Goal: Task Accomplishment & Management: Complete application form

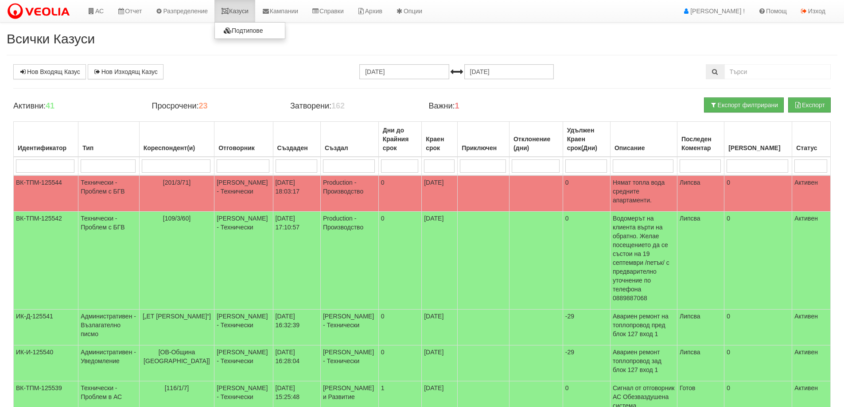
click at [242, 11] on link "Казуси" at bounding box center [235, 11] width 41 height 22
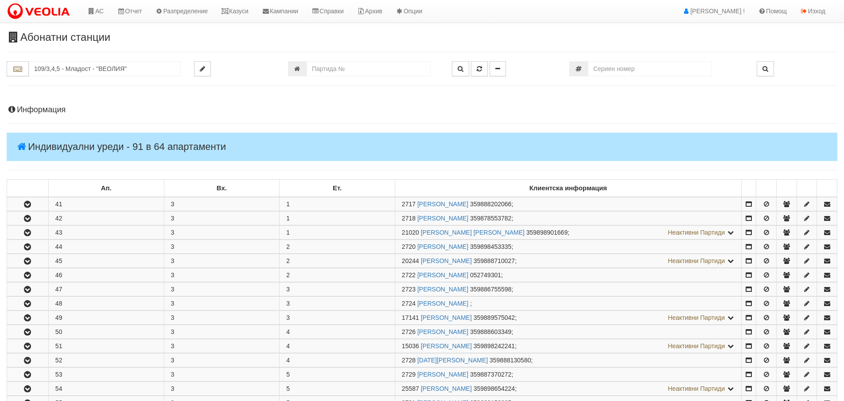
scroll to position [310, 0]
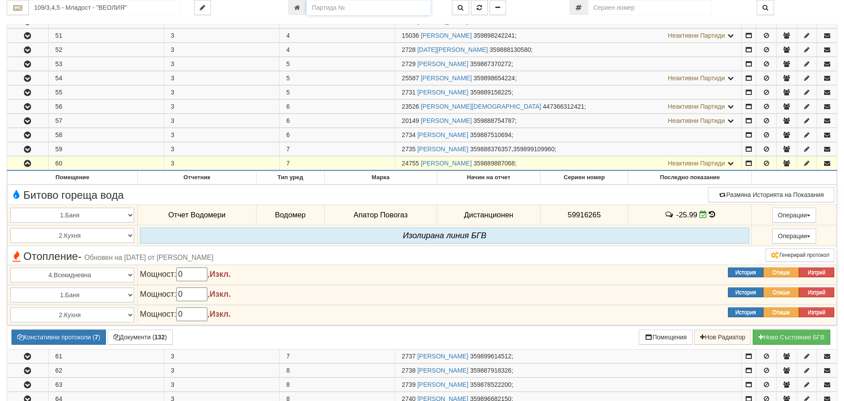
click at [325, 9] on input "number" at bounding box center [369, 7] width 124 height 15
type input "26109"
click at [481, 8] on icon "button" at bounding box center [479, 7] width 5 height 6
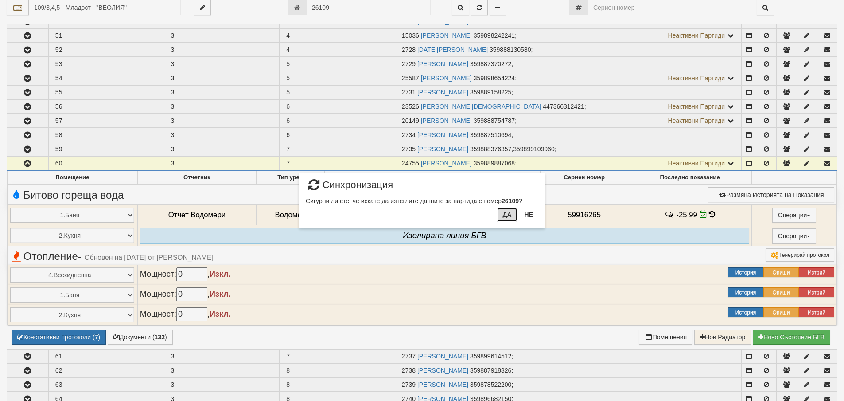
click at [508, 212] on button "Да" at bounding box center [507, 214] width 20 height 14
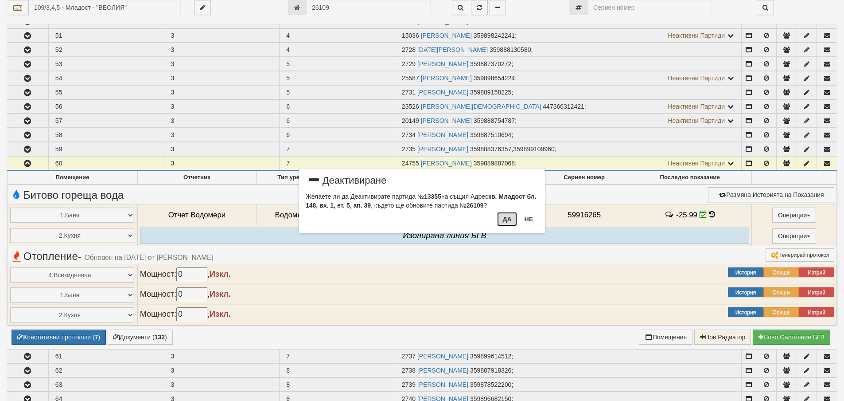
click at [508, 219] on button "Да" at bounding box center [507, 219] width 20 height 14
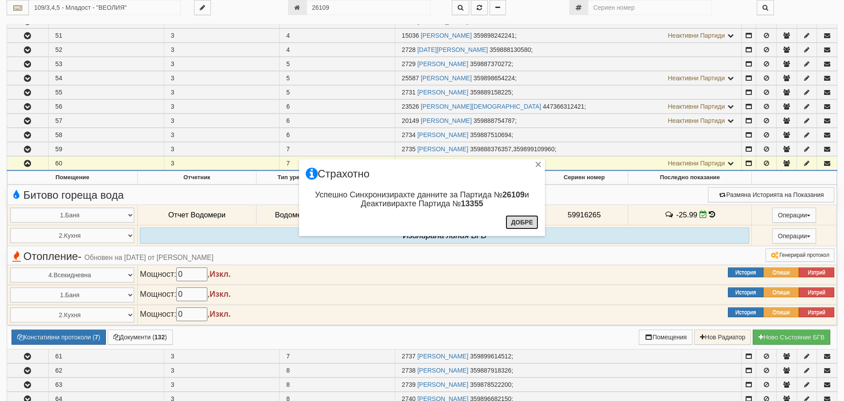
click at [521, 226] on button "Добре" at bounding box center [522, 222] width 33 height 14
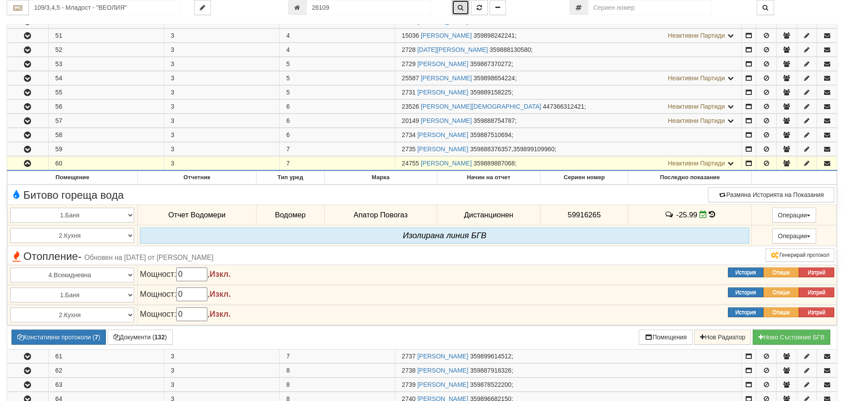
click at [459, 9] on icon "button" at bounding box center [461, 7] width 6 height 6
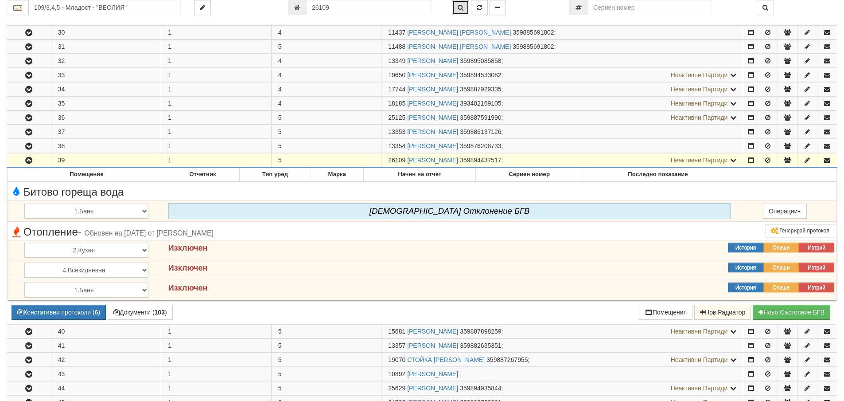
scroll to position [581, 0]
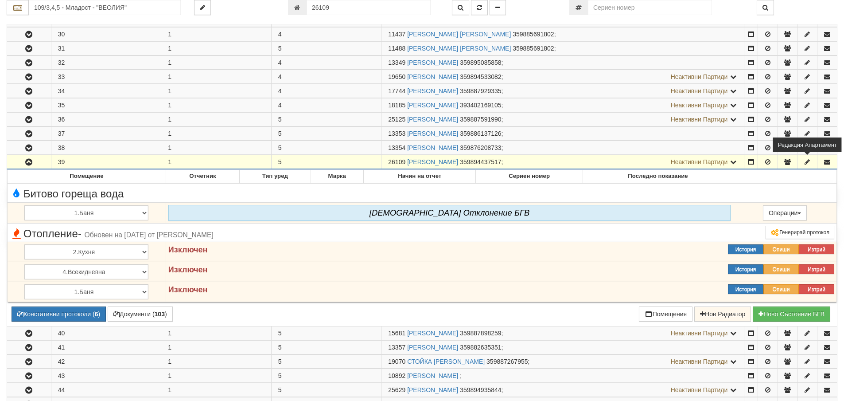
click at [807, 164] on icon "button" at bounding box center [808, 162] width 8 height 6
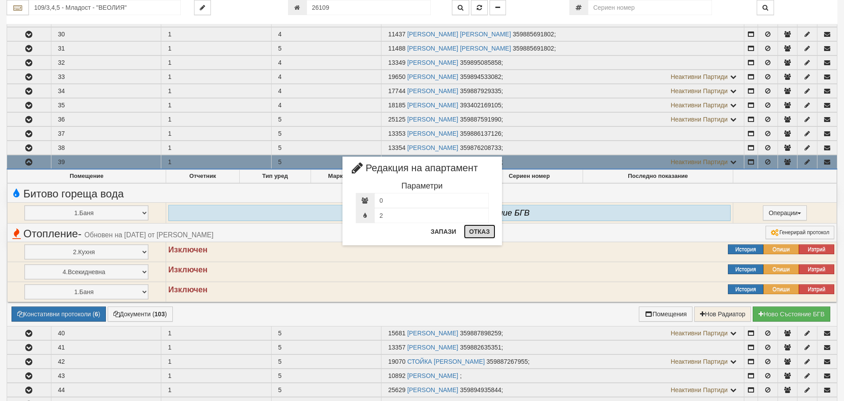
click at [474, 234] on button "Отказ" at bounding box center [479, 231] width 31 height 14
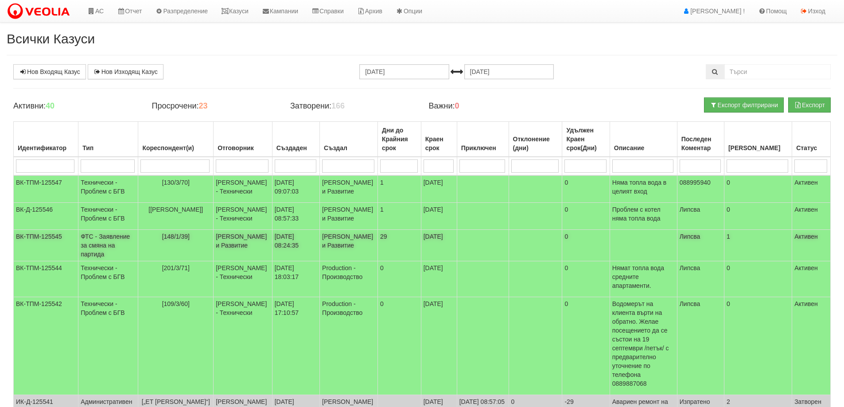
click at [102, 261] on td "ФТС - Заявление за смяна на партида" at bounding box center [108, 245] width 60 height 31
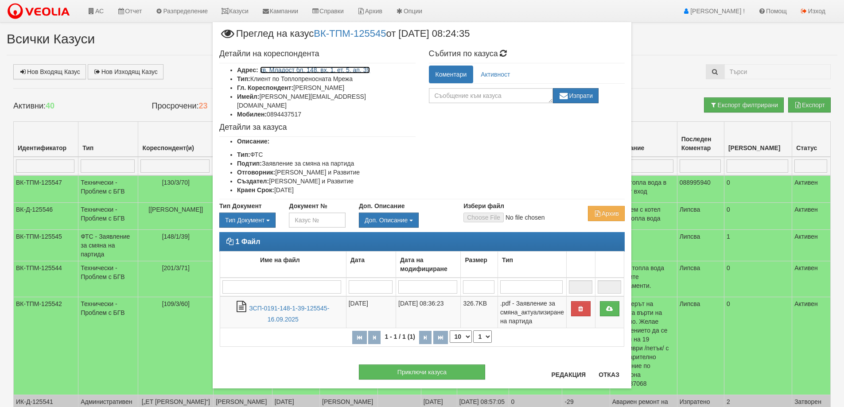
click at [347, 69] on link "кв. Младост бл. 148, вх. 1, ет. 5, ап. 39" at bounding box center [315, 69] width 110 height 7
click at [606, 375] on button "Отказ" at bounding box center [608, 375] width 31 height 14
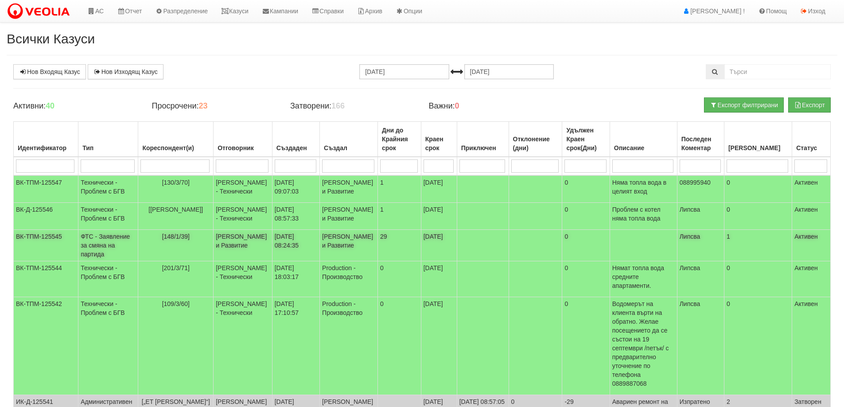
click at [109, 261] on td "ФТС - Заявление за смяна на партида" at bounding box center [108, 245] width 60 height 31
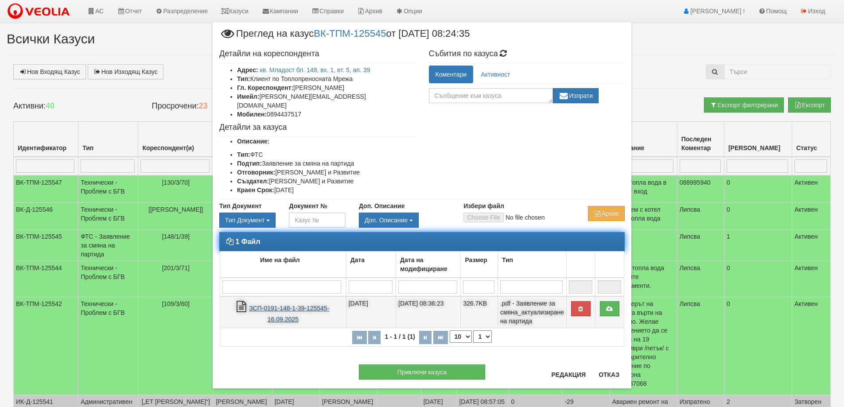
click at [287, 305] on link "ЗСП-0191-148-1-39-125545-16.09.2025" at bounding box center [289, 314] width 80 height 18
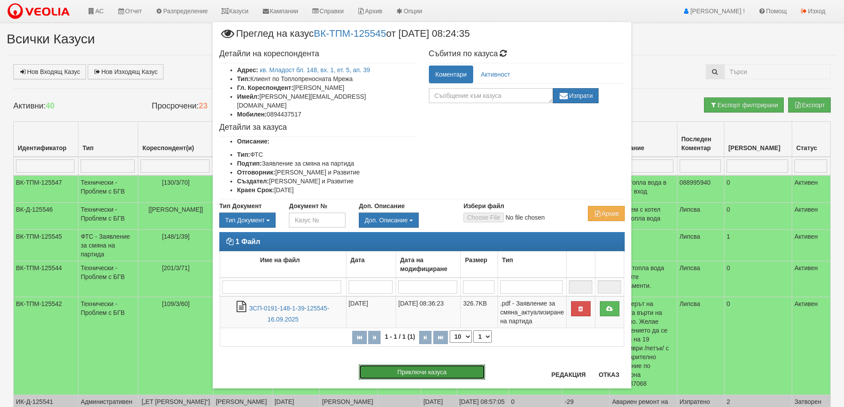
click at [410, 366] on button "Приключи казуса" at bounding box center [422, 372] width 126 height 15
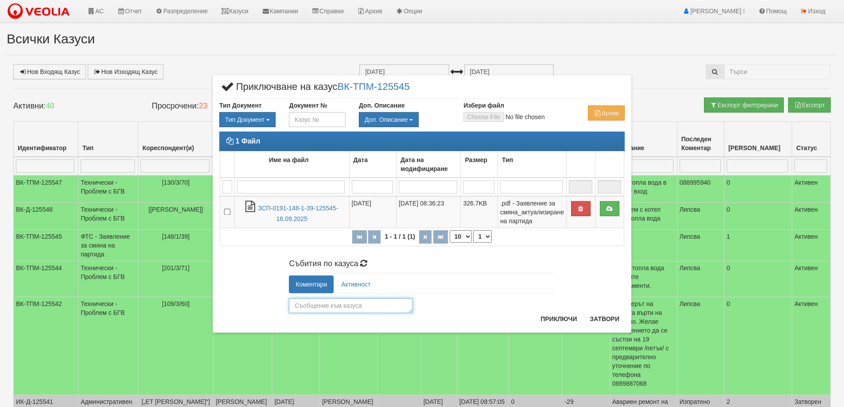
click at [317, 308] on textarea at bounding box center [351, 305] width 124 height 15
type textarea "26109"
click at [550, 318] on button "Приключи" at bounding box center [558, 319] width 47 height 14
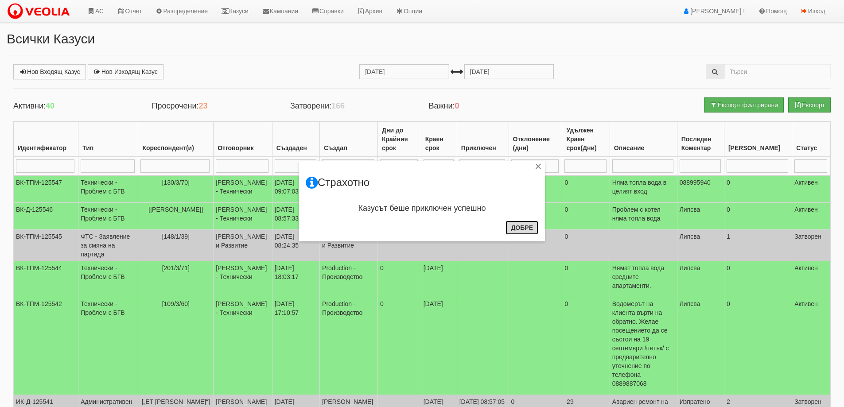
click at [529, 227] on button "Добре" at bounding box center [522, 228] width 33 height 14
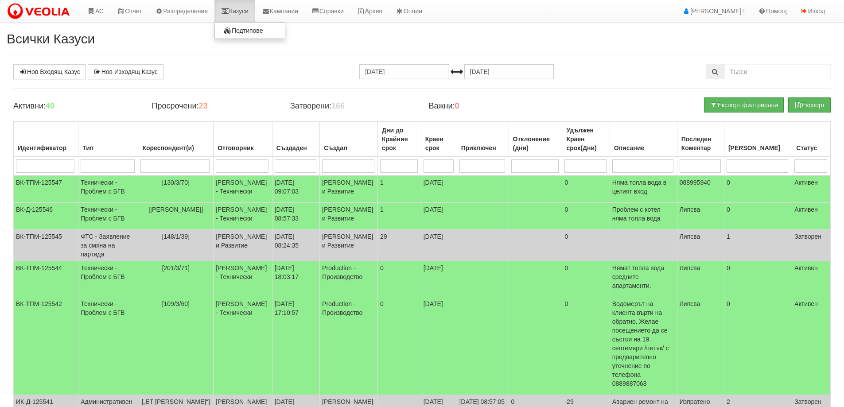
click at [246, 11] on link "Казуси" at bounding box center [235, 11] width 41 height 22
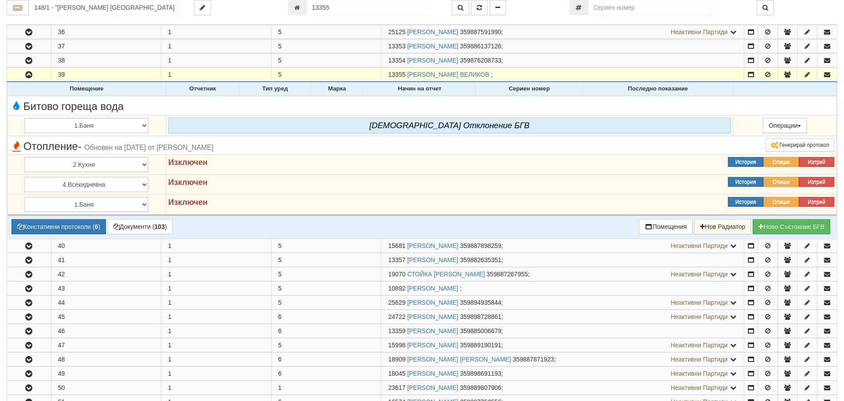
scroll to position [625, 0]
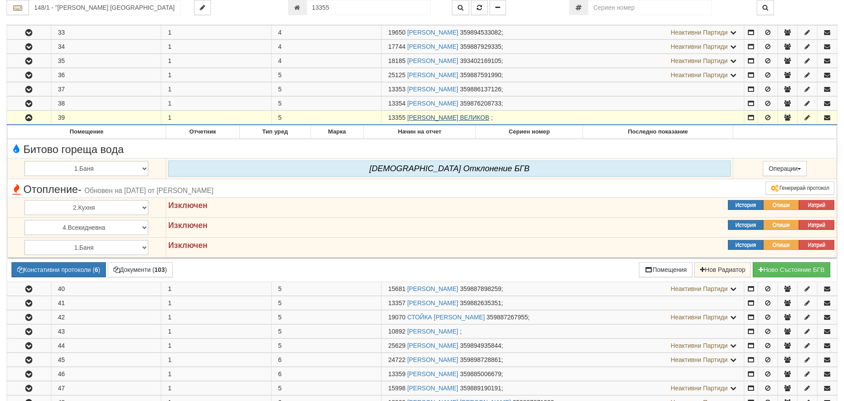
click at [437, 119] on link "МИХАИЛ ВЕЛИЧКОВ ВЕЛИКОВ" at bounding box center [448, 117] width 82 height 7
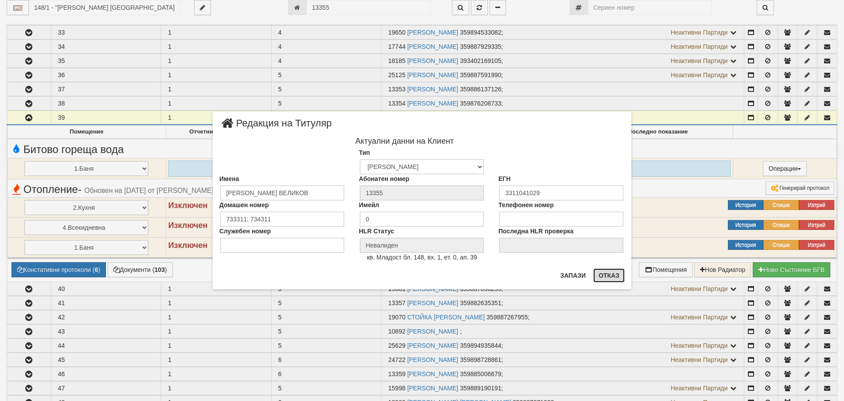
click at [606, 277] on button "Отказ" at bounding box center [608, 275] width 31 height 14
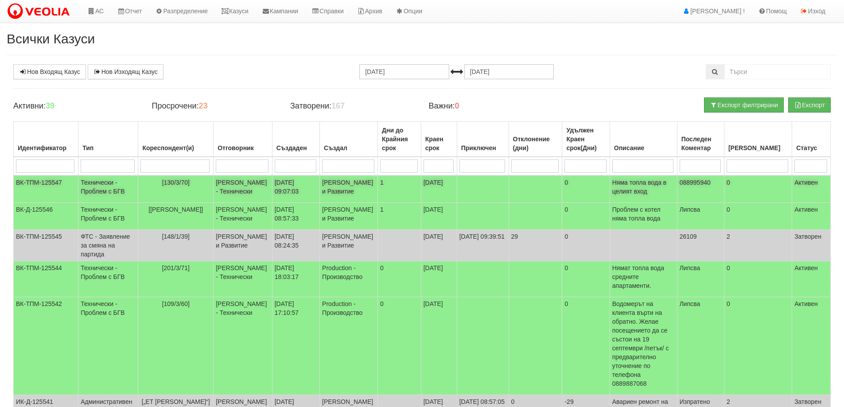
click at [172, 184] on span "[130/3/70]" at bounding box center [175, 182] width 27 height 7
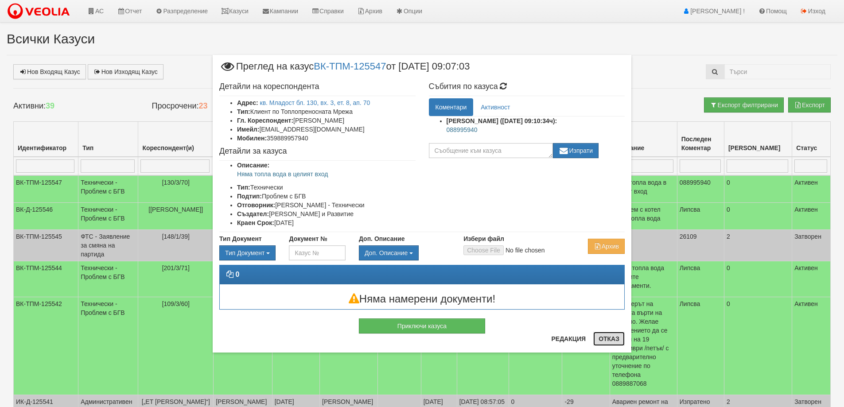
click at [610, 338] on button "Отказ" at bounding box center [608, 339] width 31 height 14
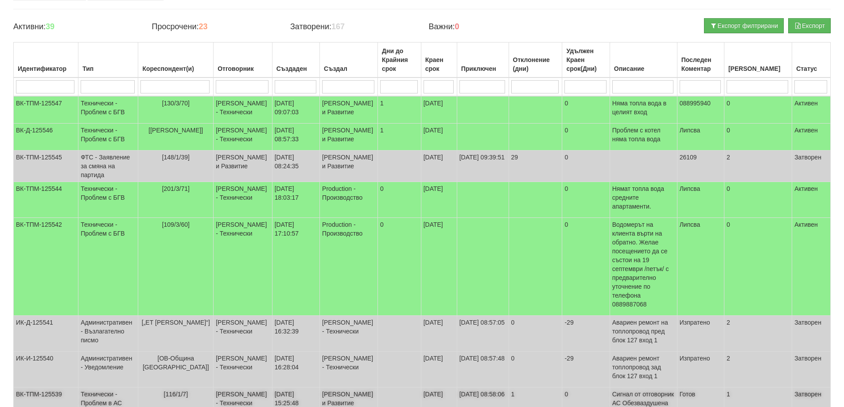
scroll to position [233, 0]
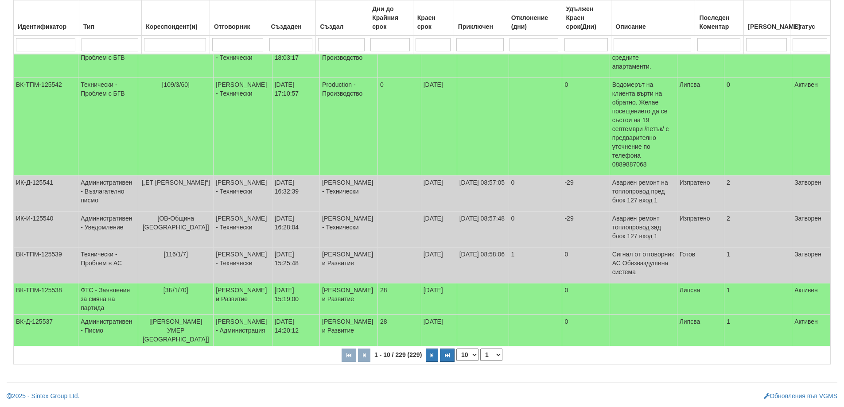
drag, startPoint x: 474, startPoint y: 355, endPoint x: 472, endPoint y: 360, distance: 5.0
click at [474, 355] on select "10 20 30 40" at bounding box center [468, 355] width 22 height 12
select select "40"
click at [458, 361] on select "10 20 30 40" at bounding box center [468, 355] width 22 height 12
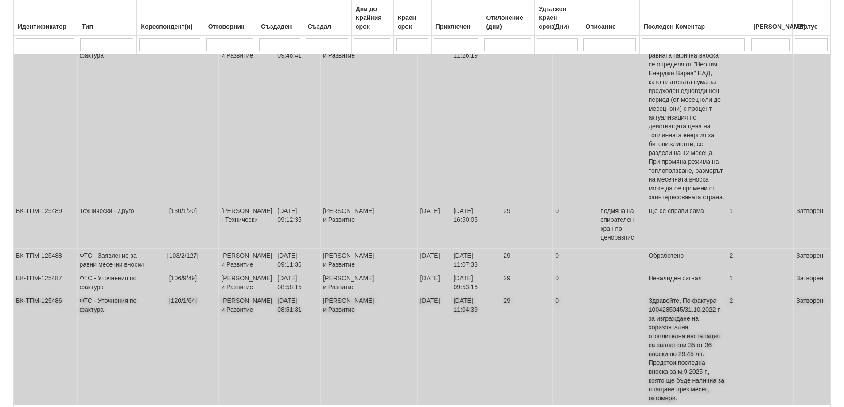
scroll to position [1647, 0]
click at [434, 407] on icon "button" at bounding box center [434, 413] width 3 height 5
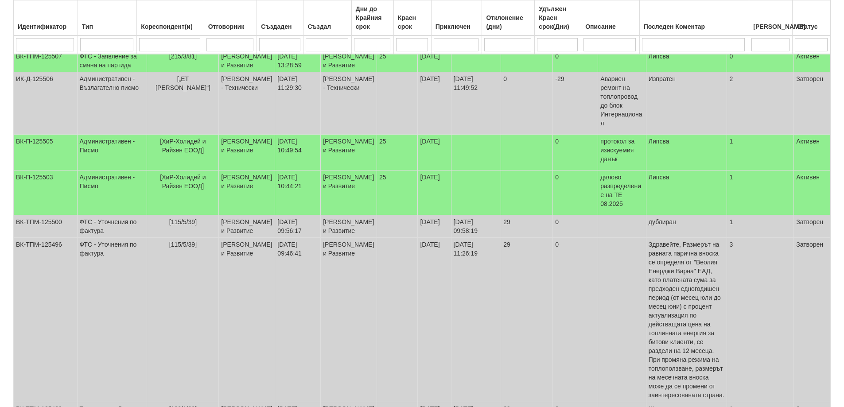
select select "2"
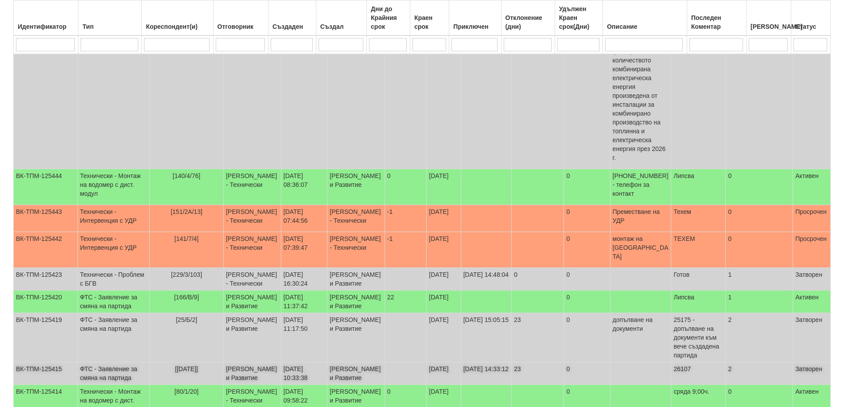
scroll to position [1048, 0]
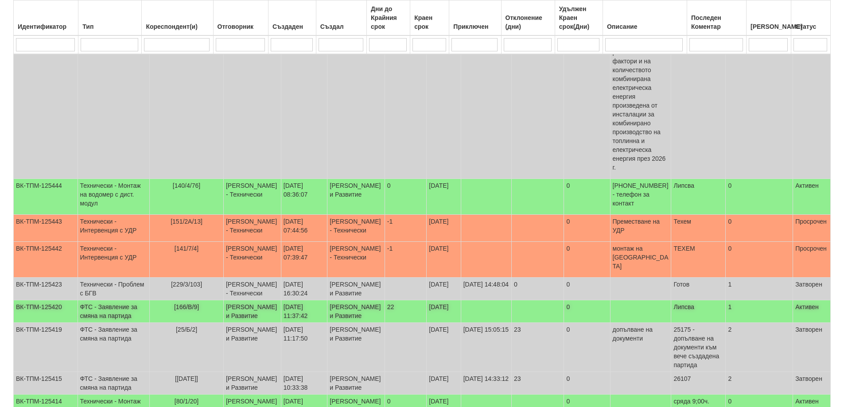
click at [105, 301] on td "ФТС - Заявление за смяна на партида" at bounding box center [114, 312] width 72 height 23
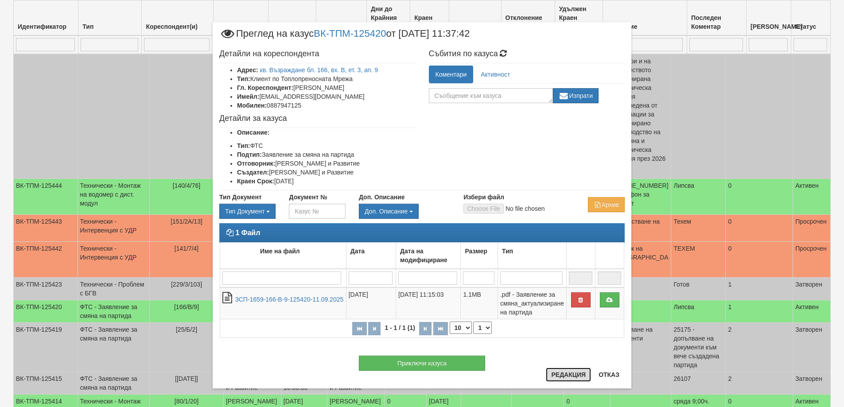
click at [566, 376] on button "Редакция" at bounding box center [568, 375] width 45 height 14
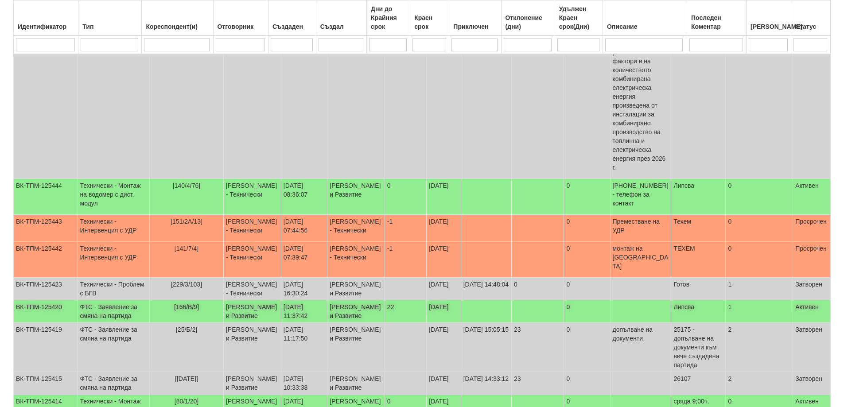
click at [106, 301] on td "ФТС - Заявление за смяна на партида" at bounding box center [114, 312] width 72 height 23
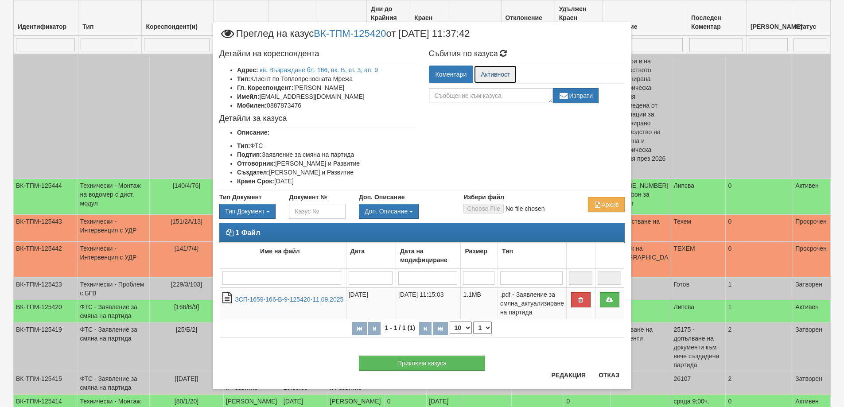
click at [499, 74] on link "Активност" at bounding box center [495, 75] width 43 height 18
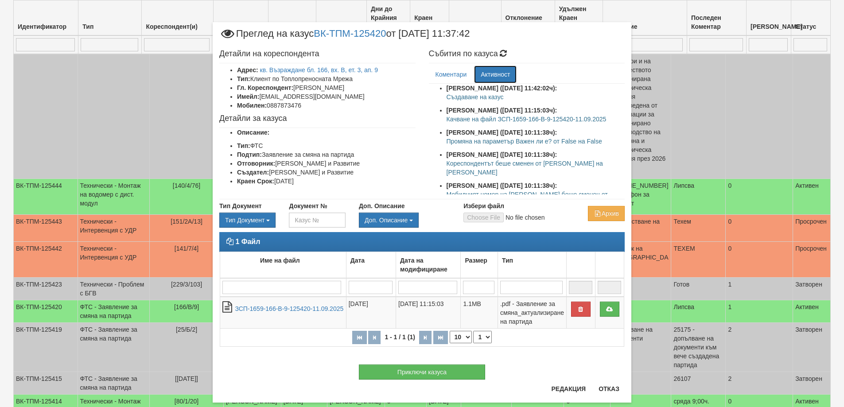
scroll to position [18, 0]
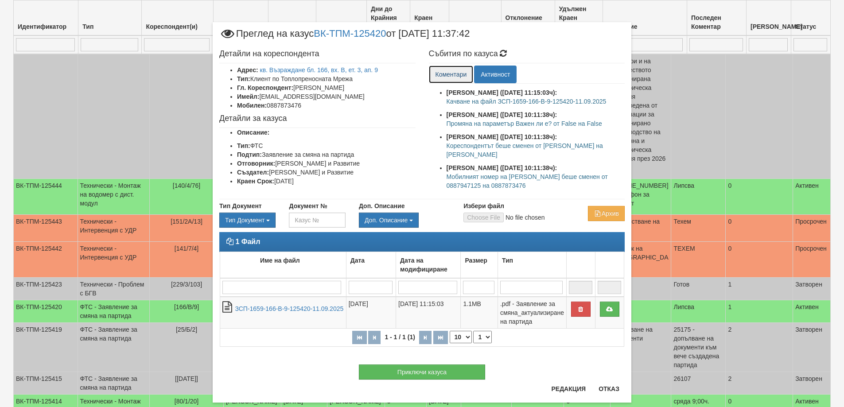
click at [448, 74] on link "Коментари" at bounding box center [451, 75] width 45 height 18
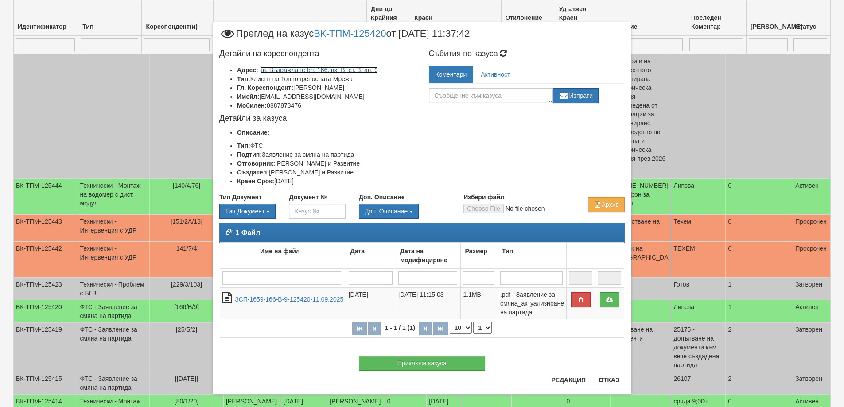
click at [335, 71] on link "кв. Възраждане бл. 166, вх. В, ет. 3, ап. 9" at bounding box center [319, 69] width 118 height 7
click at [448, 364] on button "Приключи казуса" at bounding box center [422, 363] width 126 height 15
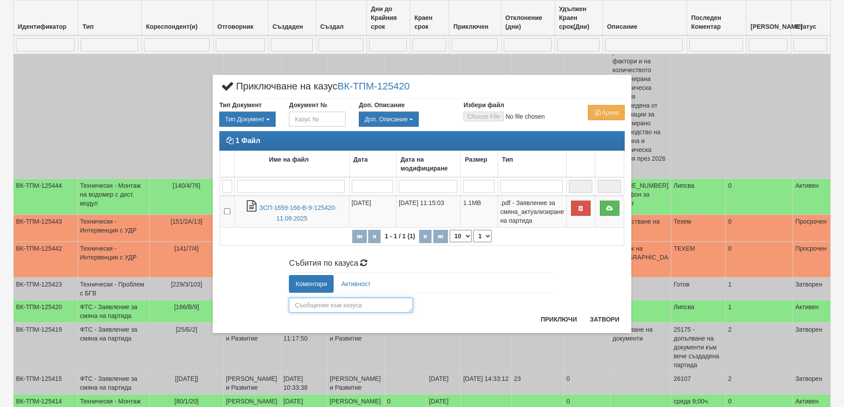
click at [309, 299] on textarea at bounding box center [351, 305] width 124 height 15
type textarea "25792"
click at [564, 316] on button "Приключи" at bounding box center [558, 319] width 47 height 14
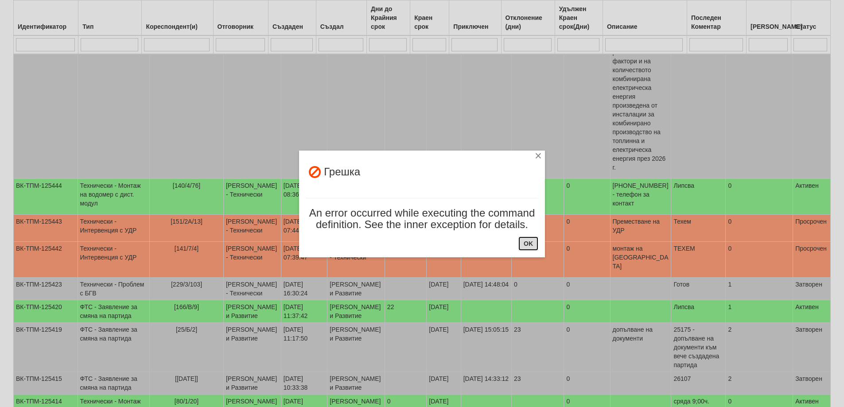
click at [530, 245] on button "OK" at bounding box center [529, 244] width 20 height 14
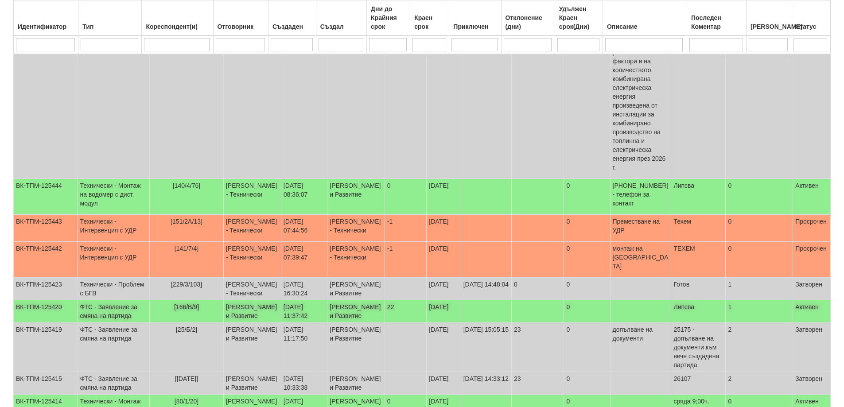
click at [97, 301] on td "ФТС - Заявление за смяна на партида" at bounding box center [114, 312] width 72 height 23
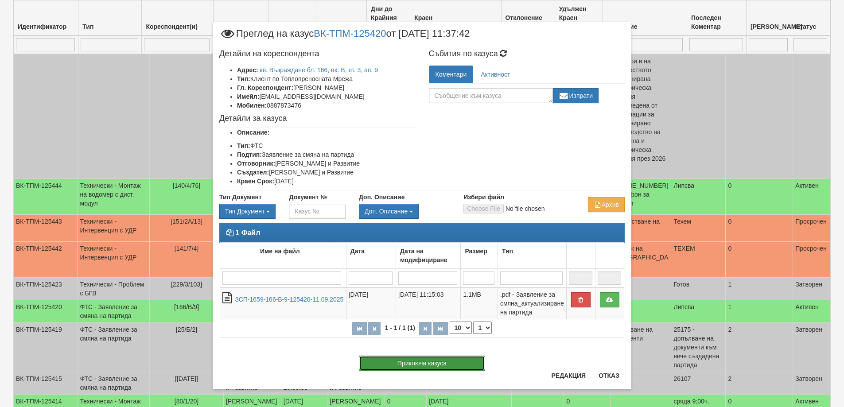
click at [416, 363] on button "Приключи казуса" at bounding box center [422, 363] width 126 height 15
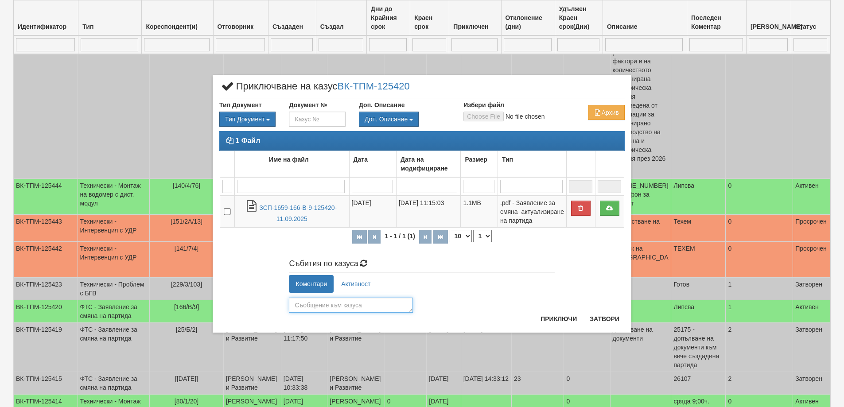
click at [339, 310] on textarea at bounding box center [351, 305] width 124 height 15
type textarea "25792"
click at [562, 318] on button "Приключи" at bounding box center [558, 319] width 47 height 14
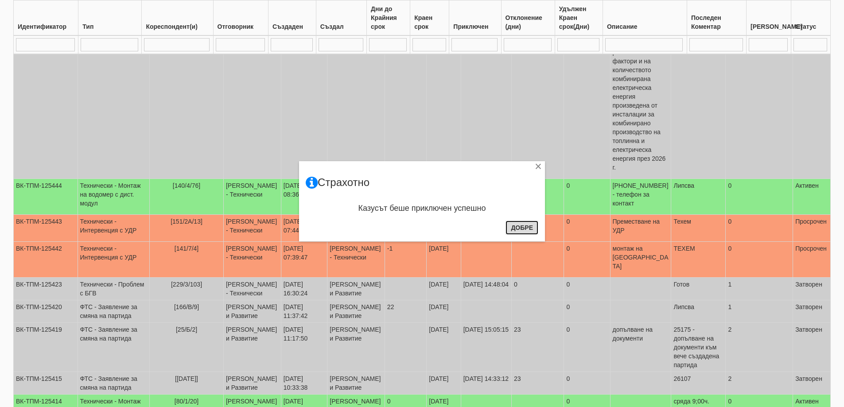
drag, startPoint x: 530, startPoint y: 224, endPoint x: 521, endPoint y: 228, distance: 10.1
click at [529, 224] on button "Добре" at bounding box center [522, 228] width 33 height 14
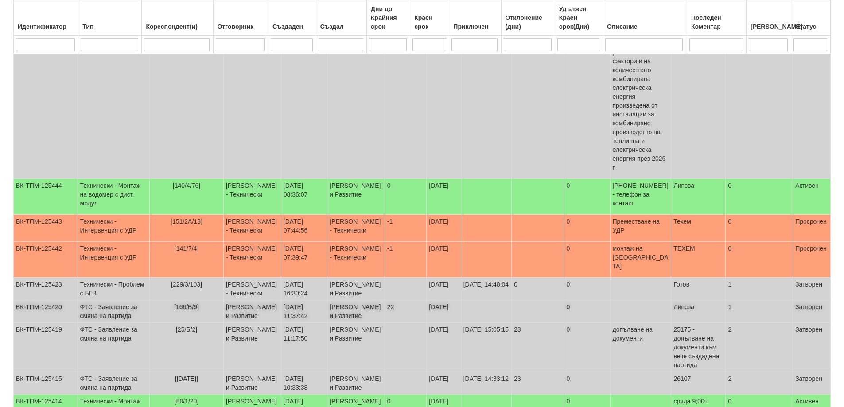
click at [86, 301] on td "ФТС - Заявление за смяна на партида" at bounding box center [114, 312] width 72 height 23
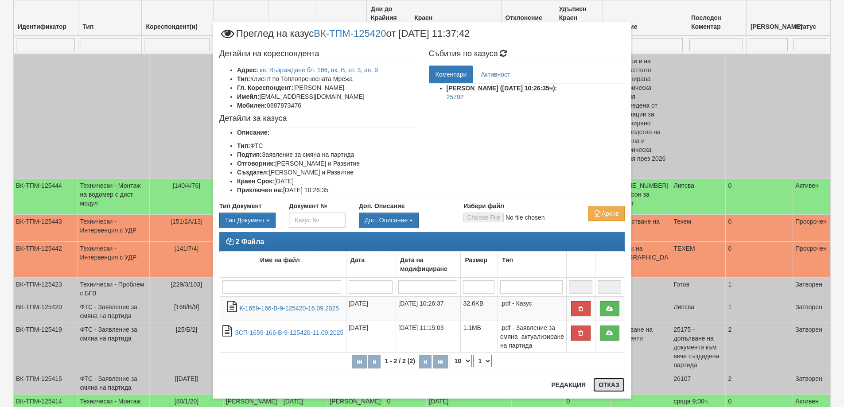
click at [605, 387] on button "Отказ" at bounding box center [608, 385] width 31 height 14
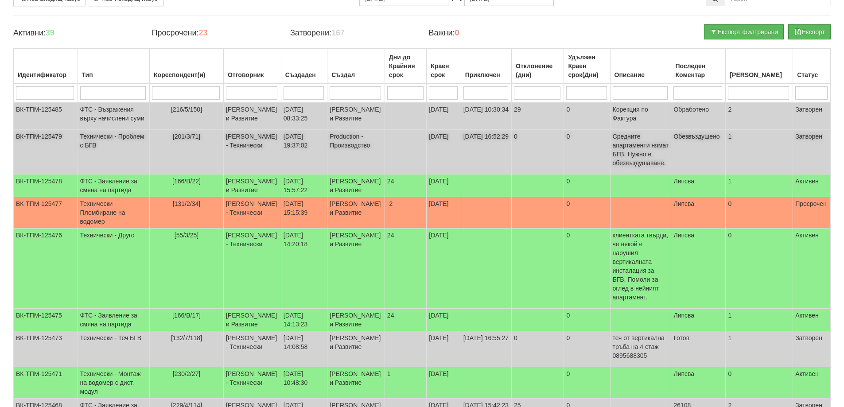
scroll to position [0, 0]
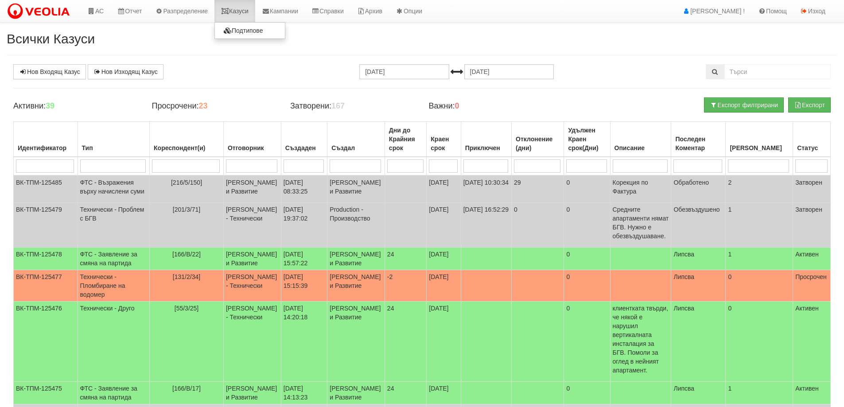
click at [240, 8] on link "Казуси" at bounding box center [235, 11] width 41 height 22
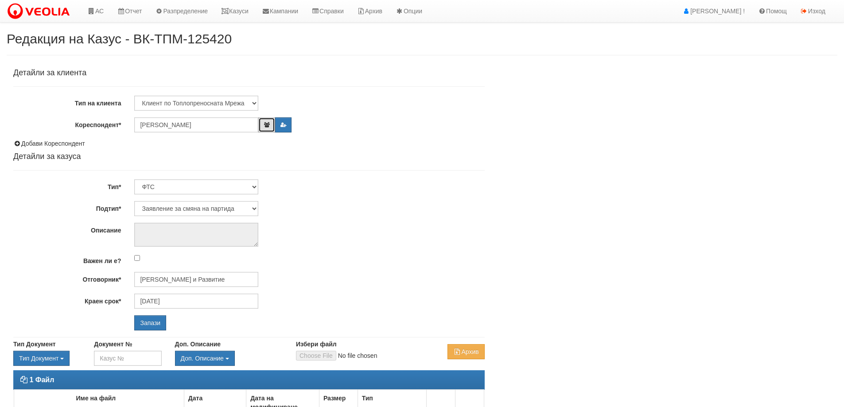
click at [269, 122] on icon "button" at bounding box center [266, 124] width 7 height 5
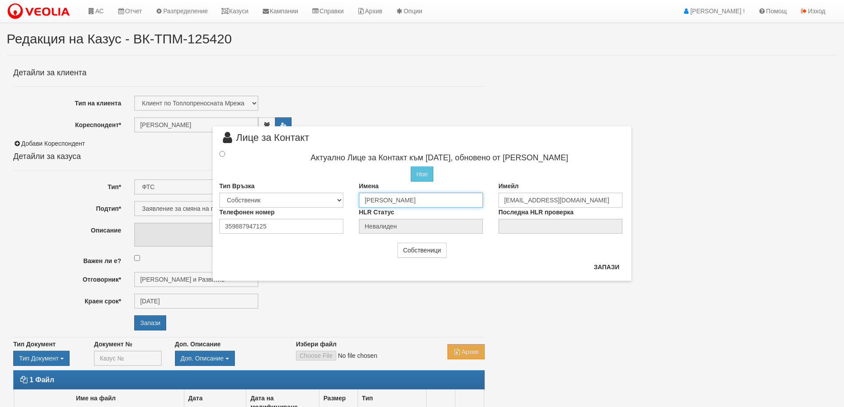
drag, startPoint x: 450, startPoint y: 200, endPoint x: 360, endPoint y: 211, distance: 90.2
click at [360, 211] on div "Актуално Лице за Контакт към [DATE], обновено от [PERSON_NAME] Нов Промени Акту…" at bounding box center [422, 191] width 419 height 85
type input "[PERSON_NAME]"
click at [222, 155] on input "radio" at bounding box center [222, 154] width 6 height 6
radio input "true"
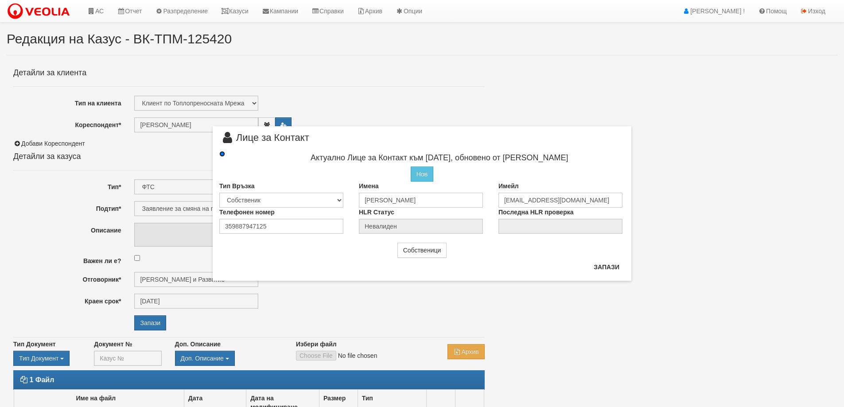
type input "[PERSON_NAME]"
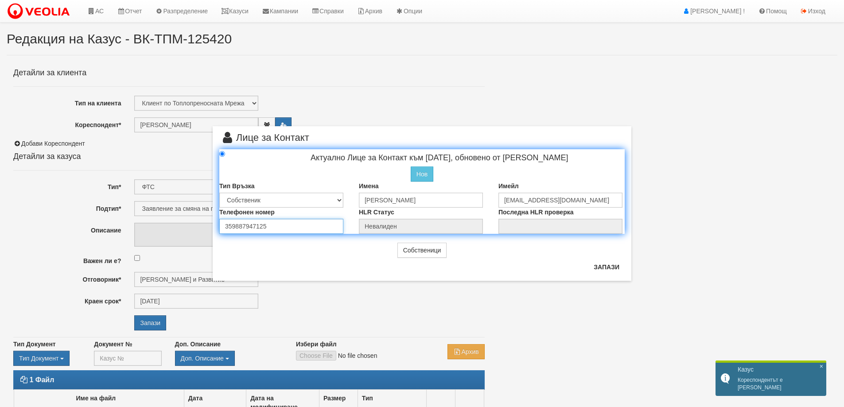
drag, startPoint x: 272, startPoint y: 229, endPoint x: 173, endPoint y: 236, distance: 99.1
click at [173, 236] on div "× Лице за Контакт Актуално Лице за Контакт към [DATE], обновено от [PERSON_NAME…" at bounding box center [422, 140] width 519 height 281
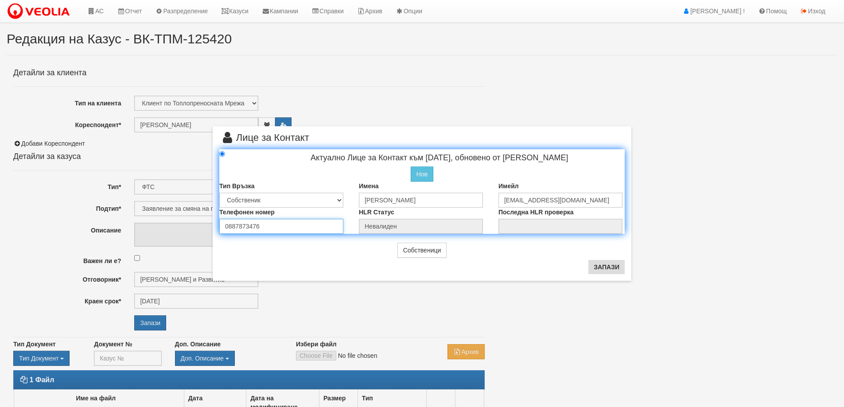
type input "0887873476"
click at [603, 269] on button "Запази" at bounding box center [607, 267] width 36 height 14
radio input "true"
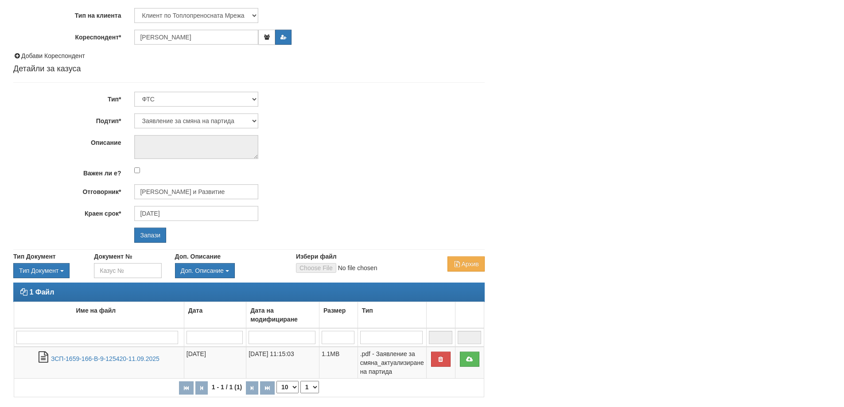
scroll to position [89, 0]
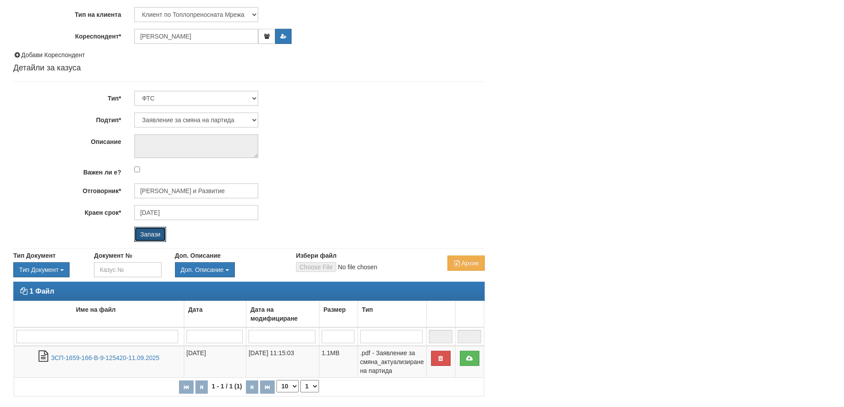
click at [150, 235] on input "Запази" at bounding box center [150, 234] width 32 height 15
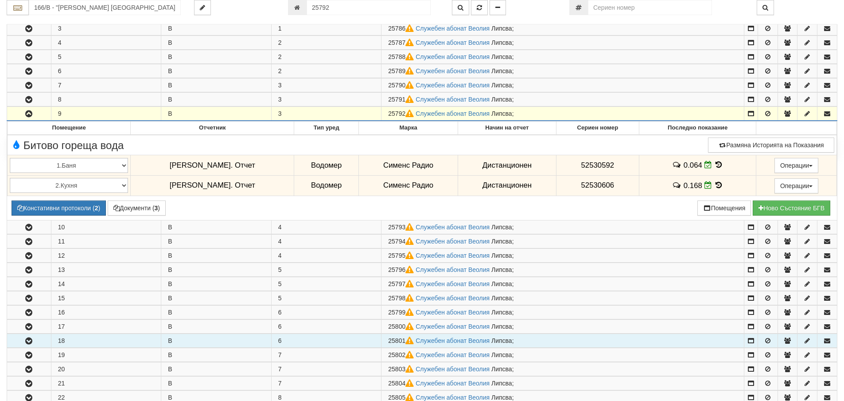
scroll to position [200, 0]
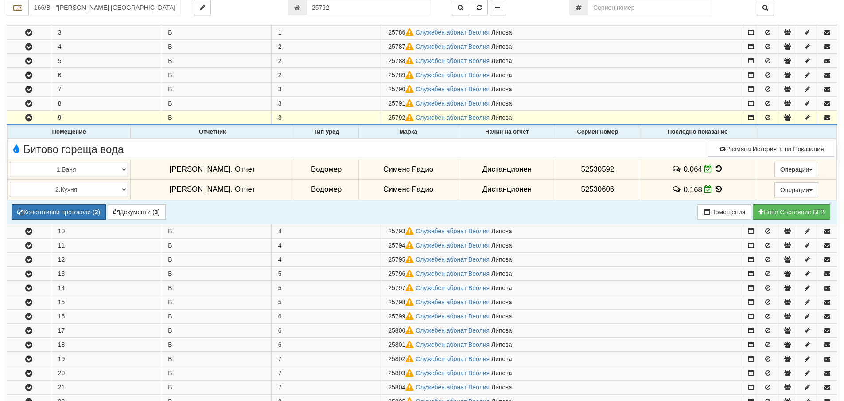
click at [714, 191] on icon at bounding box center [719, 189] width 10 height 8
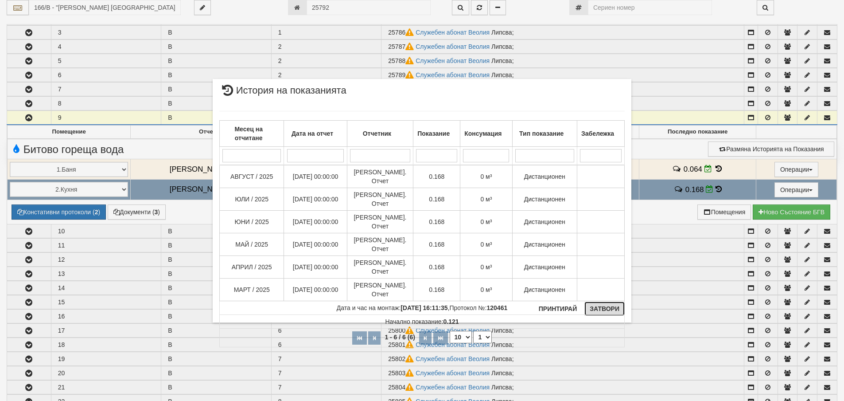
click at [609, 304] on button "Затвори" at bounding box center [605, 308] width 40 height 14
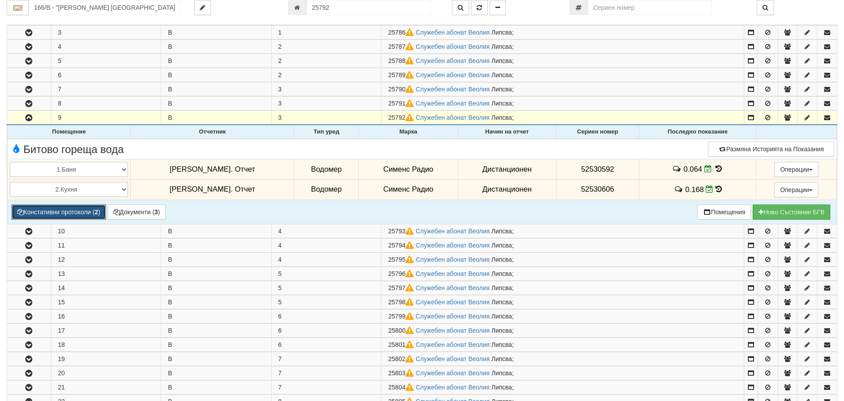
click at [56, 213] on button "Констативни протоколи ( 2 )" at bounding box center [59, 211] width 94 height 15
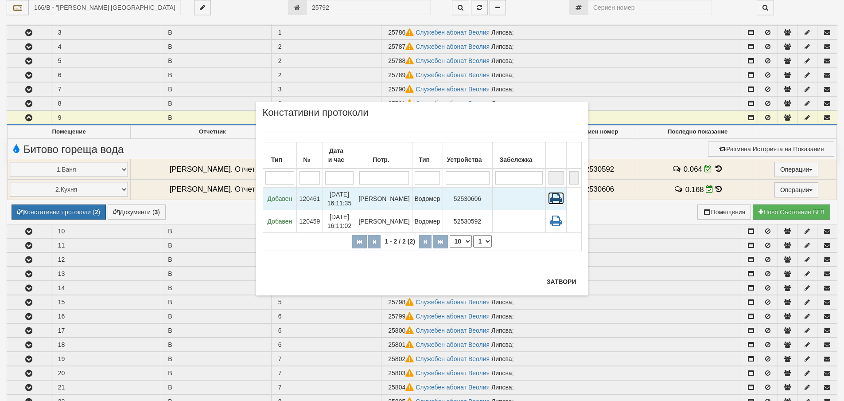
click at [554, 196] on icon at bounding box center [556, 198] width 16 height 12
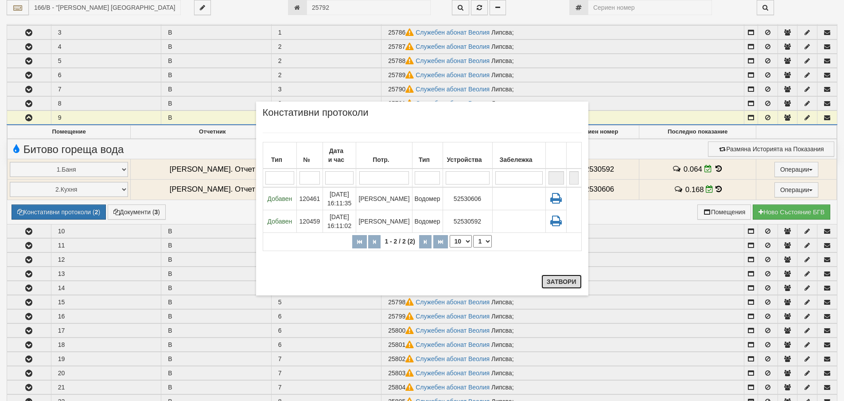
click at [565, 280] on button "Затвори" at bounding box center [562, 281] width 40 height 14
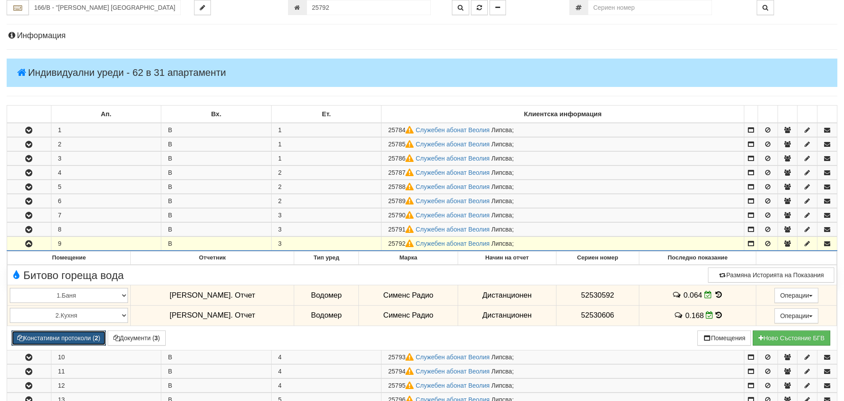
scroll to position [23, 0]
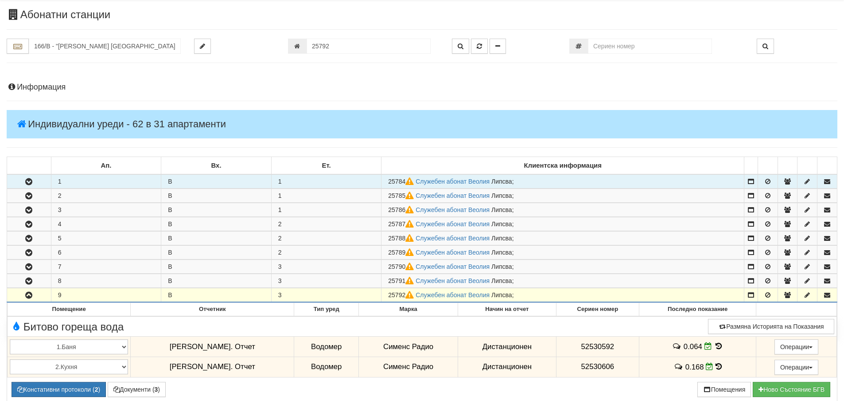
click at [26, 179] on icon "button" at bounding box center [28, 182] width 11 height 6
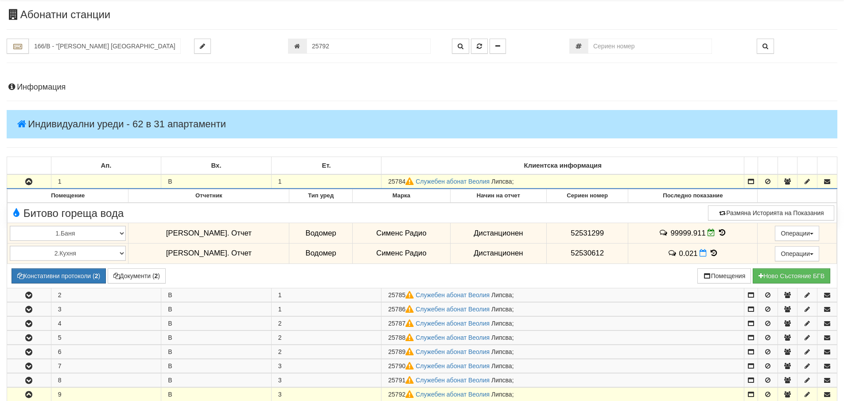
click at [31, 181] on icon "button" at bounding box center [28, 182] width 11 height 6
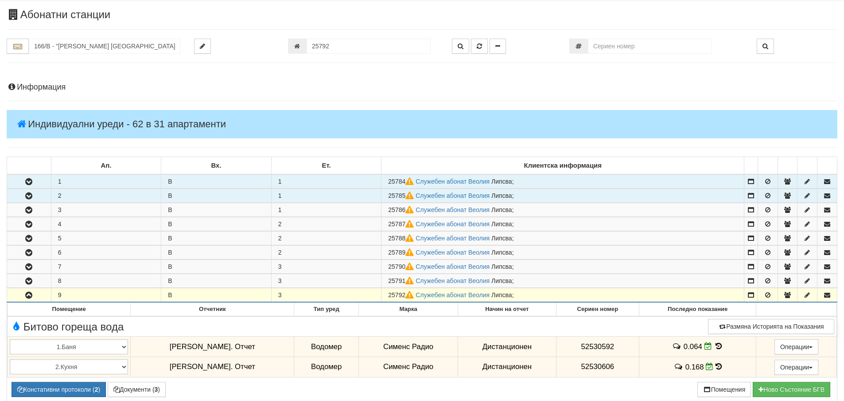
click at [32, 194] on icon "button" at bounding box center [28, 196] width 11 height 6
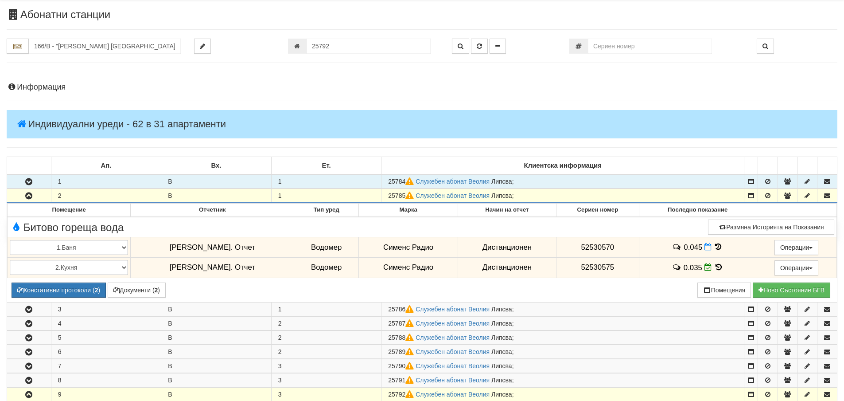
click at [32, 194] on icon "button" at bounding box center [28, 196] width 11 height 6
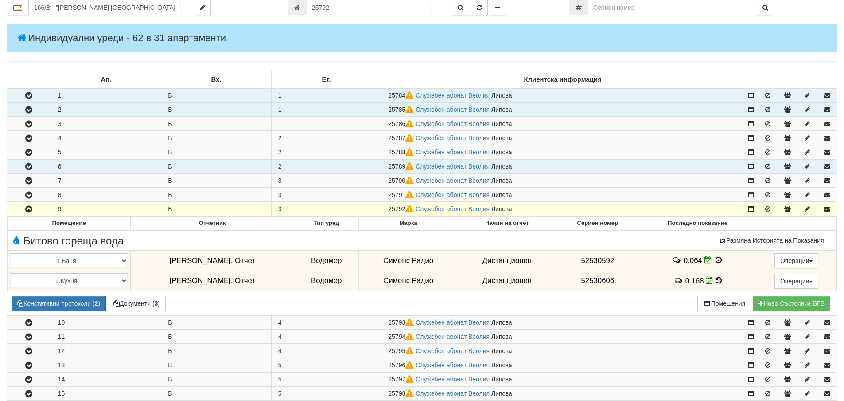
scroll to position [111, 0]
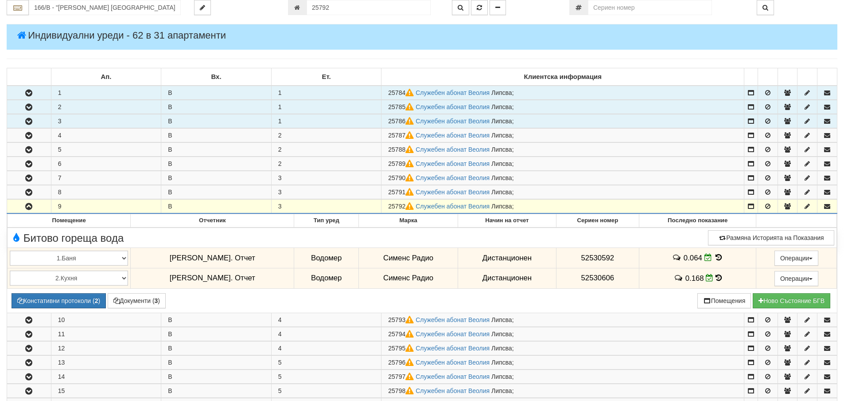
click at [26, 122] on icon "button" at bounding box center [28, 121] width 11 height 6
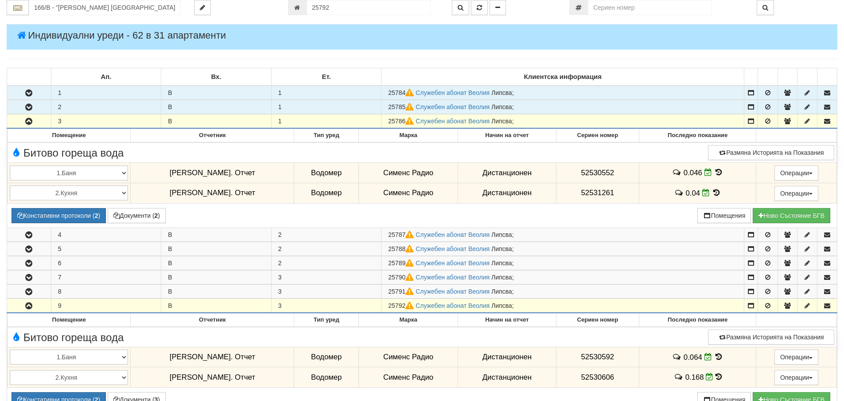
click at [33, 120] on icon "button" at bounding box center [28, 121] width 11 height 6
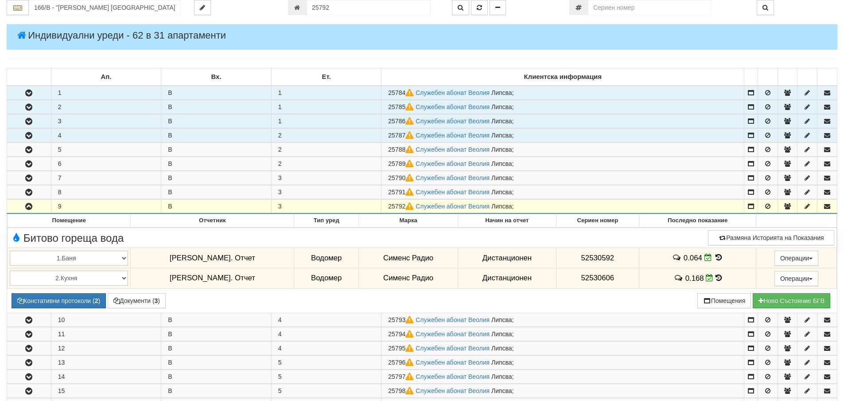
click at [32, 132] on button "button" at bounding box center [29, 135] width 44 height 13
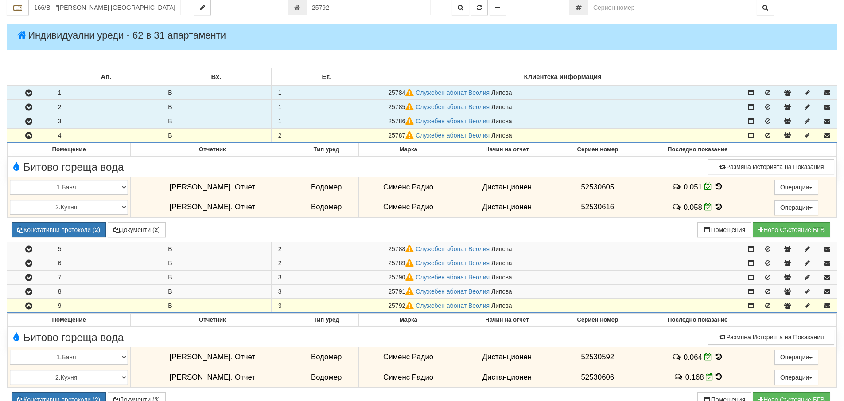
click at [32, 132] on button "button" at bounding box center [29, 135] width 44 height 13
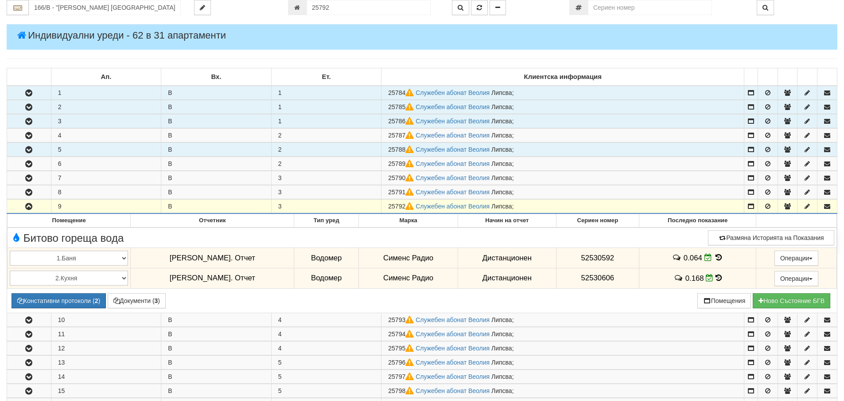
click at [32, 151] on icon "button" at bounding box center [28, 150] width 11 height 6
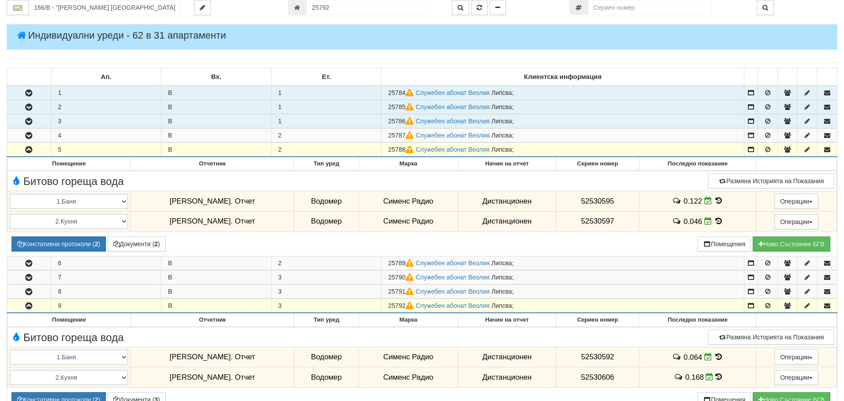
click at [32, 152] on icon "button" at bounding box center [28, 150] width 11 height 6
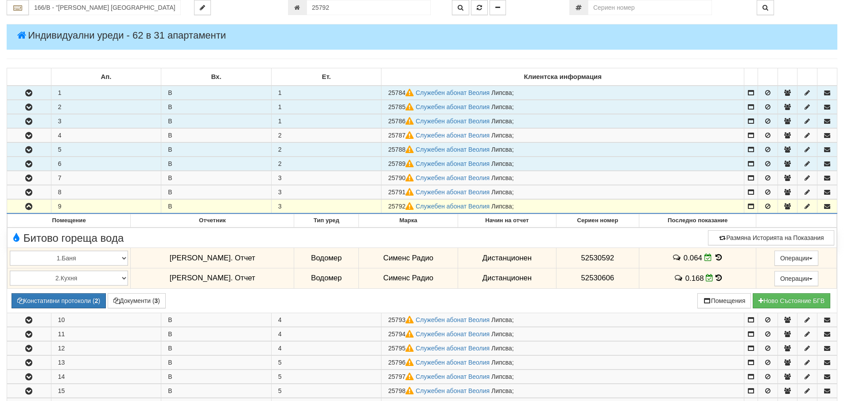
click at [33, 164] on icon "button" at bounding box center [28, 164] width 11 height 6
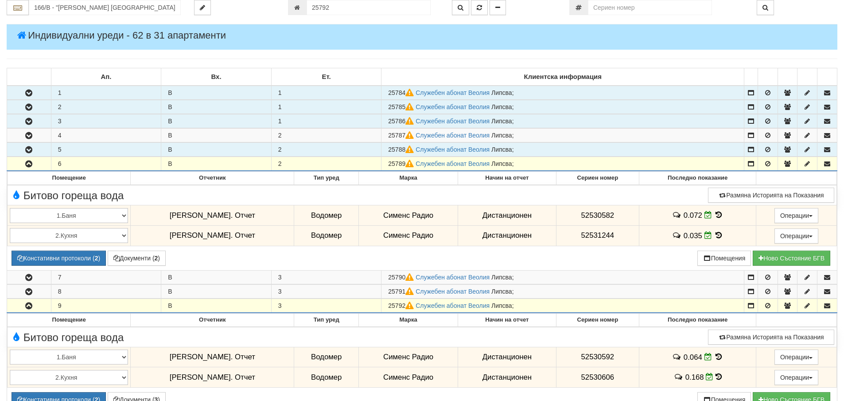
click at [33, 164] on icon "button" at bounding box center [28, 164] width 11 height 6
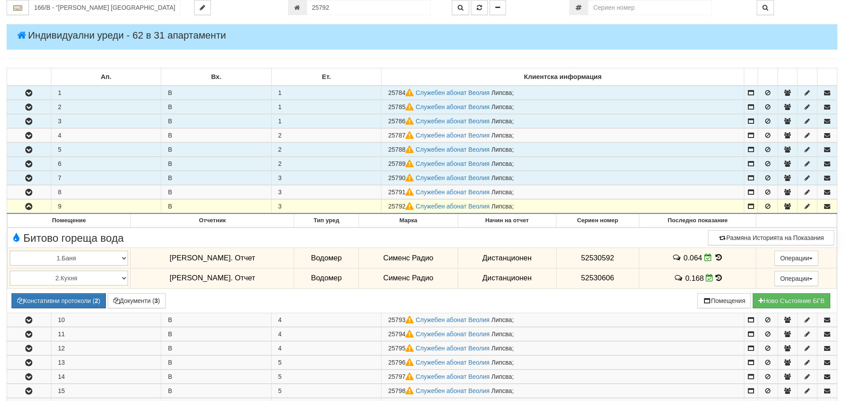
click at [32, 176] on icon "button" at bounding box center [28, 178] width 11 height 6
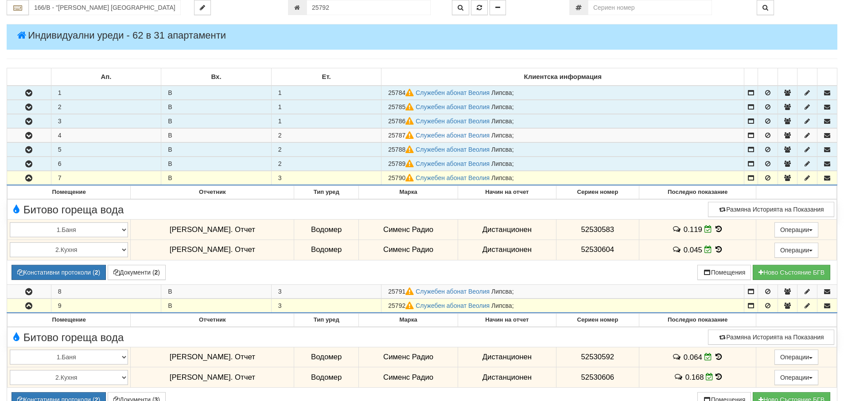
click at [32, 177] on icon "button" at bounding box center [28, 178] width 11 height 6
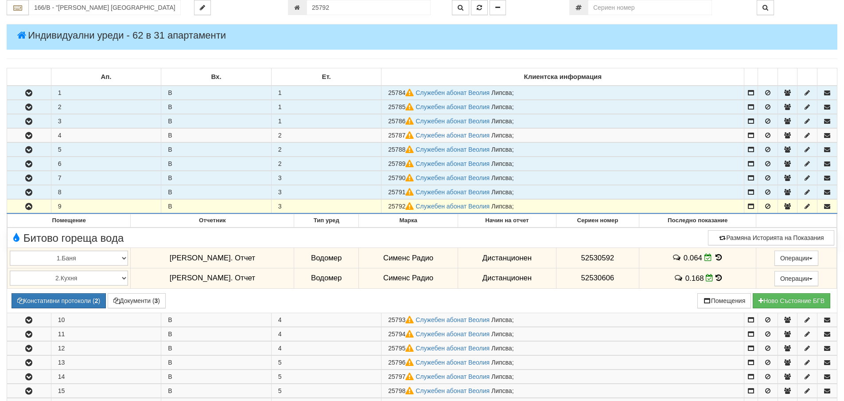
click at [33, 191] on icon "button" at bounding box center [28, 192] width 11 height 6
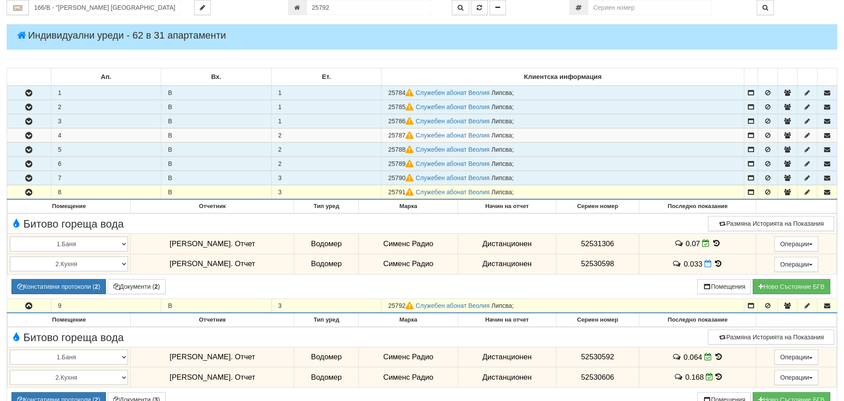
click at [33, 191] on icon "button" at bounding box center [28, 192] width 11 height 6
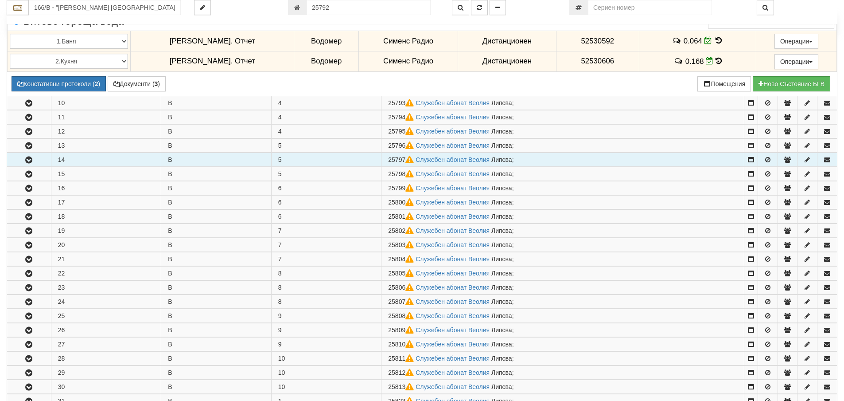
scroll to position [333, 0]
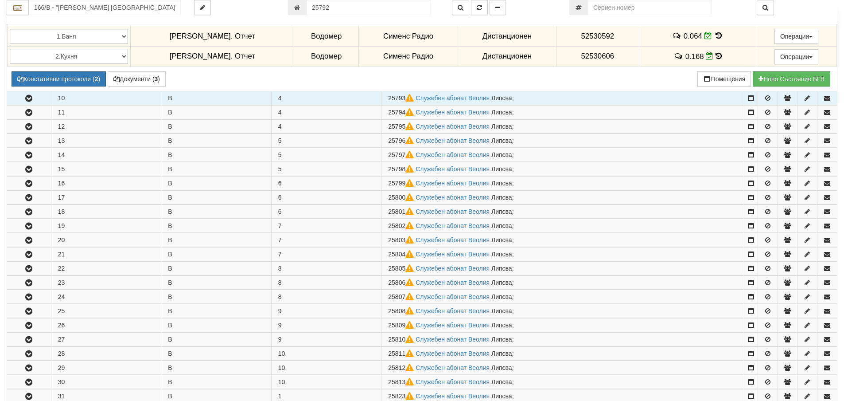
click at [31, 98] on icon "button" at bounding box center [28, 98] width 11 height 6
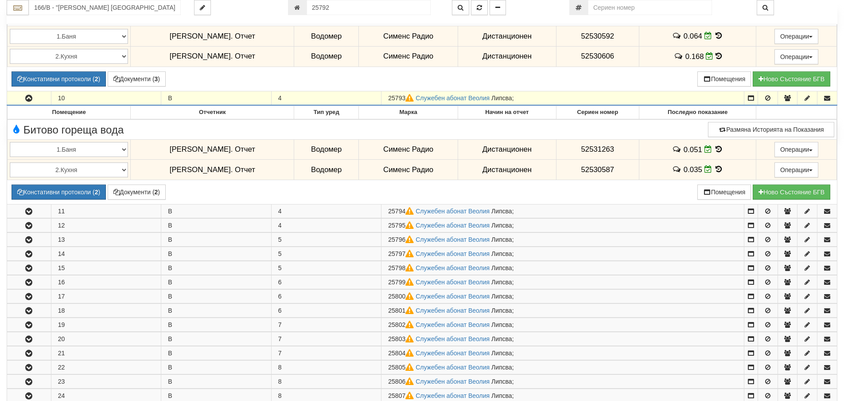
click at [31, 98] on icon "button" at bounding box center [28, 98] width 11 height 6
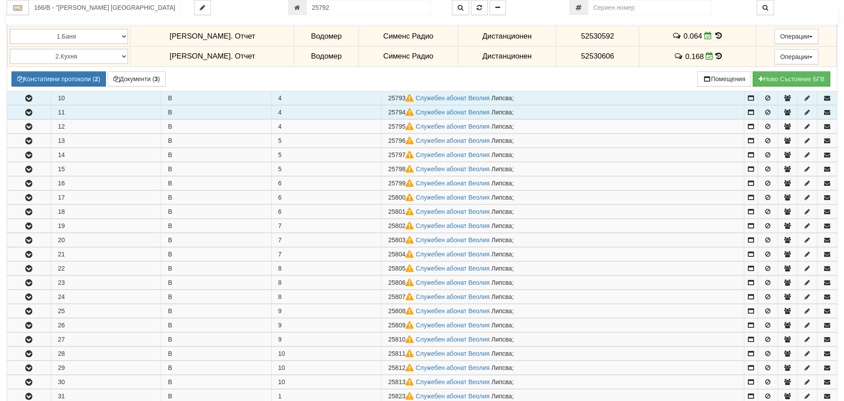
click at [30, 110] on icon "button" at bounding box center [28, 112] width 11 height 6
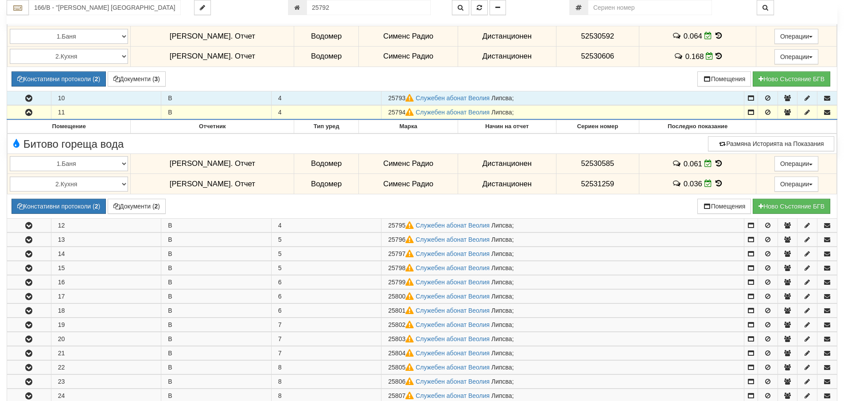
click at [30, 111] on icon "button" at bounding box center [28, 112] width 11 height 6
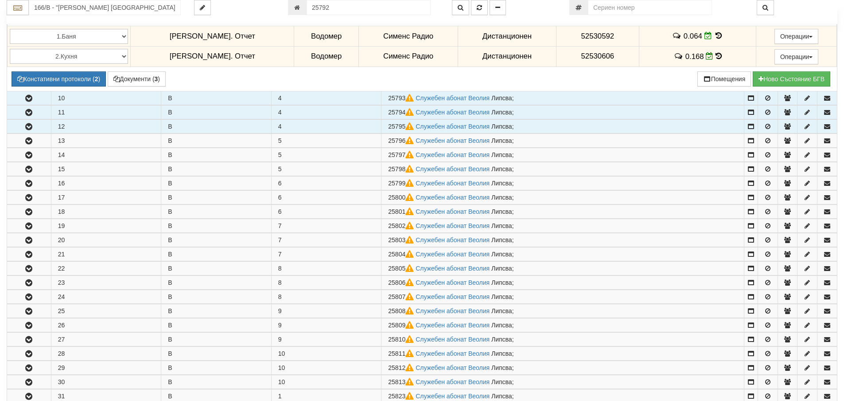
click at [27, 126] on icon "button" at bounding box center [28, 127] width 11 height 6
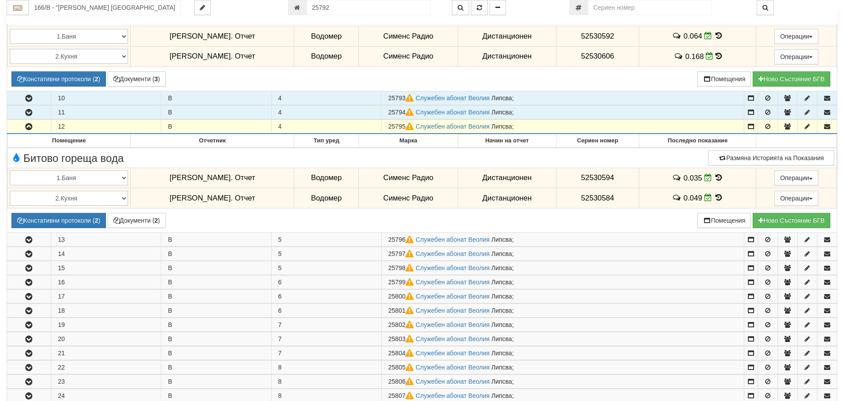
click at [27, 126] on icon "button" at bounding box center [28, 127] width 11 height 6
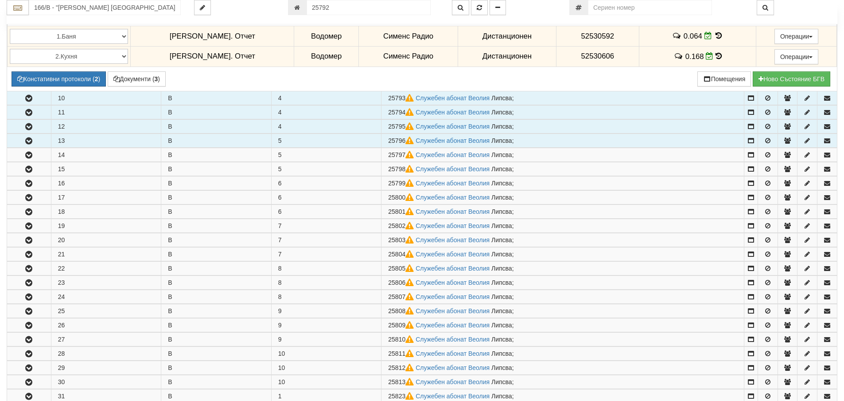
click at [25, 140] on icon "button" at bounding box center [28, 141] width 11 height 6
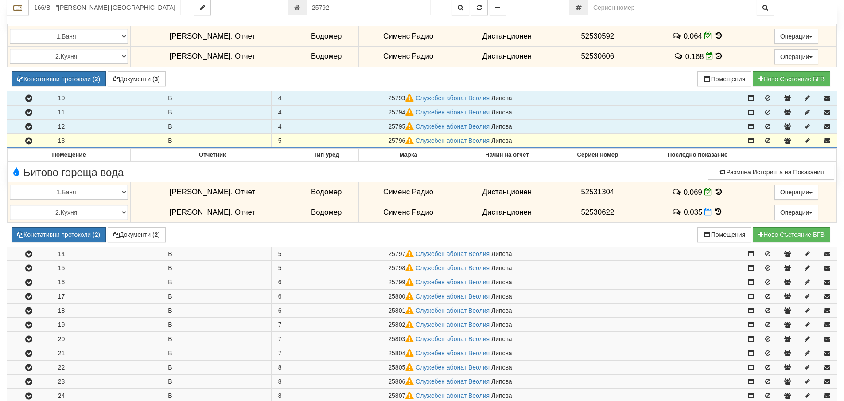
click at [25, 140] on icon "button" at bounding box center [28, 141] width 11 height 6
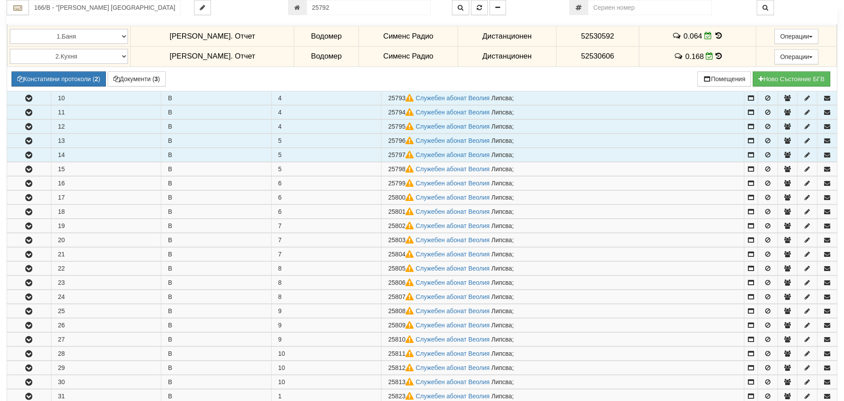
click at [35, 156] on button "button" at bounding box center [29, 154] width 44 height 13
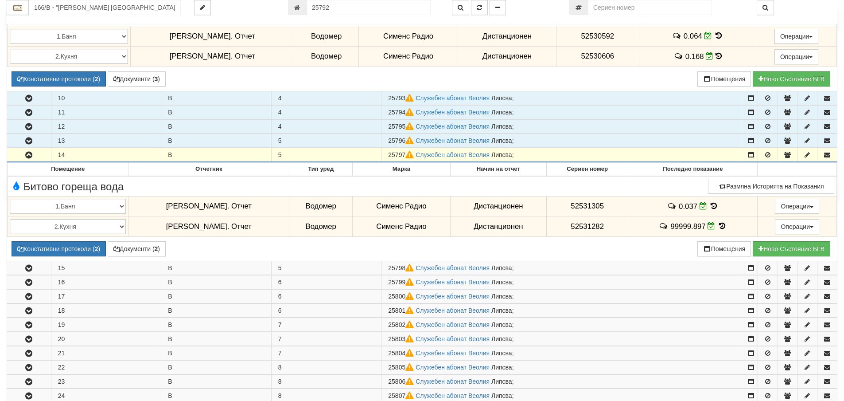
click at [27, 155] on icon "button" at bounding box center [28, 155] width 11 height 6
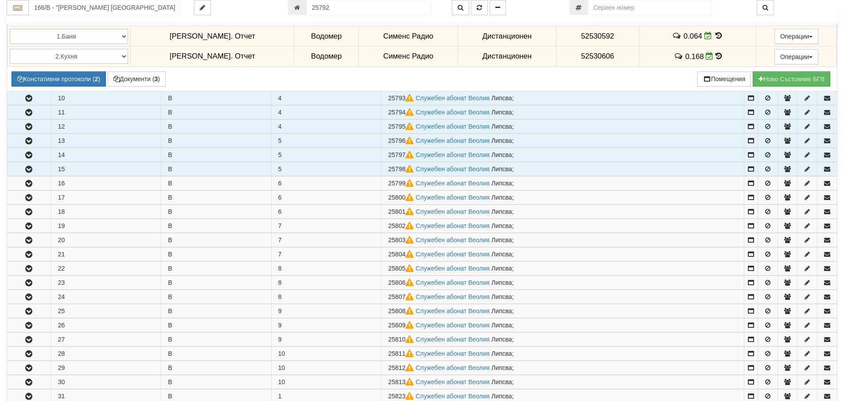
click at [31, 163] on button "button" at bounding box center [29, 168] width 44 height 13
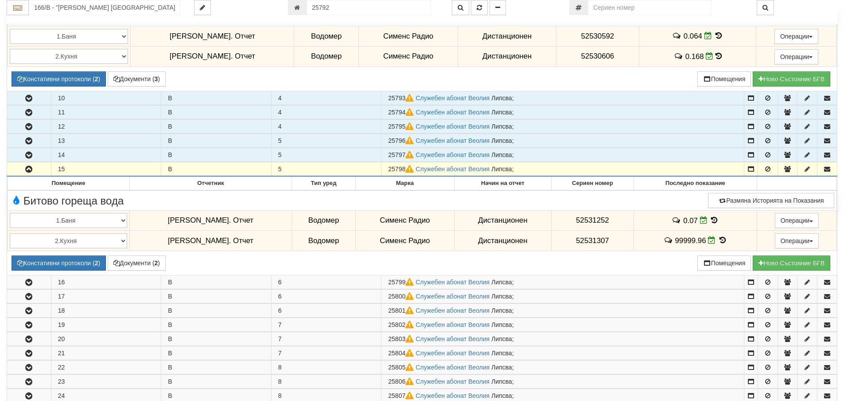
click at [31, 168] on icon "button" at bounding box center [28, 169] width 11 height 6
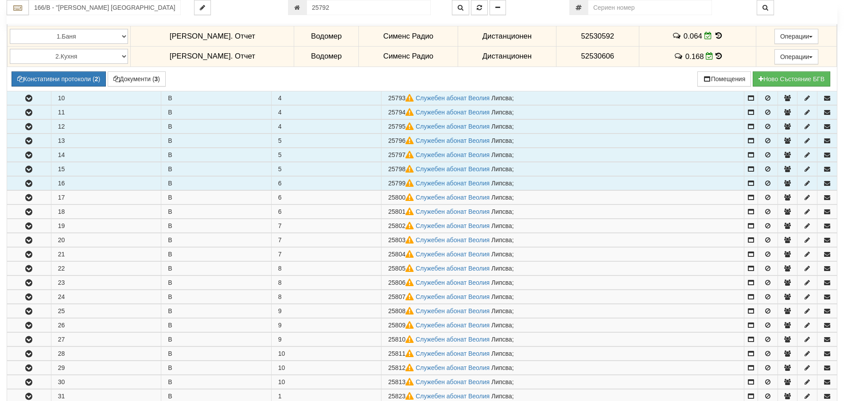
click at [31, 183] on icon "button" at bounding box center [28, 183] width 11 height 6
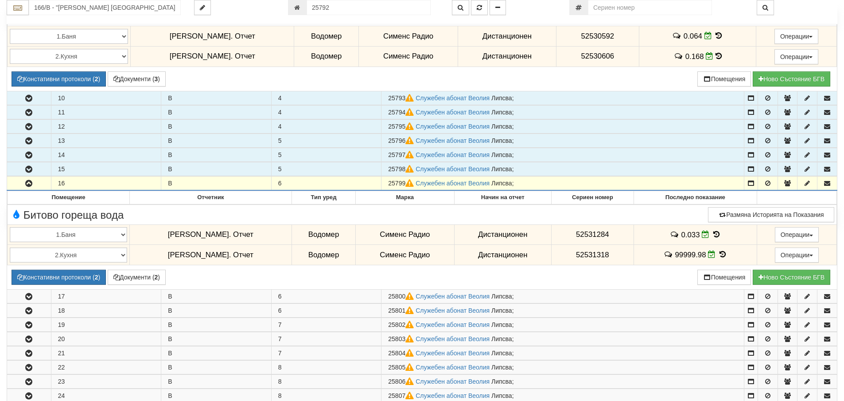
click at [31, 186] on icon "button" at bounding box center [28, 183] width 11 height 6
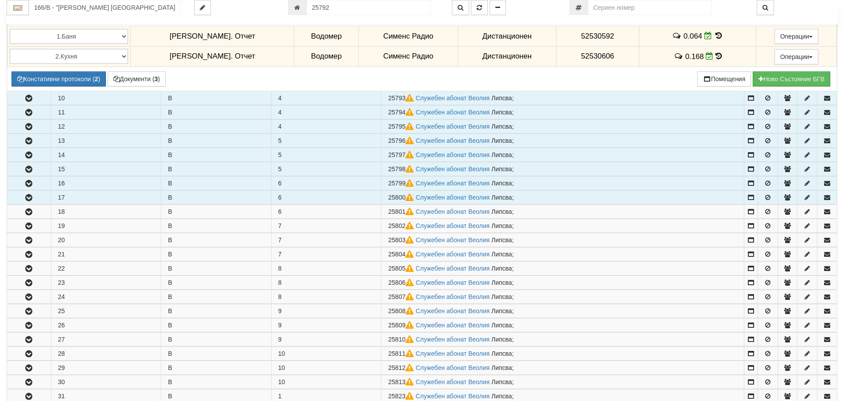
click at [30, 197] on icon "button" at bounding box center [28, 198] width 11 height 6
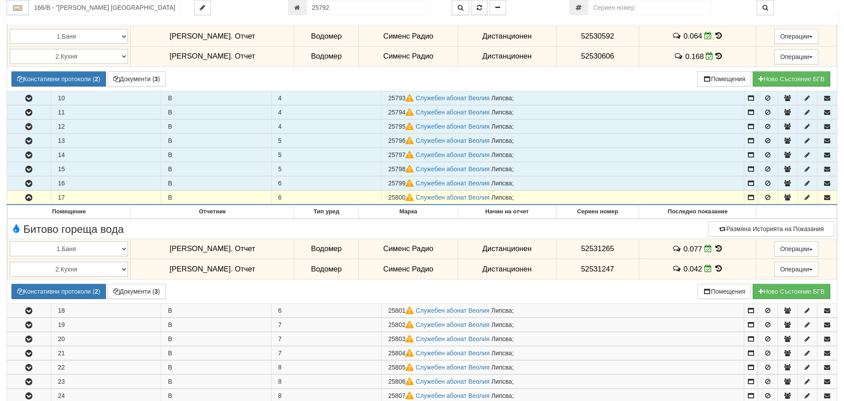
click at [32, 200] on icon "button" at bounding box center [28, 198] width 11 height 6
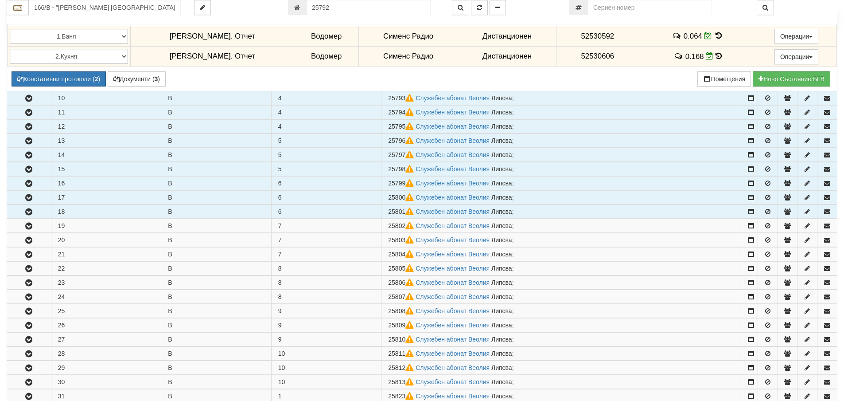
click at [31, 211] on icon "button" at bounding box center [28, 212] width 11 height 6
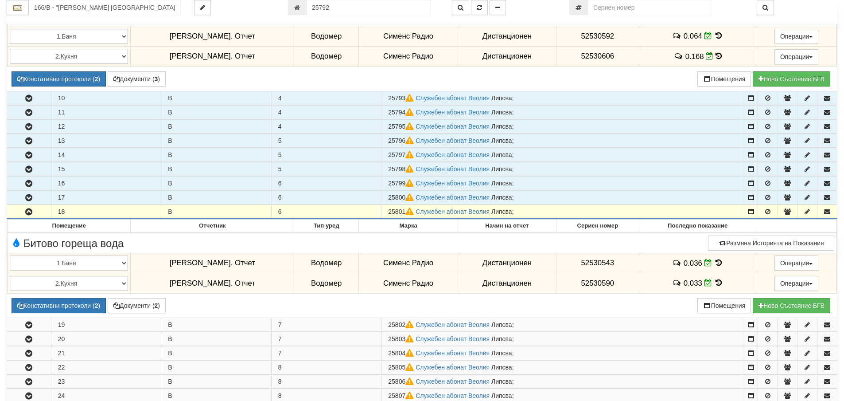
click at [31, 211] on icon "button" at bounding box center [28, 212] width 11 height 6
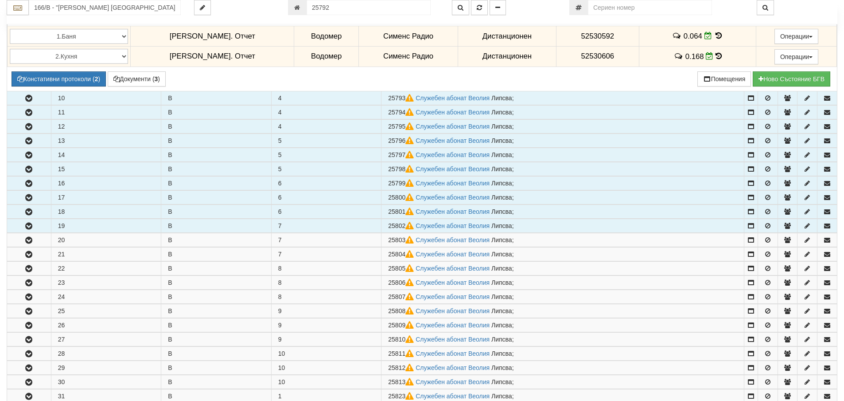
click at [34, 224] on icon "button" at bounding box center [28, 226] width 11 height 6
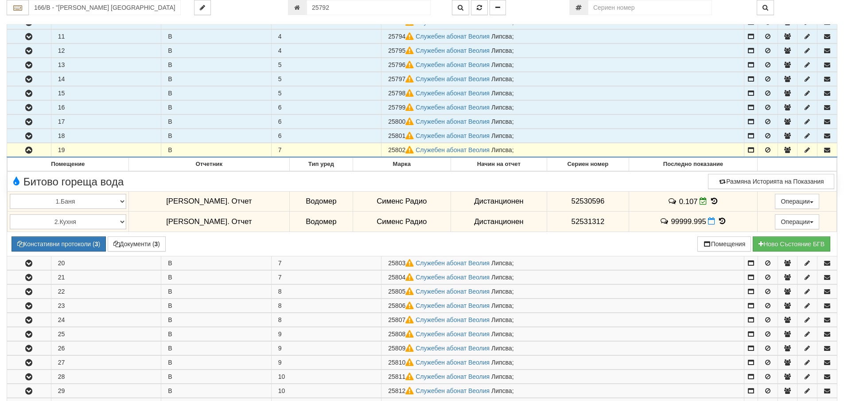
scroll to position [466, 0]
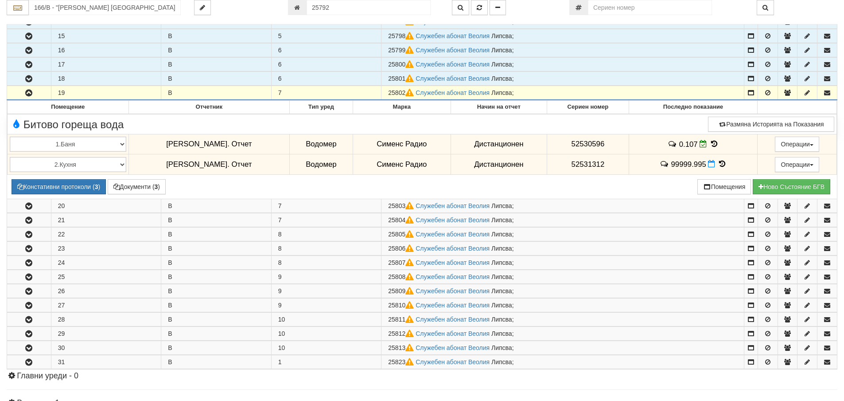
click at [31, 94] on icon "button" at bounding box center [28, 93] width 11 height 6
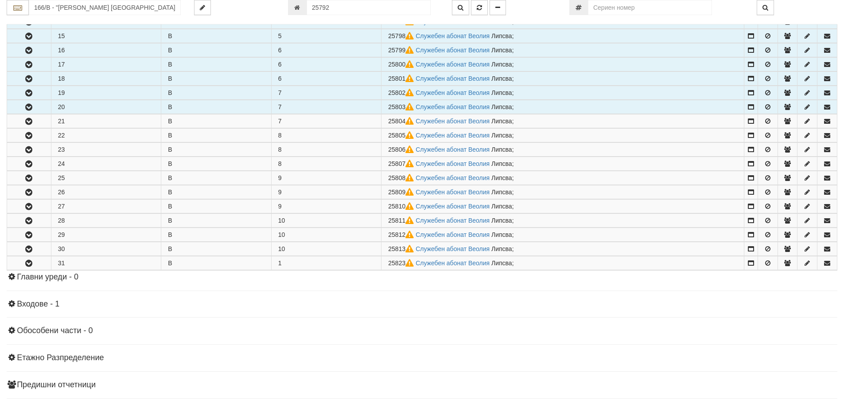
click at [31, 106] on icon "button" at bounding box center [28, 107] width 11 height 6
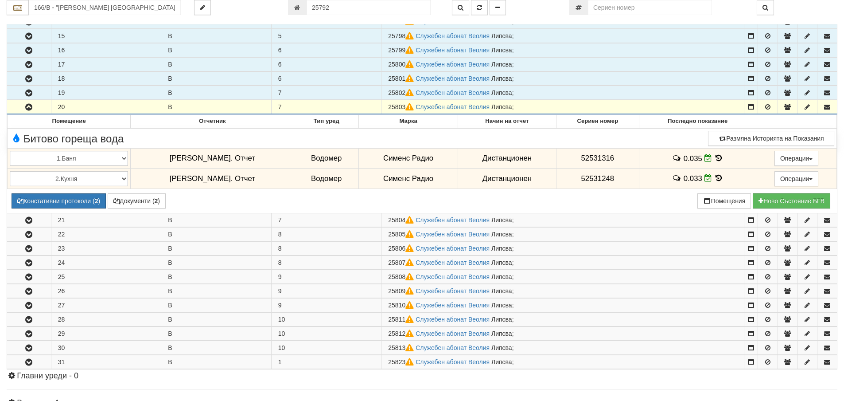
click at [31, 106] on icon "button" at bounding box center [28, 107] width 11 height 6
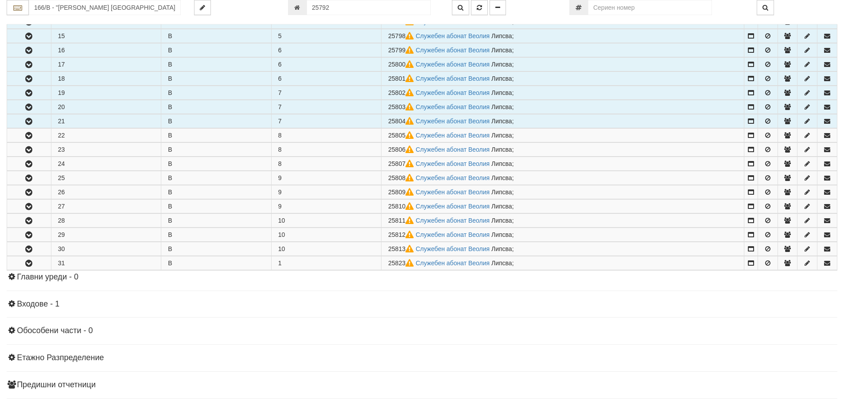
click at [31, 122] on icon "button" at bounding box center [28, 121] width 11 height 6
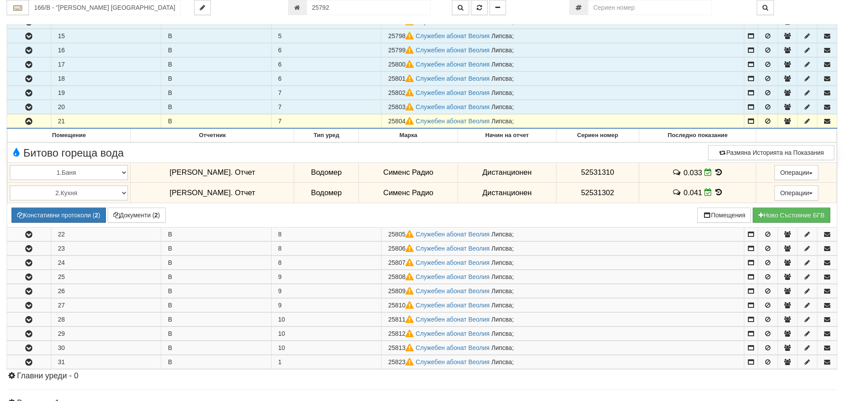
click at [31, 123] on icon "button" at bounding box center [28, 121] width 11 height 6
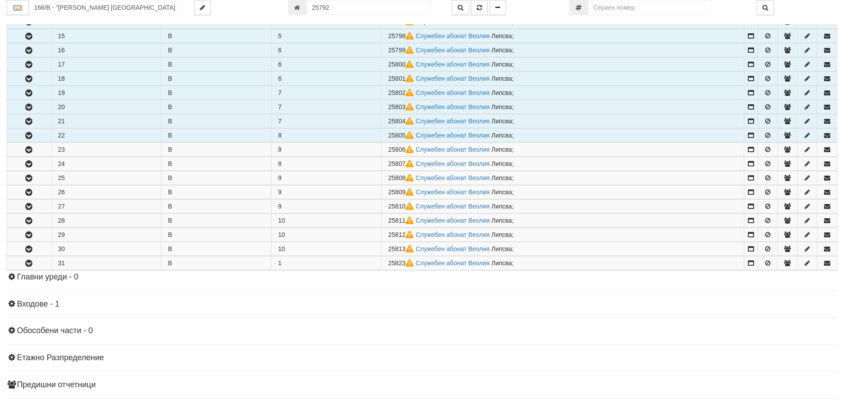
click at [32, 140] on button "button" at bounding box center [29, 135] width 44 height 13
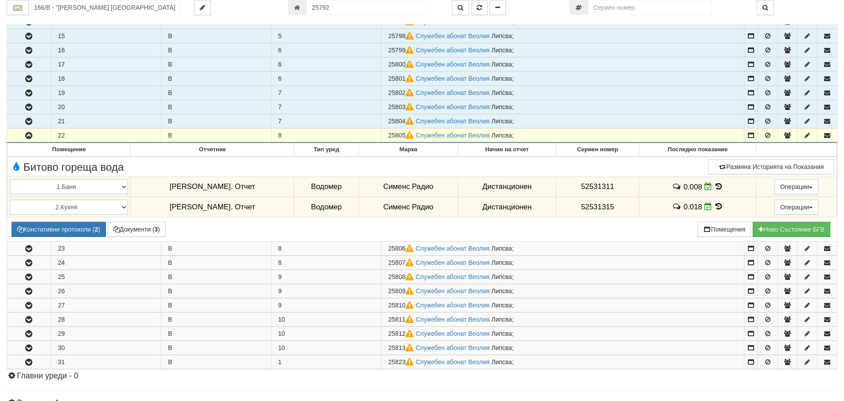
click at [32, 140] on button "button" at bounding box center [29, 135] width 44 height 13
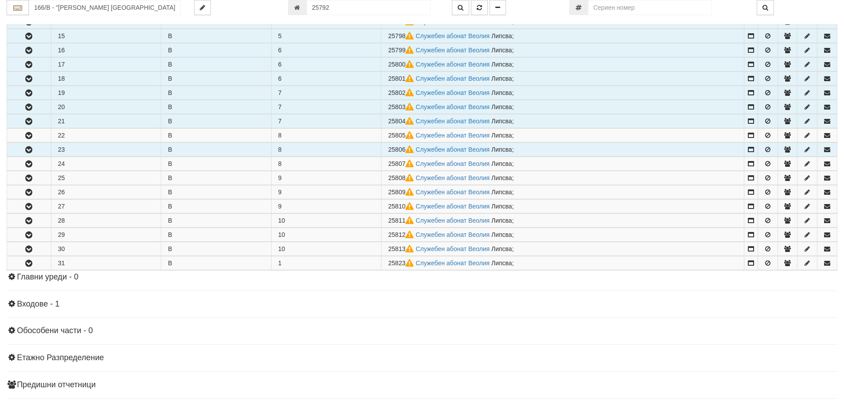
click at [35, 151] on button "button" at bounding box center [29, 149] width 44 height 13
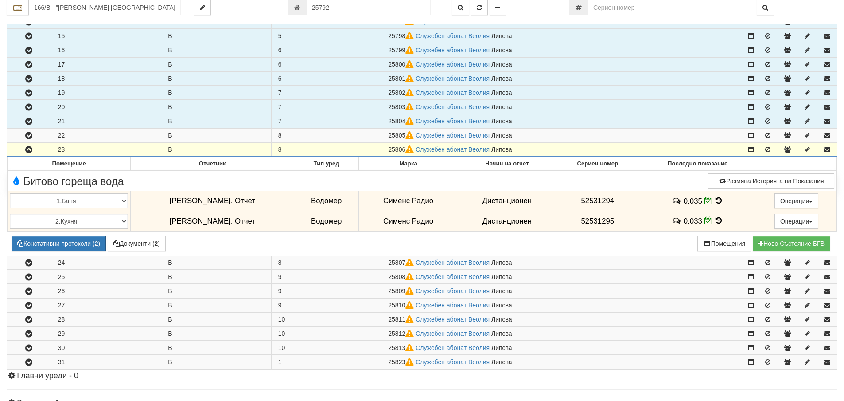
click at [35, 151] on button "button" at bounding box center [29, 149] width 44 height 13
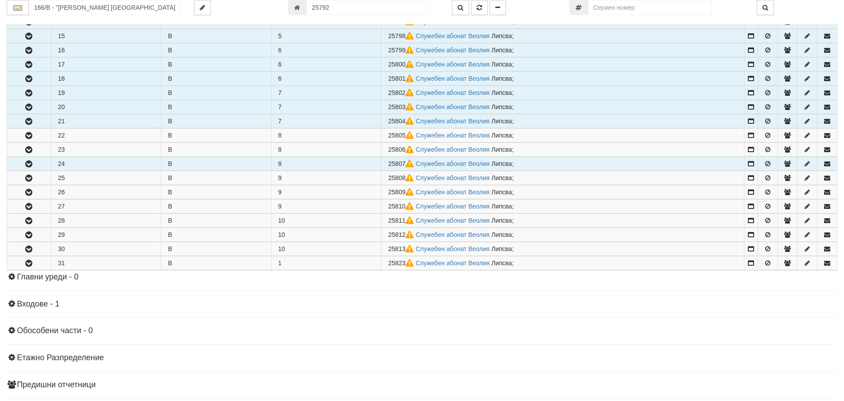
click at [35, 166] on button "button" at bounding box center [29, 163] width 44 height 13
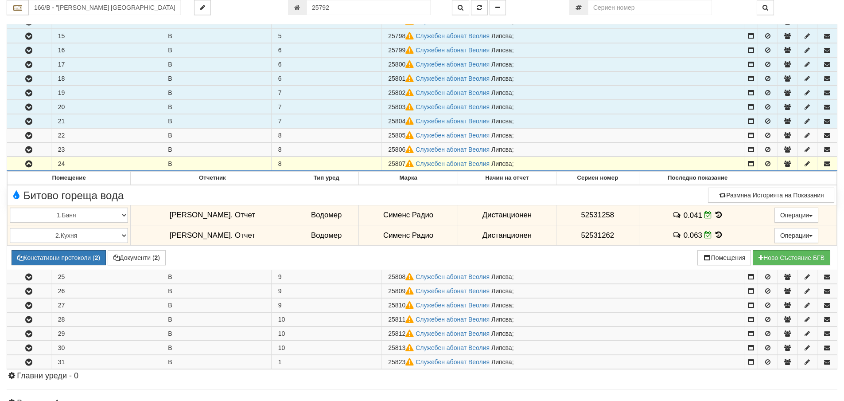
click at [35, 166] on button "button" at bounding box center [29, 163] width 44 height 13
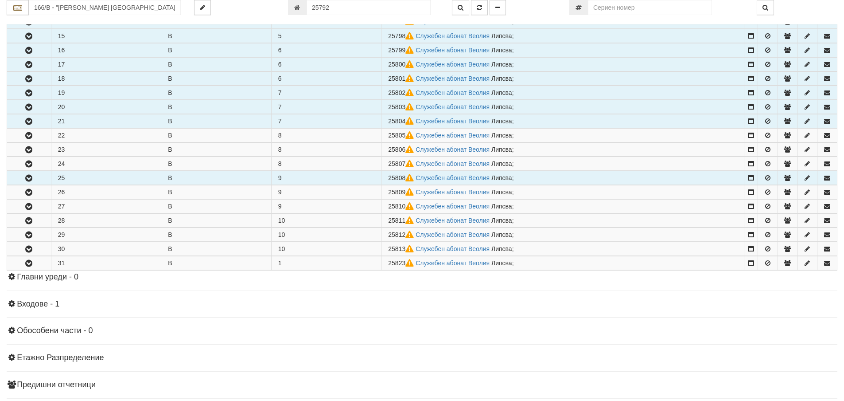
click at [33, 180] on icon "button" at bounding box center [28, 178] width 11 height 6
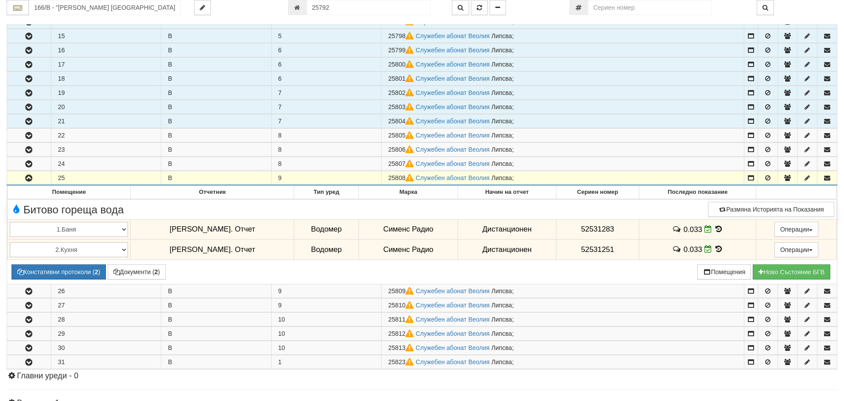
click at [33, 180] on icon "button" at bounding box center [28, 178] width 11 height 6
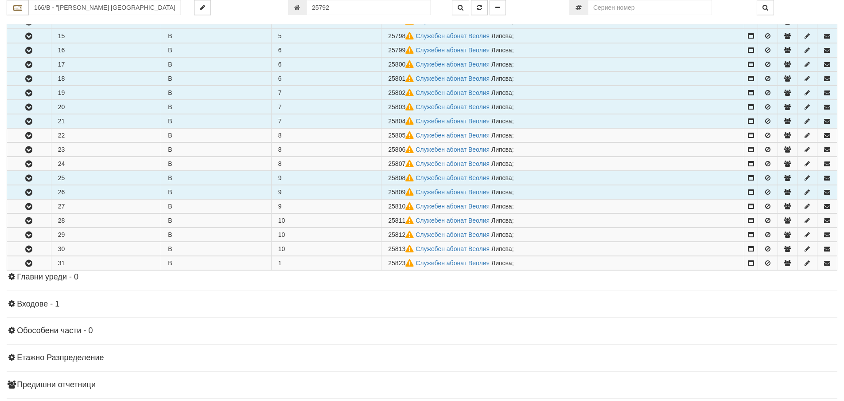
click at [34, 191] on icon "button" at bounding box center [28, 192] width 11 height 6
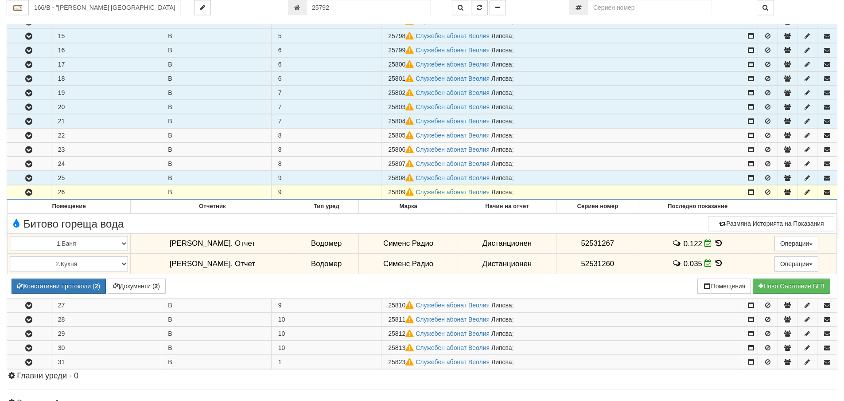
click at [34, 191] on icon "button" at bounding box center [28, 192] width 11 height 6
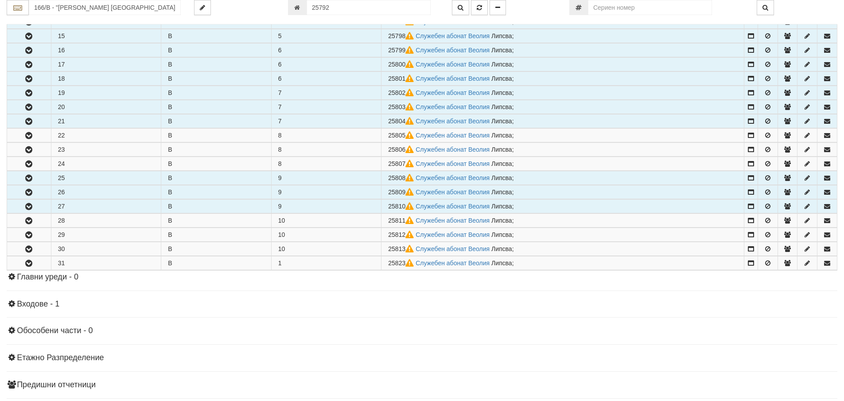
click at [32, 206] on icon "button" at bounding box center [28, 206] width 11 height 6
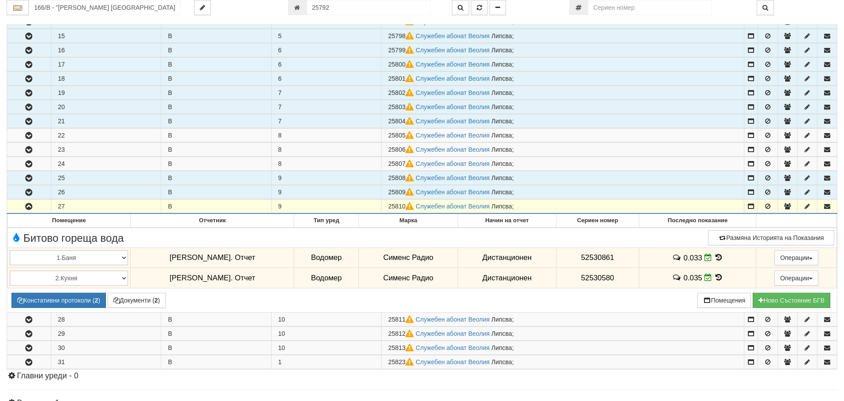
click at [28, 207] on icon "button" at bounding box center [28, 206] width 11 height 6
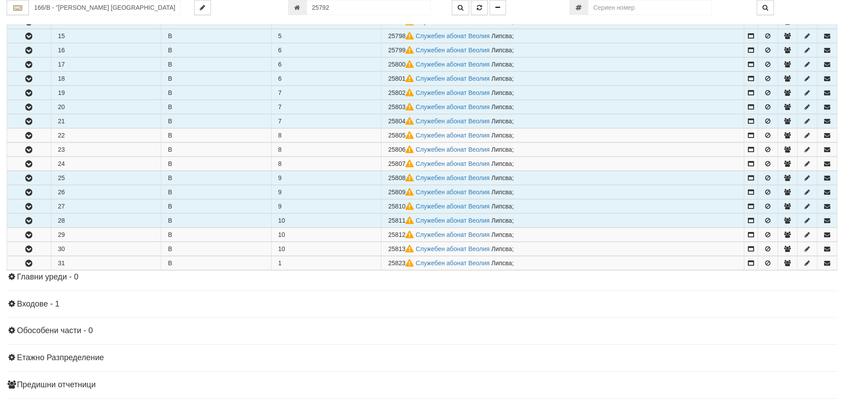
click at [31, 219] on icon "button" at bounding box center [28, 221] width 11 height 6
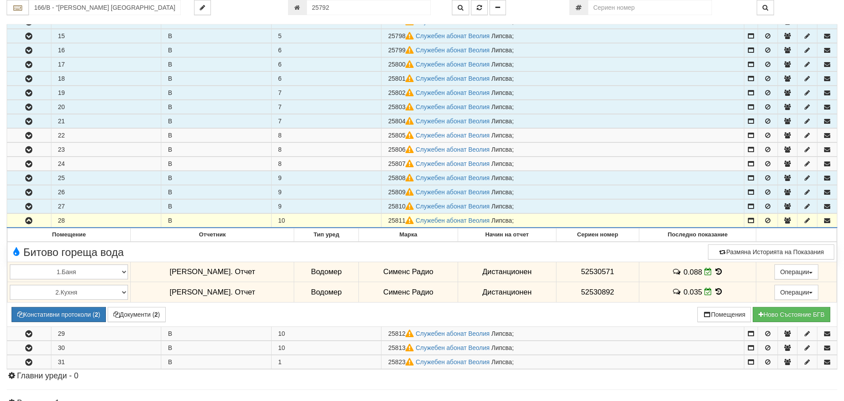
click at [31, 219] on icon "button" at bounding box center [28, 221] width 11 height 6
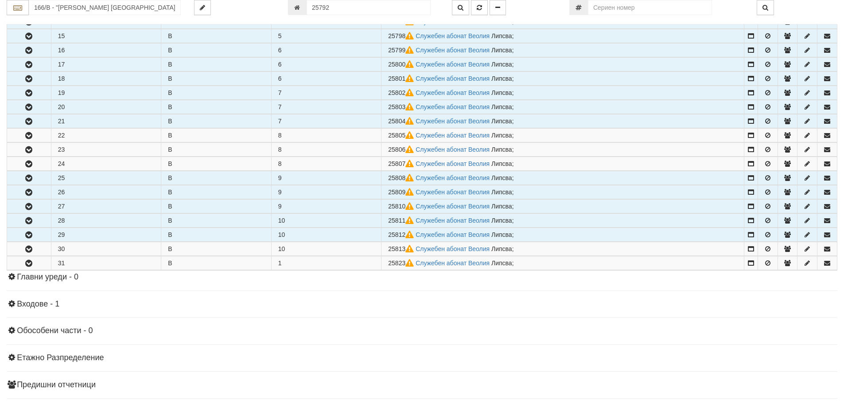
click at [30, 234] on icon "button" at bounding box center [28, 235] width 11 height 6
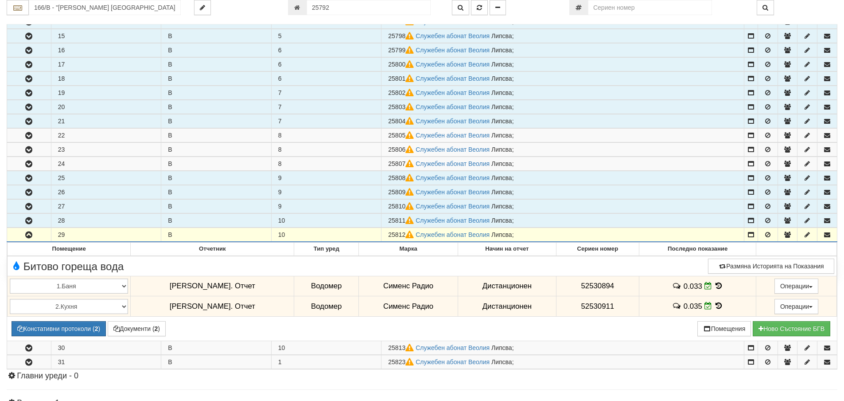
click at [31, 237] on icon "button" at bounding box center [28, 235] width 11 height 6
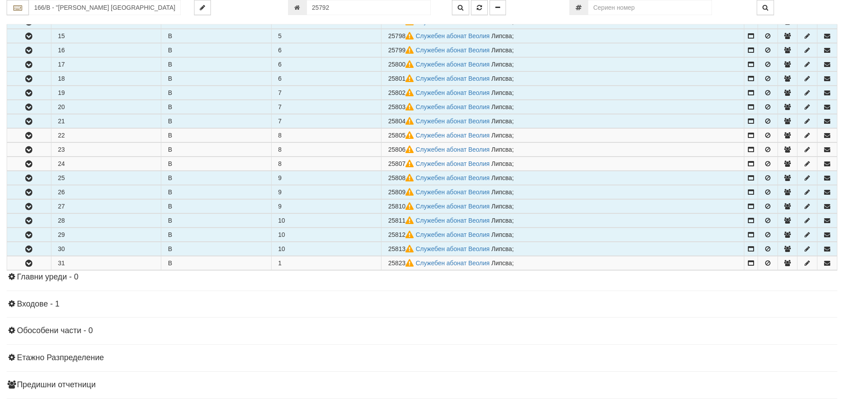
click at [31, 244] on button "button" at bounding box center [29, 248] width 44 height 13
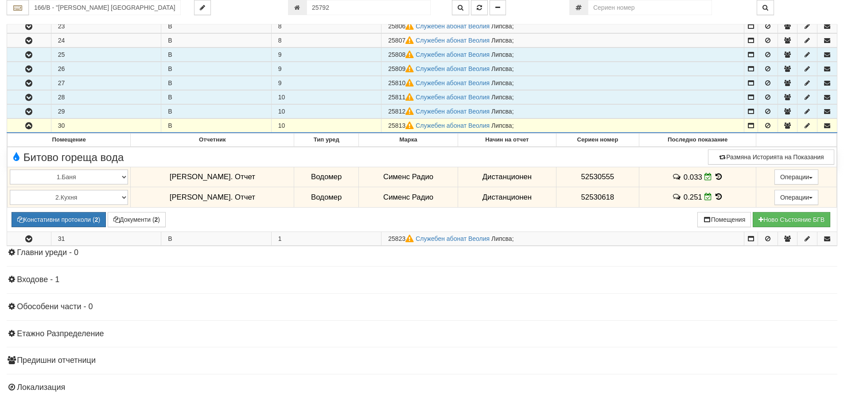
scroll to position [599, 0]
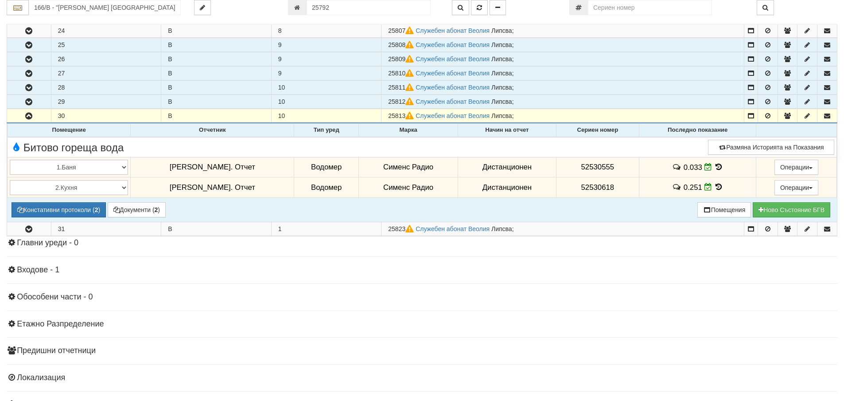
click at [714, 186] on icon at bounding box center [719, 187] width 10 height 8
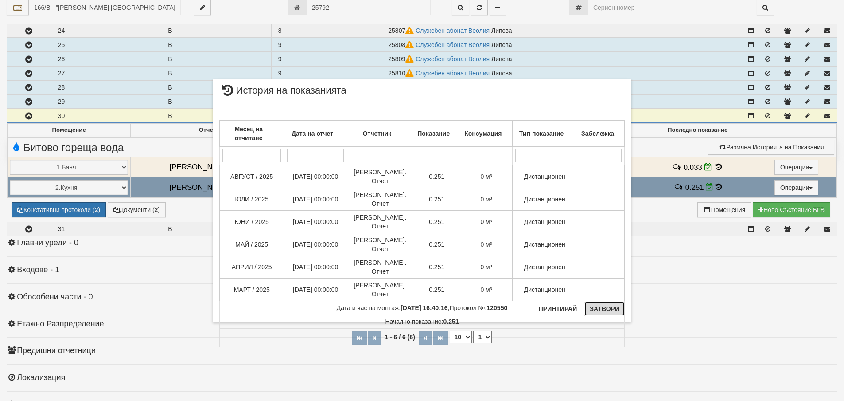
click at [604, 308] on button "Затвори" at bounding box center [605, 308] width 40 height 14
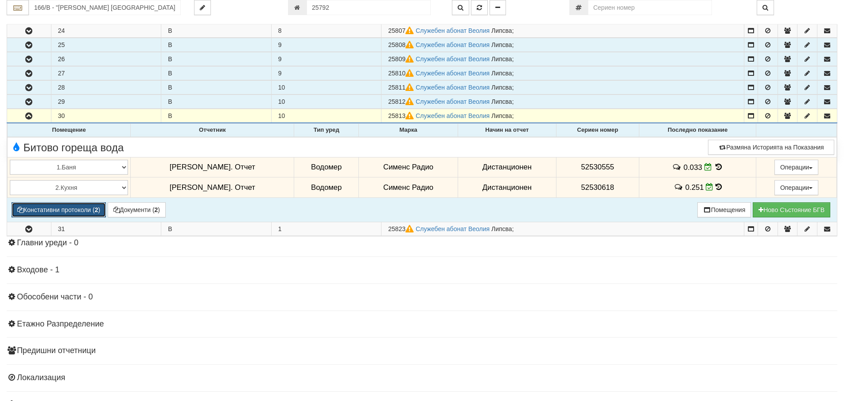
click at [94, 211] on button "Констативни протоколи ( 2 )" at bounding box center [59, 209] width 94 height 15
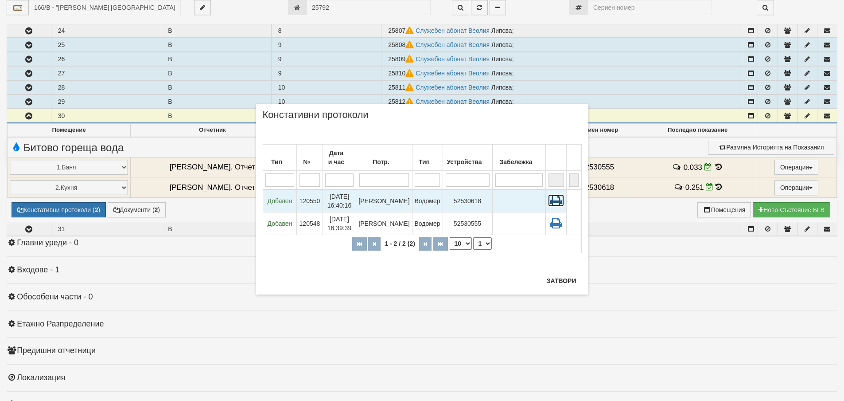
click at [558, 200] on icon at bounding box center [556, 200] width 16 height 12
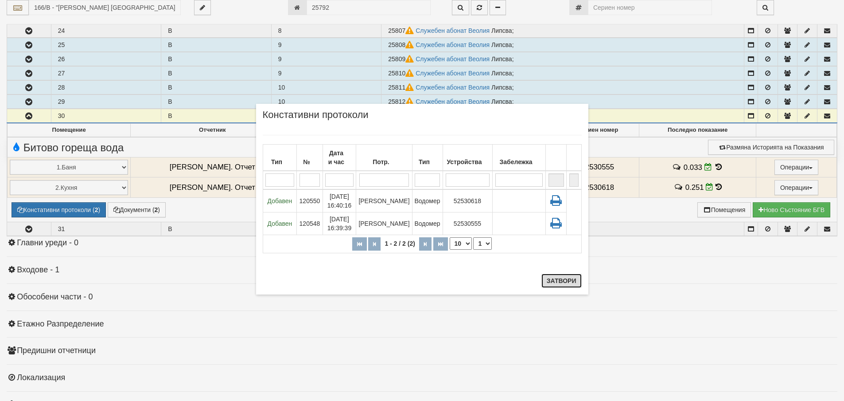
click at [561, 282] on button "Затвори" at bounding box center [562, 280] width 40 height 14
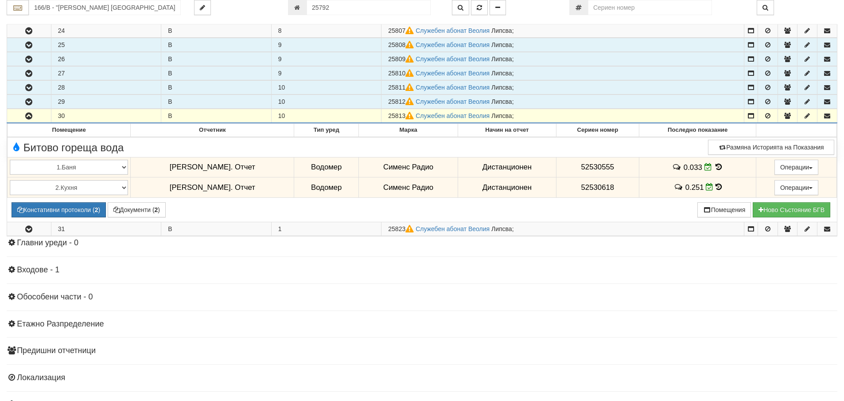
click at [25, 117] on icon "button" at bounding box center [28, 116] width 11 height 6
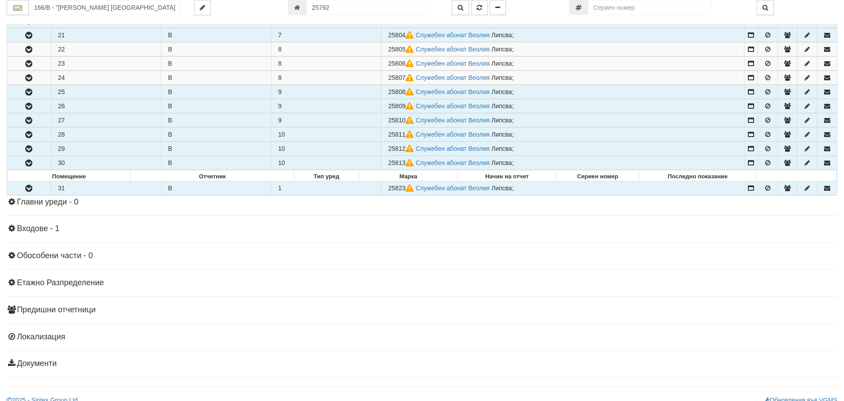
scroll to position [551, 0]
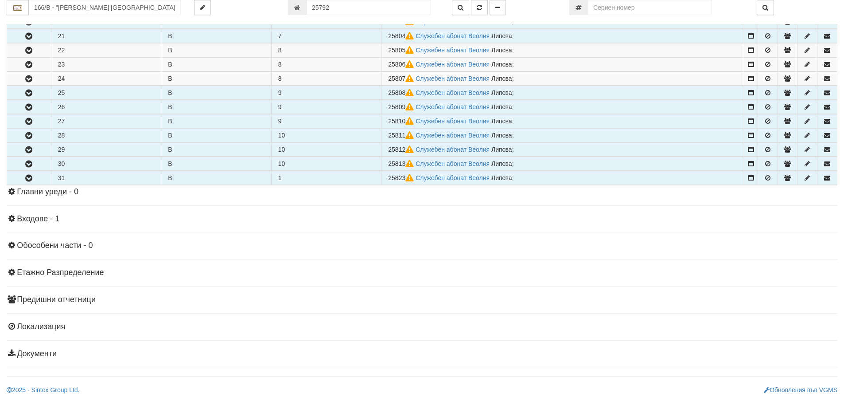
click at [24, 178] on icon "button" at bounding box center [28, 178] width 11 height 6
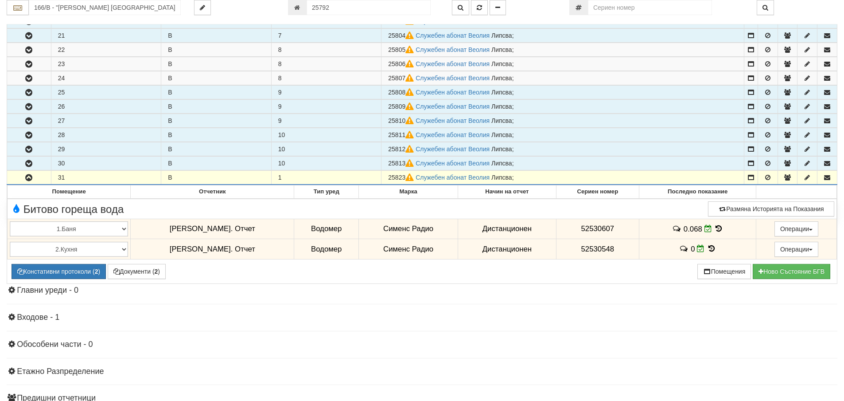
click at [29, 177] on icon "button" at bounding box center [28, 178] width 11 height 6
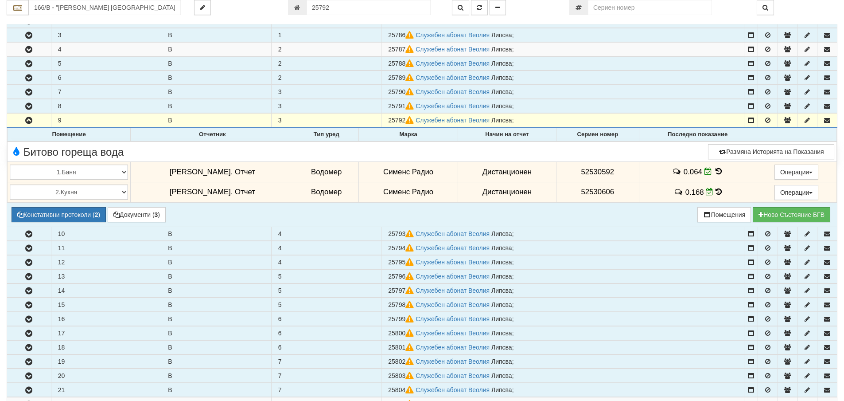
scroll to position [197, 0]
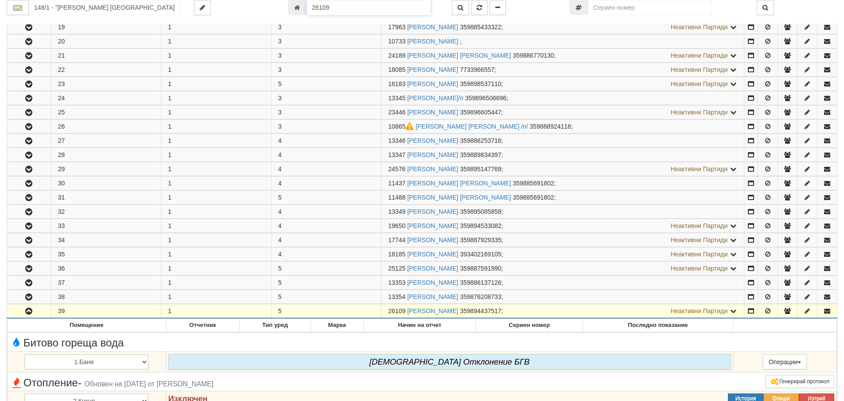
drag, startPoint x: 334, startPoint y: 5, endPoint x: 301, endPoint y: 5, distance: 33.2
click at [301, 5] on div "26109" at bounding box center [363, 7] width 151 height 15
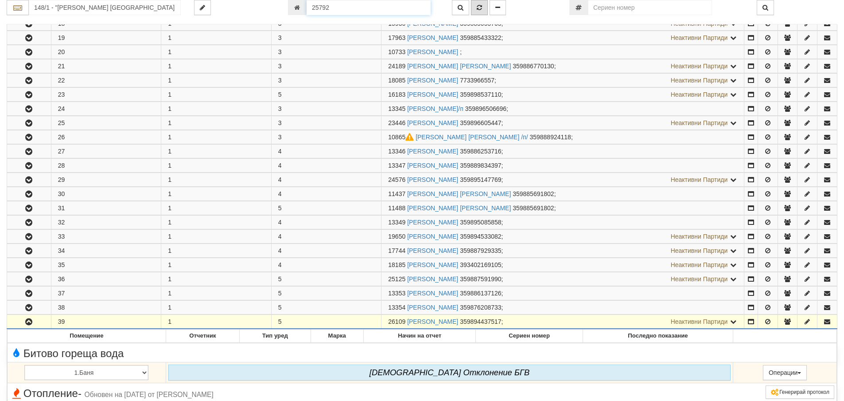
type input "25792"
click at [481, 7] on icon "button" at bounding box center [479, 7] width 5 height 6
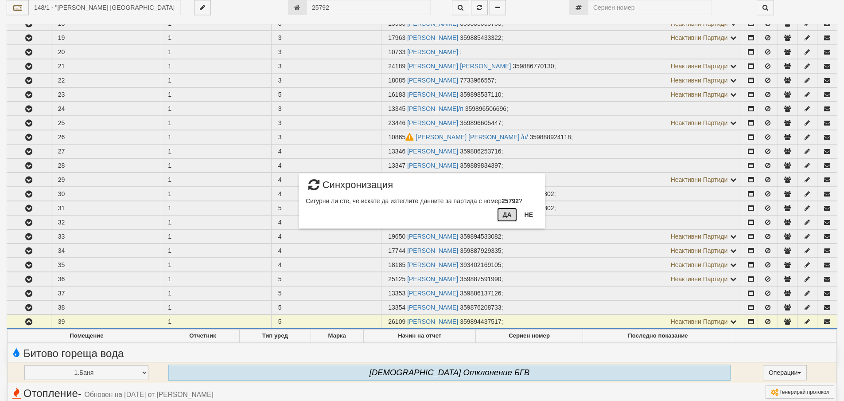
click at [505, 215] on button "Да" at bounding box center [507, 214] width 20 height 14
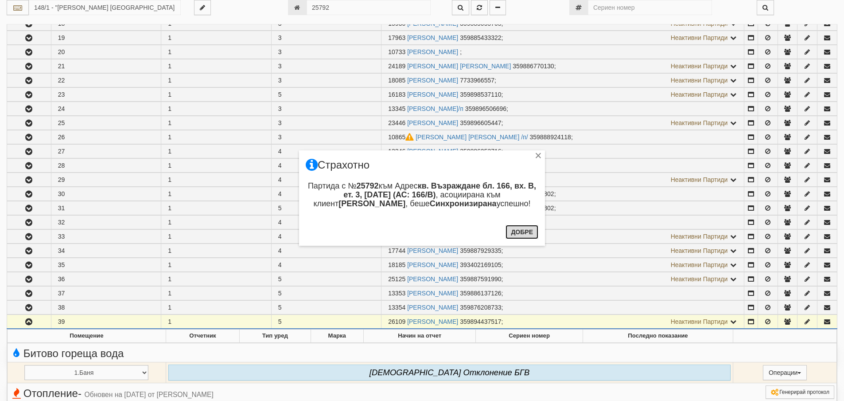
click at [517, 232] on button "Добре" at bounding box center [522, 232] width 33 height 14
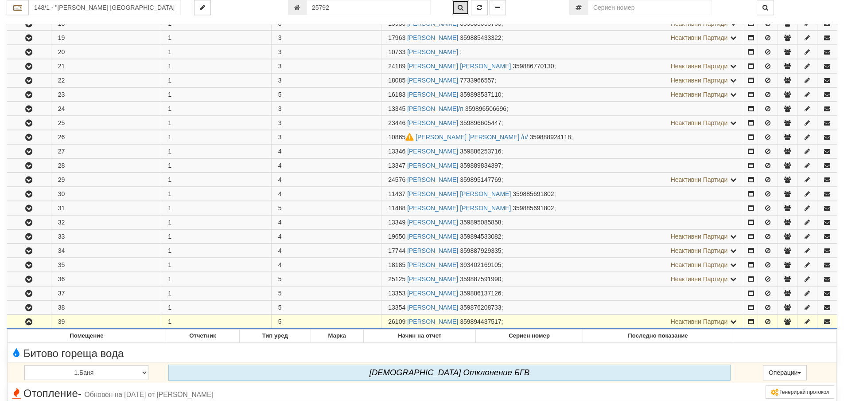
click at [463, 5] on icon "button" at bounding box center [461, 7] width 6 height 6
type input "166/В - "ВЕОЛИЯ ЕНЕРДЖИ ВАРНА " ЕАД"
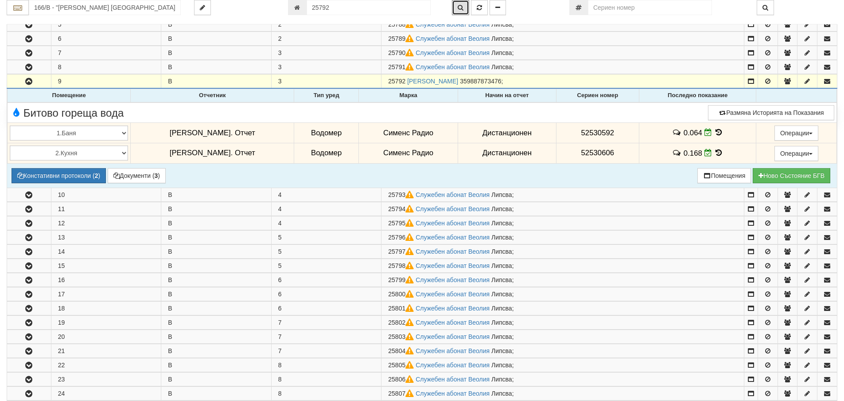
scroll to position [156, 0]
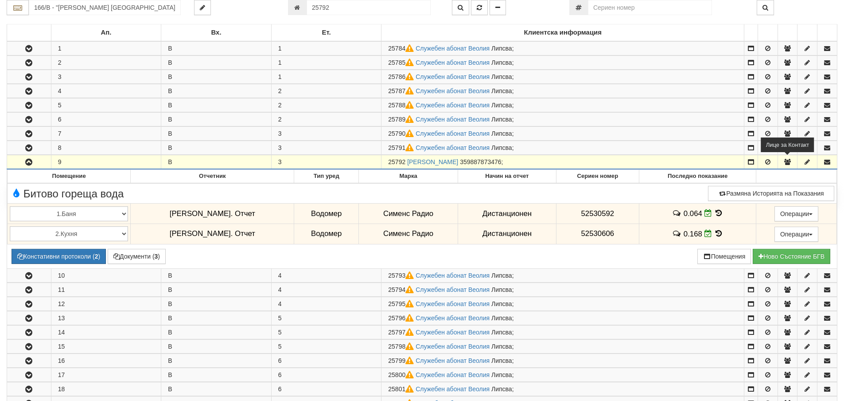
click at [788, 160] on icon "button" at bounding box center [788, 162] width 8 height 6
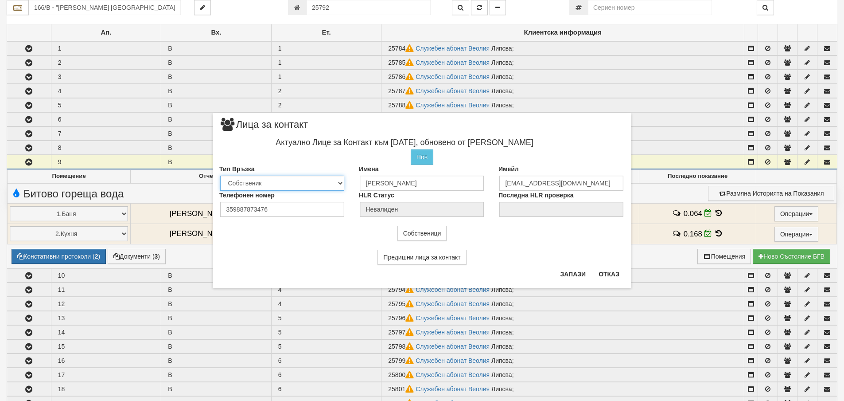
click at [340, 183] on select "Собственик Наемател Роднина Съсед Приятел" at bounding box center [282, 183] width 124 height 15
select select "2"
click at [220, 176] on select "Собственик Наемател Роднина Съсед Приятел" at bounding box center [282, 183] width 124 height 15
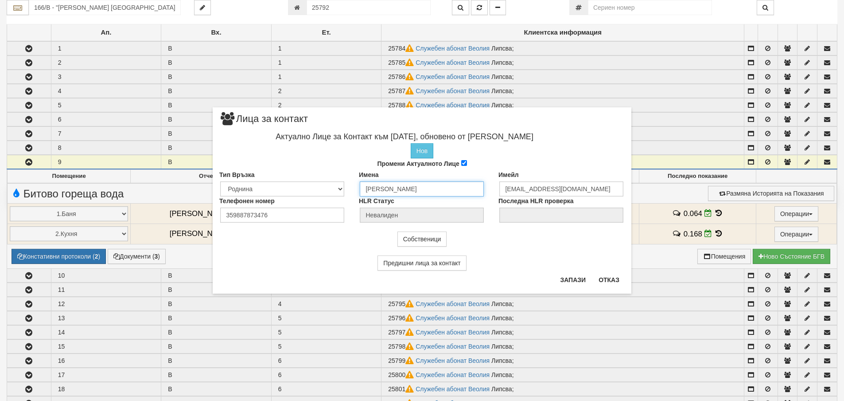
drag, startPoint x: 477, startPoint y: 188, endPoint x: 363, endPoint y: 189, distance: 113.9
click at [363, 189] on input "[PERSON_NAME]" at bounding box center [422, 188] width 124 height 15
type input "Никола Кр. Вълчев"
drag, startPoint x: 274, startPoint y: 214, endPoint x: 199, endPoint y: 211, distance: 74.5
click at [199, 211] on div "× Лица за контакт Актуално Лице за Контакт към 16/09/2025, обновено от Миглена …" at bounding box center [422, 146] width 519 height 293
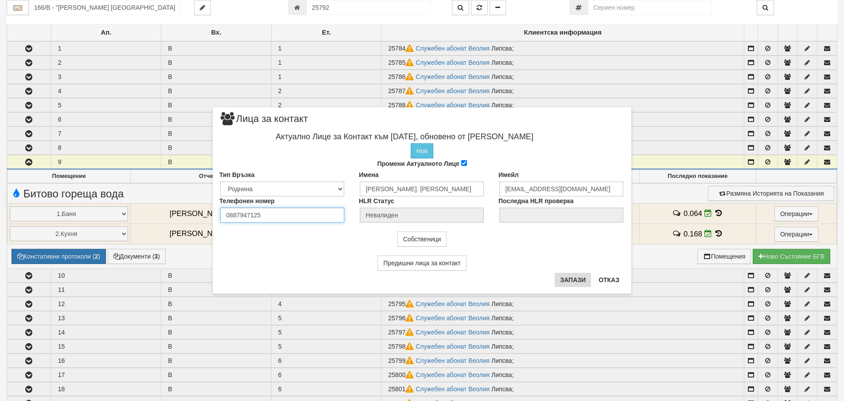
type input "0887947125"
click at [574, 279] on button "Запази" at bounding box center [573, 280] width 36 height 14
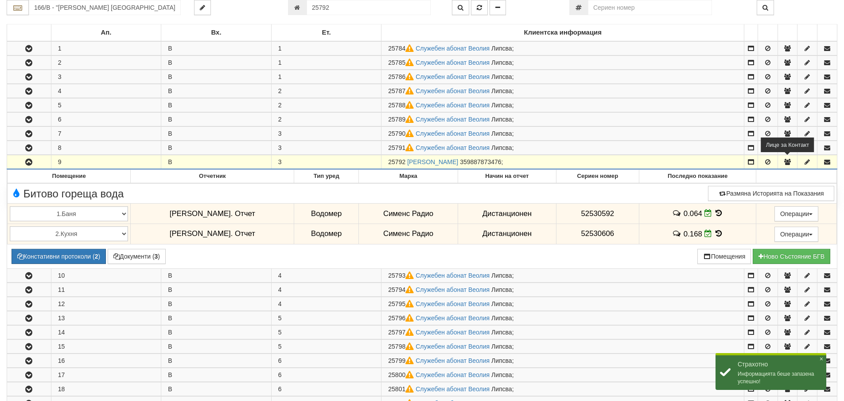
click at [788, 161] on icon "button" at bounding box center [788, 162] width 8 height 6
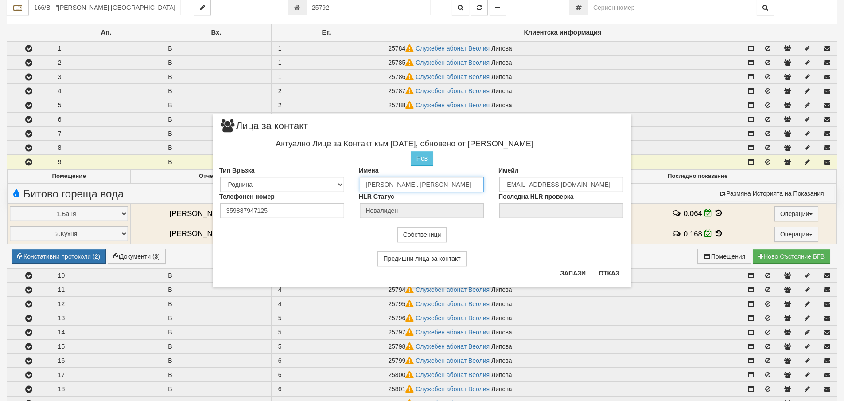
click at [421, 185] on input "Никола Кр. Вълчев" at bounding box center [422, 184] width 124 height 15
type input "Никола Кр. Вълчев - Пълномощник"
click at [578, 277] on button "Запази" at bounding box center [573, 273] width 36 height 14
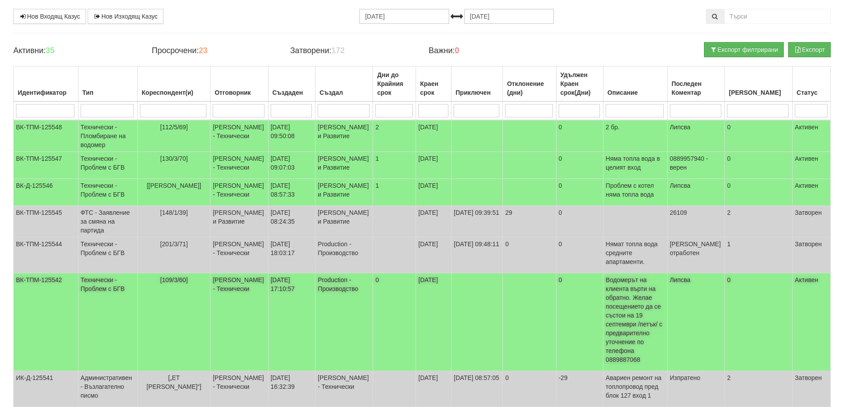
scroll to position [233, 0]
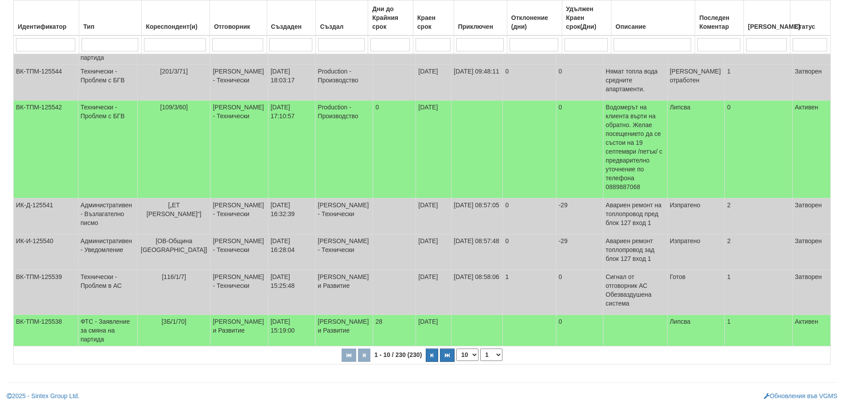
drag, startPoint x: 476, startPoint y: 353, endPoint x: 476, endPoint y: 358, distance: 4.9
click at [476, 353] on select "10 20 30 40" at bounding box center [468, 355] width 22 height 12
select select "40"
click at [458, 361] on select "10 20 30 40" at bounding box center [468, 355] width 22 height 12
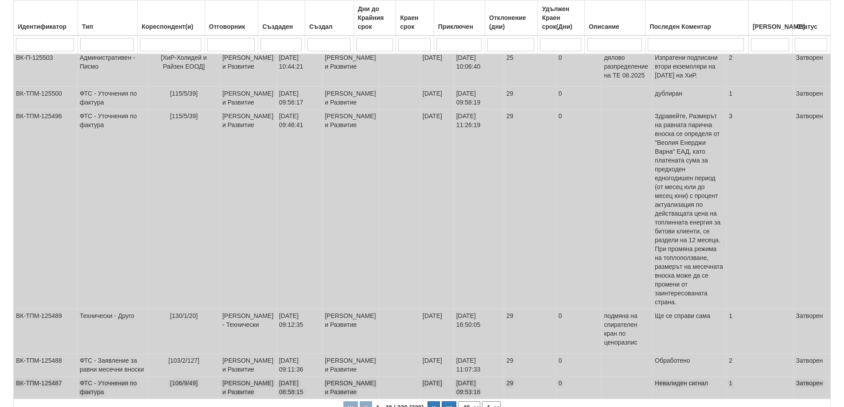
scroll to position [1616, 0]
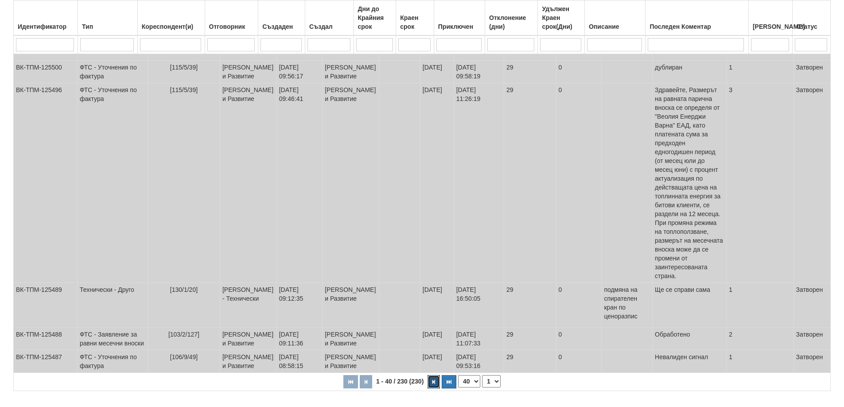
click at [433, 380] on icon "button" at bounding box center [434, 382] width 3 height 5
select select "2"
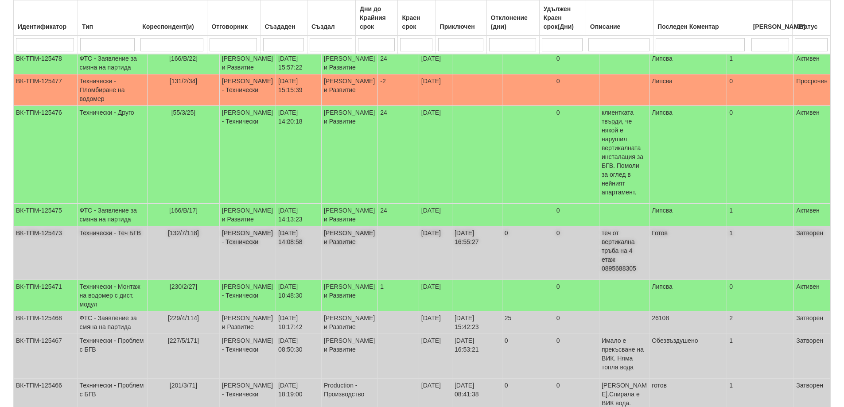
scroll to position [326, 0]
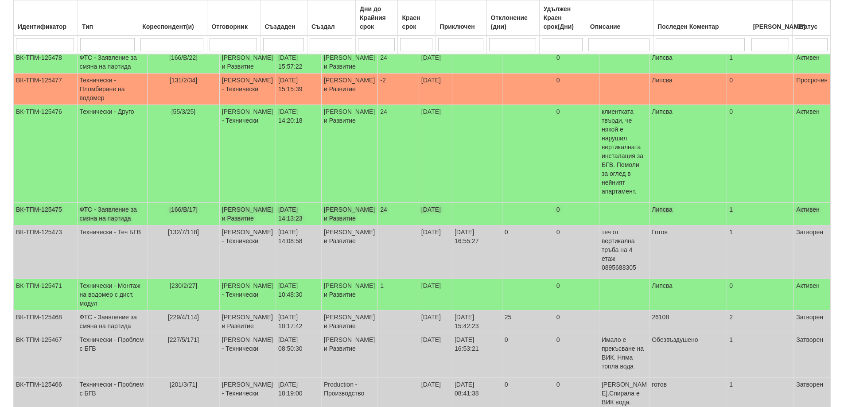
click at [105, 203] on td "ФТС - Заявление за смяна на партида" at bounding box center [112, 214] width 70 height 23
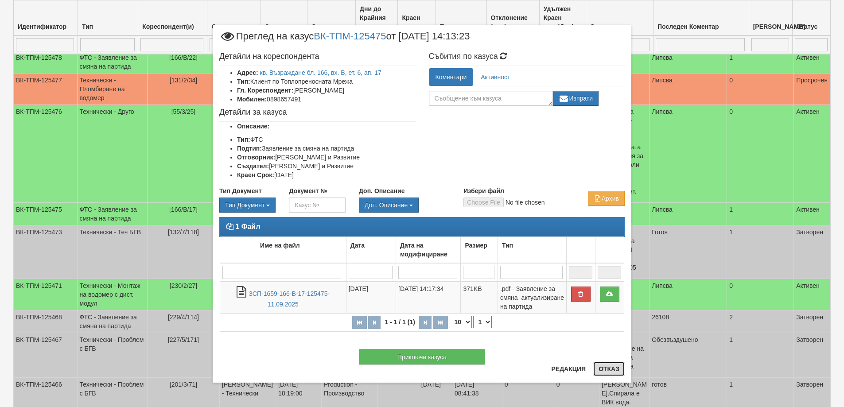
click at [608, 367] on button "Отказ" at bounding box center [608, 369] width 31 height 14
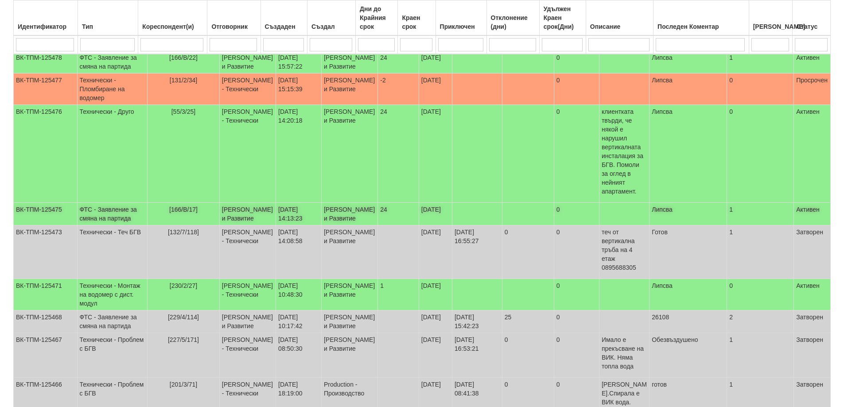
click at [101, 203] on td "ФТС - Заявление за смяна на партида" at bounding box center [112, 214] width 70 height 23
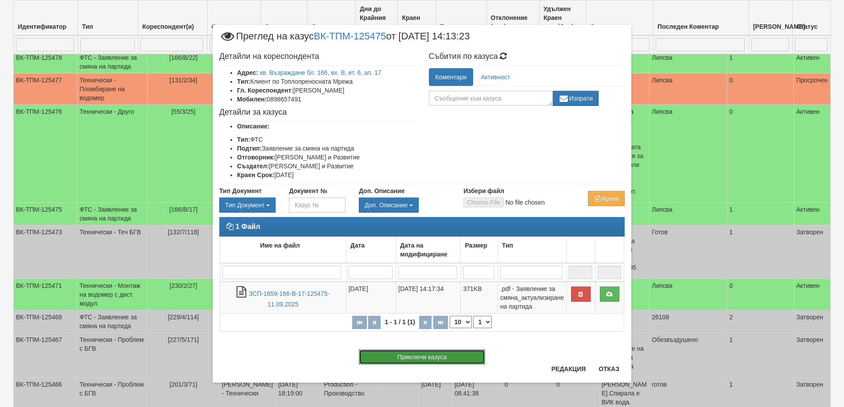
click at [433, 358] on button "Приключи казуса" at bounding box center [422, 357] width 126 height 15
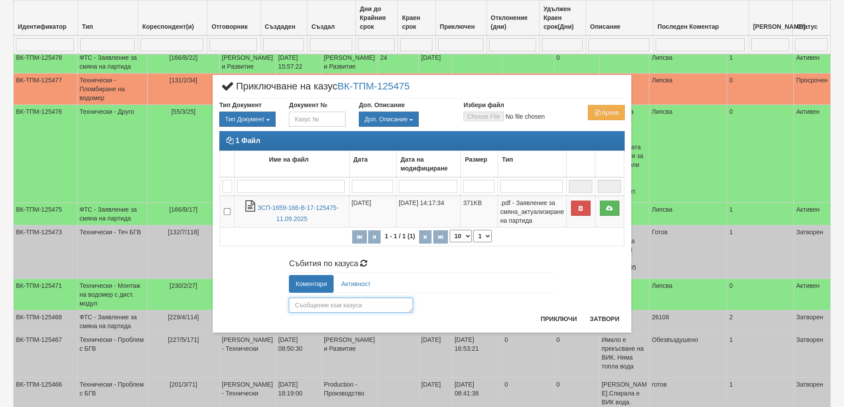
click at [334, 301] on textarea at bounding box center [351, 305] width 124 height 15
type textarea "25800"
click at [561, 319] on button "Приключи" at bounding box center [558, 319] width 47 height 14
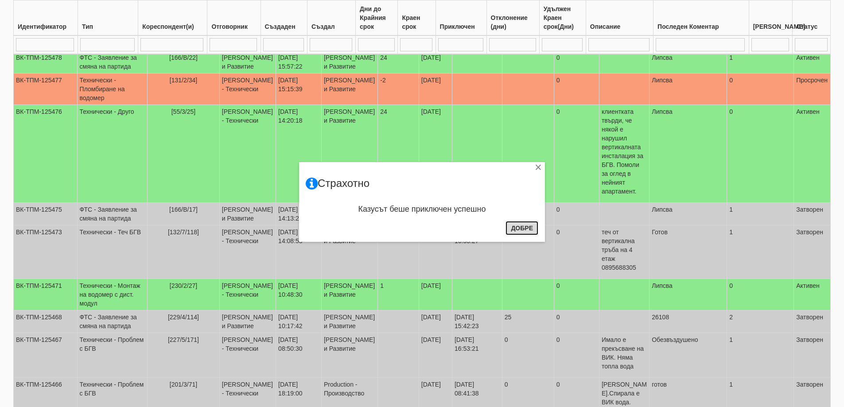
click at [515, 228] on button "Добре" at bounding box center [522, 228] width 33 height 14
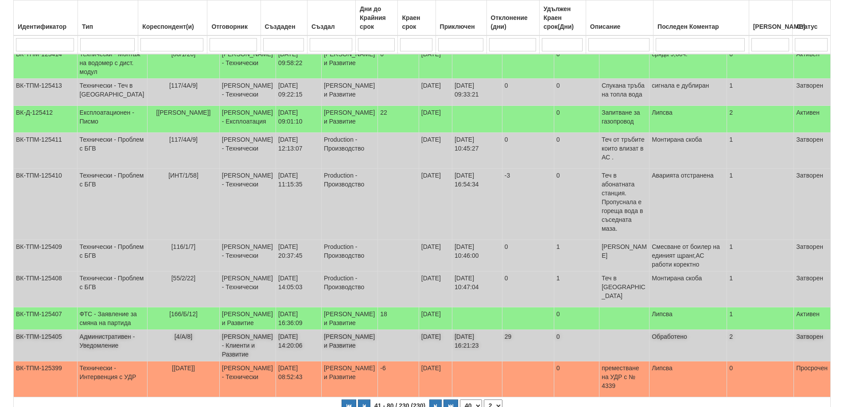
scroll to position [1611, 0]
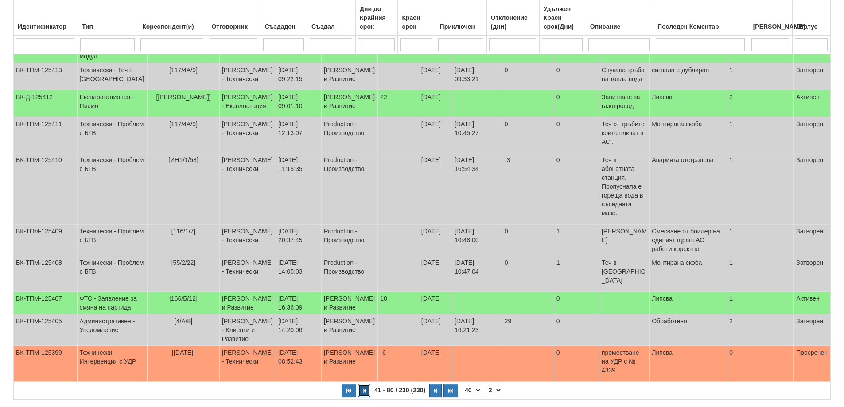
click at [365, 389] on icon "button" at bounding box center [364, 391] width 3 height 5
select select "1"
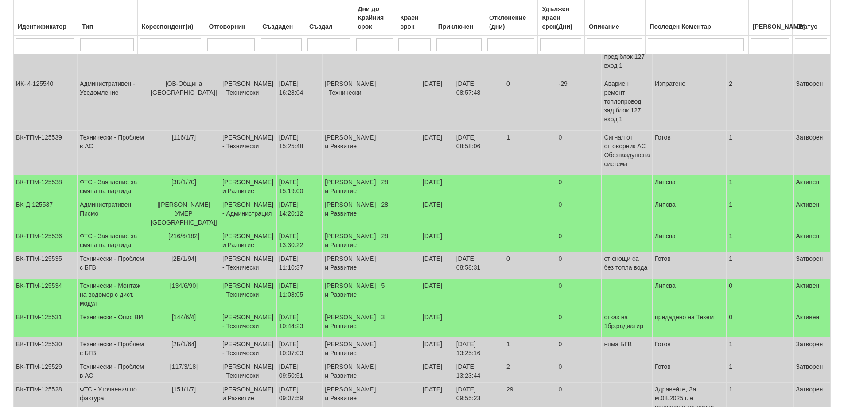
scroll to position [414, 0]
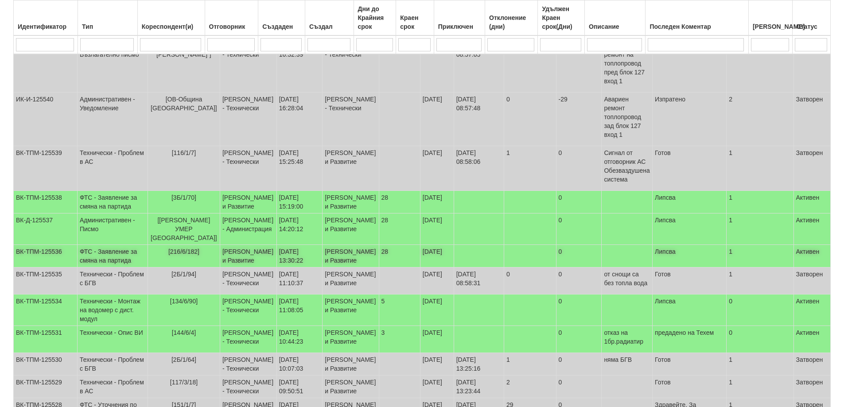
click at [103, 265] on td "ФТС - Заявление за смяна на партида" at bounding box center [112, 256] width 70 height 23
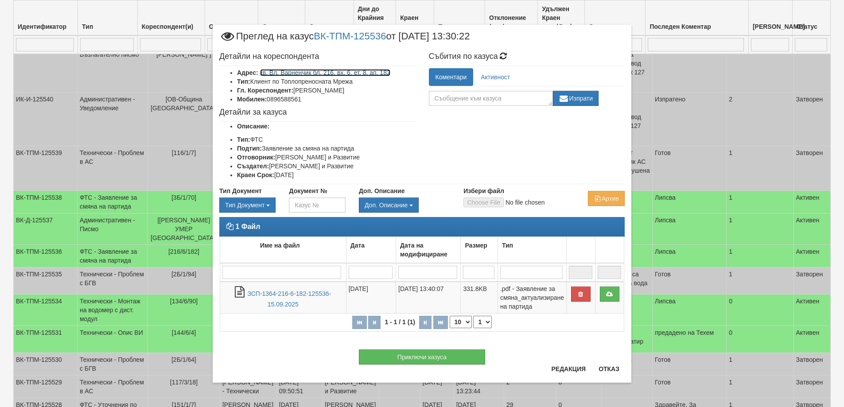
click at [335, 73] on link "кв. Вл. Варненчик бл. 216, вх. 6, ет. 8, ап. 182" at bounding box center [325, 72] width 130 height 7
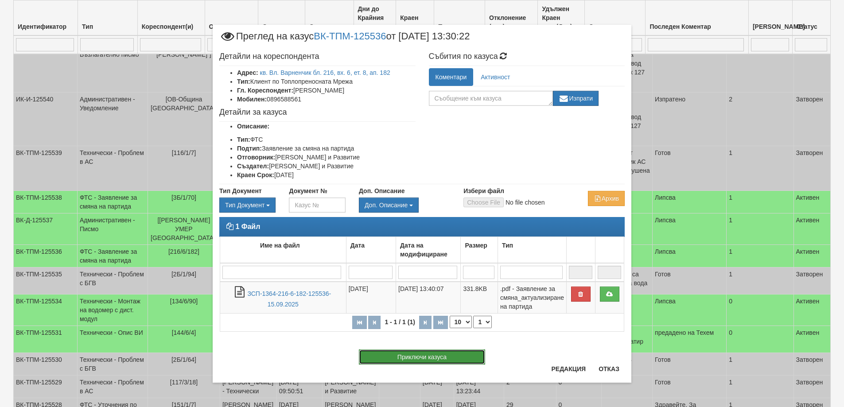
click at [469, 356] on button "Приключи казуса" at bounding box center [422, 357] width 126 height 15
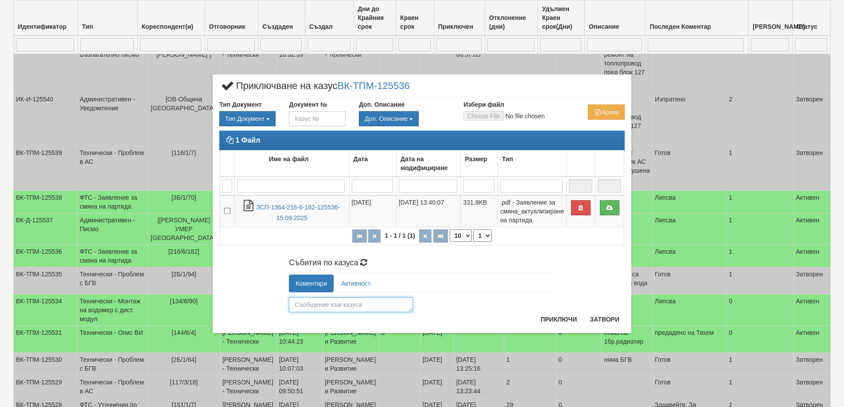
click at [322, 304] on textarea at bounding box center [351, 304] width 124 height 15
type textarea "26110"
click at [557, 317] on button "Приключи" at bounding box center [558, 319] width 47 height 14
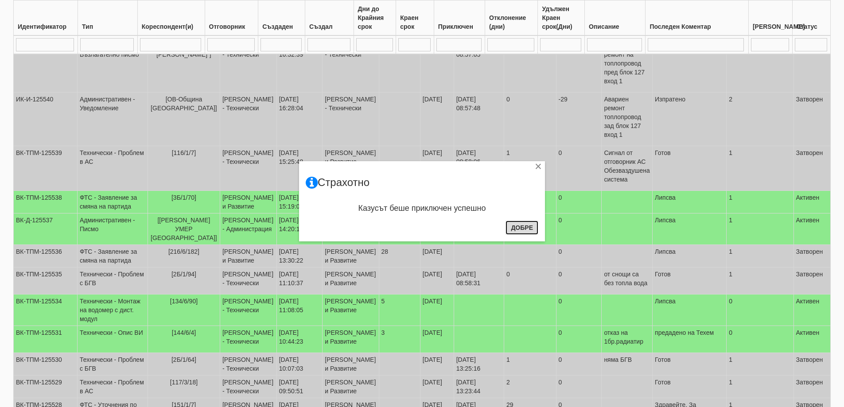
click at [522, 227] on button "Добре" at bounding box center [522, 228] width 33 height 14
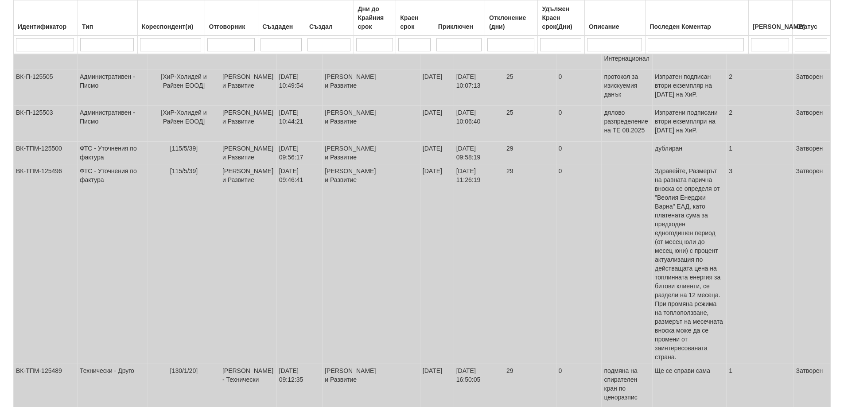
scroll to position [1616, 0]
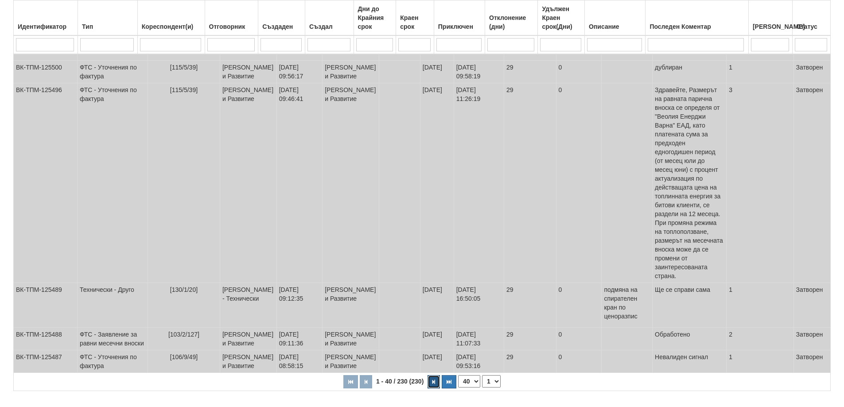
click at [432, 375] on button "button" at bounding box center [434, 381] width 12 height 13
select select "2"
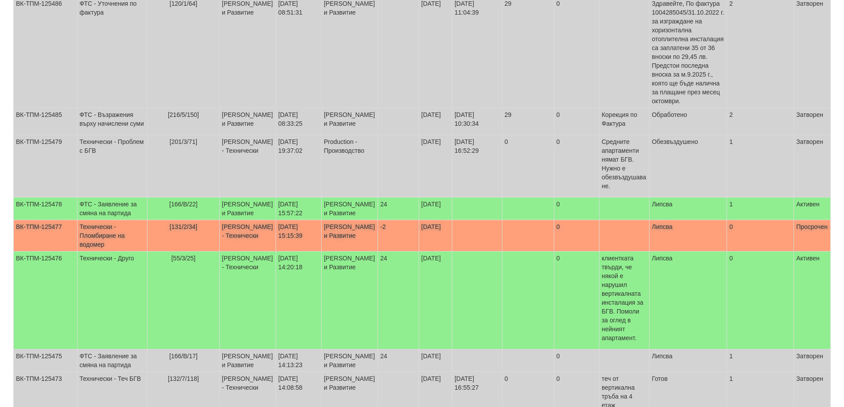
scroll to position [222, 0]
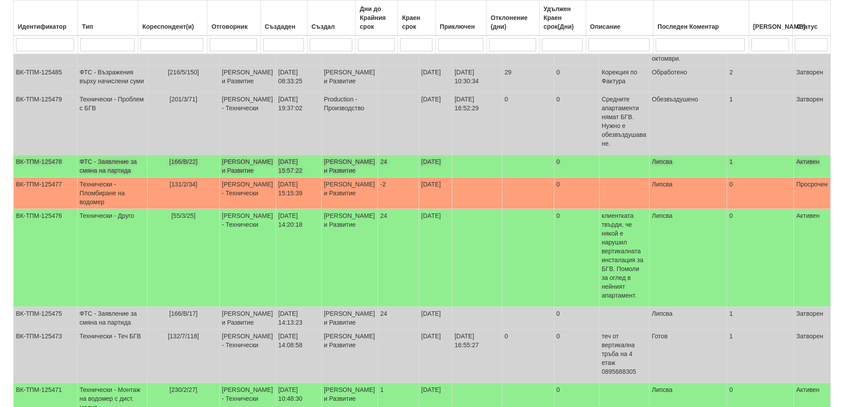
click at [110, 155] on td "ФТС - Заявление за смяна на партида" at bounding box center [112, 166] width 70 height 23
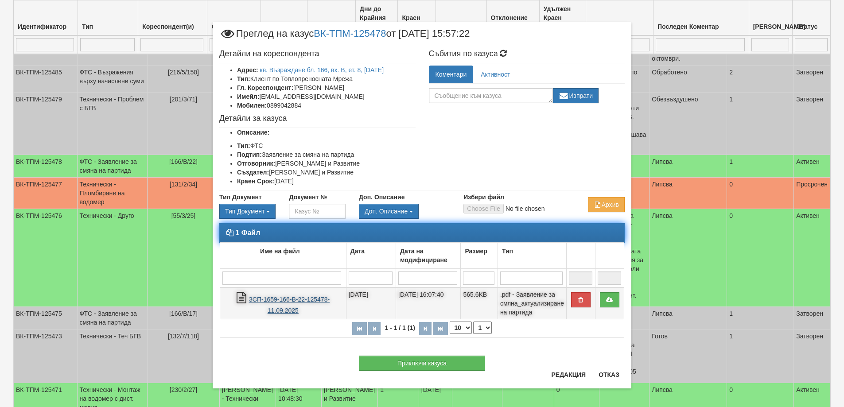
click at [294, 301] on link "ЗСП-1659-166-В-22-125478-11.09.2025" at bounding box center [289, 305] width 81 height 18
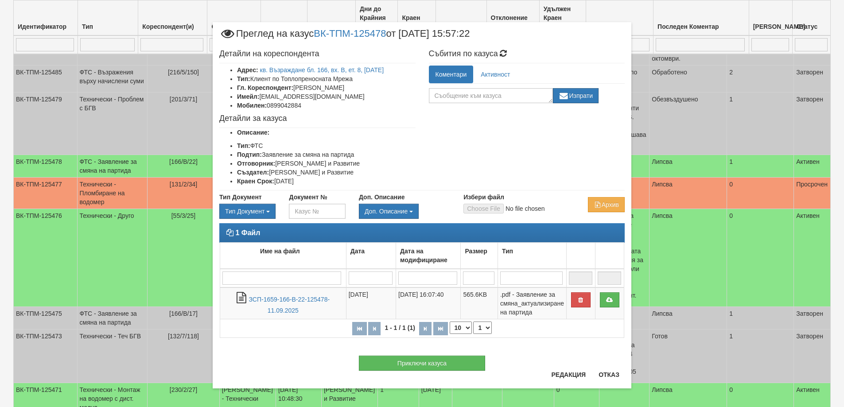
click at [304, 366] on div "Приключи казуса" at bounding box center [422, 359] width 419 height 24
click at [280, 70] on link "кв. Възраждане бл. 166, вх. В, ет. 8, ап. 22" at bounding box center [322, 69] width 124 height 7
click at [420, 365] on button "Приключи казуса" at bounding box center [422, 363] width 126 height 15
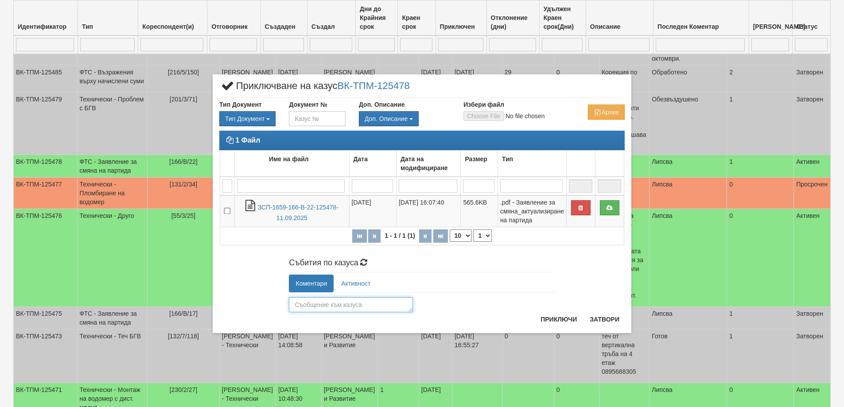
click at [340, 307] on textarea at bounding box center [351, 304] width 124 height 15
type textarea "25805"
click at [551, 319] on button "Приключи" at bounding box center [558, 319] width 47 height 14
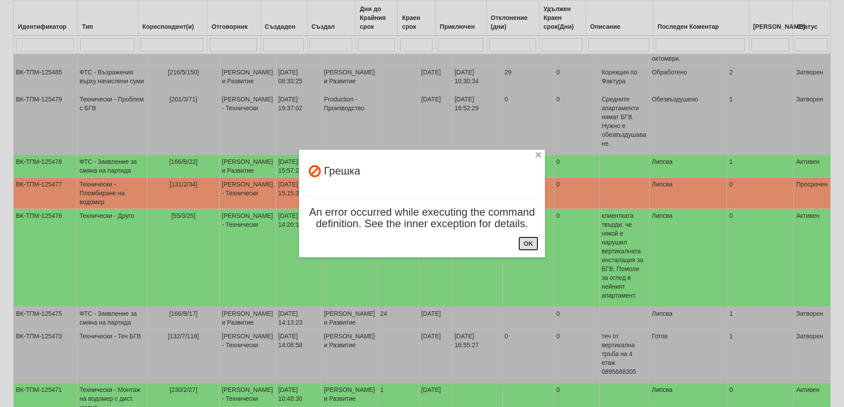
click at [529, 245] on button "OK" at bounding box center [529, 244] width 20 height 14
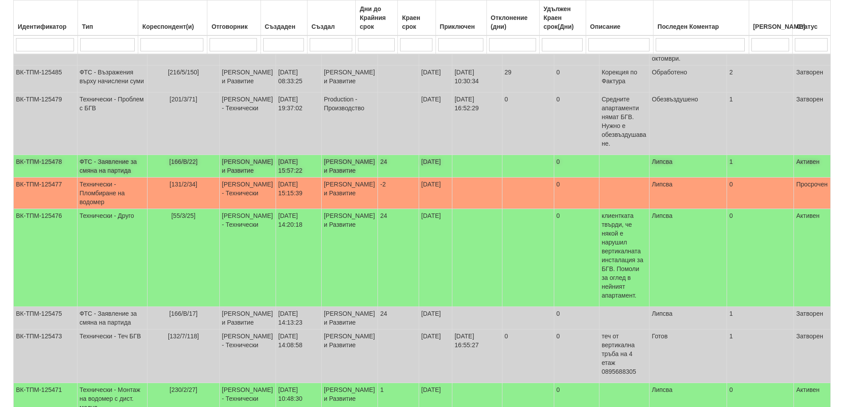
click at [96, 155] on td "ФТС - Заявление за смяна на партида" at bounding box center [112, 166] width 70 height 23
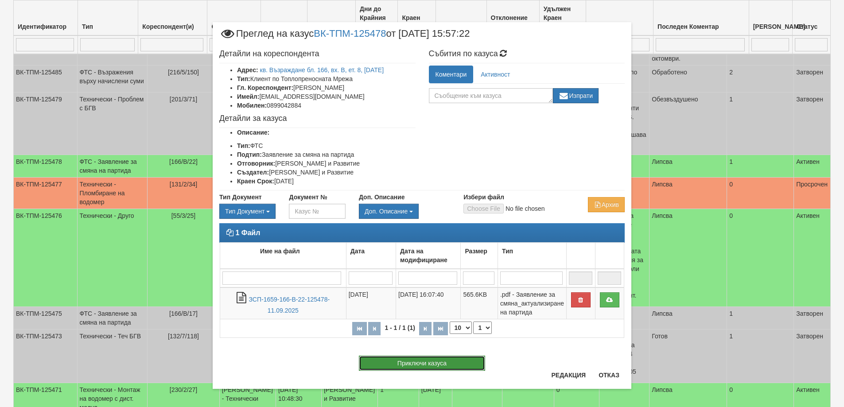
click at [448, 366] on button "Приключи казуса" at bounding box center [422, 363] width 126 height 15
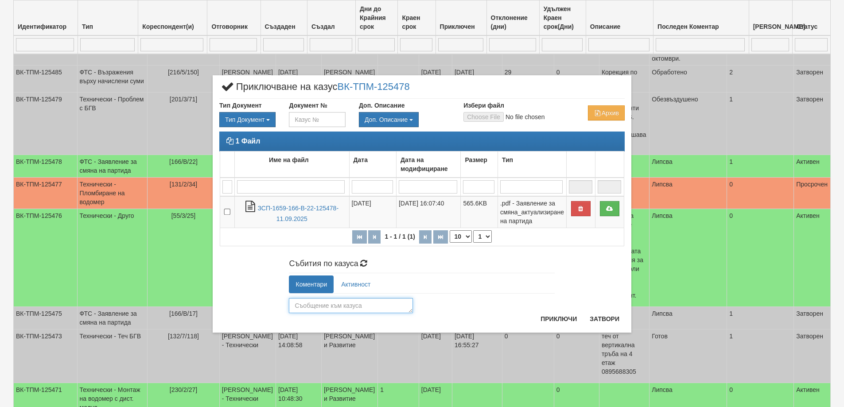
click at [302, 310] on textarea at bounding box center [351, 305] width 124 height 15
type textarea "25805"
click at [563, 320] on button "Приключи" at bounding box center [558, 319] width 47 height 14
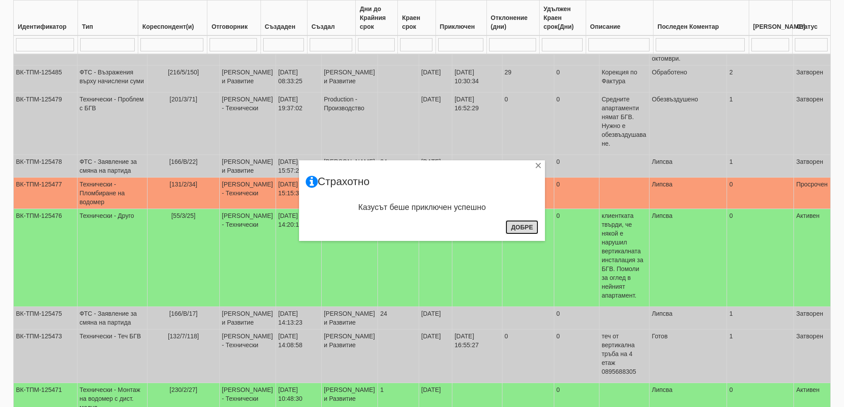
click at [520, 229] on button "Добре" at bounding box center [522, 227] width 33 height 14
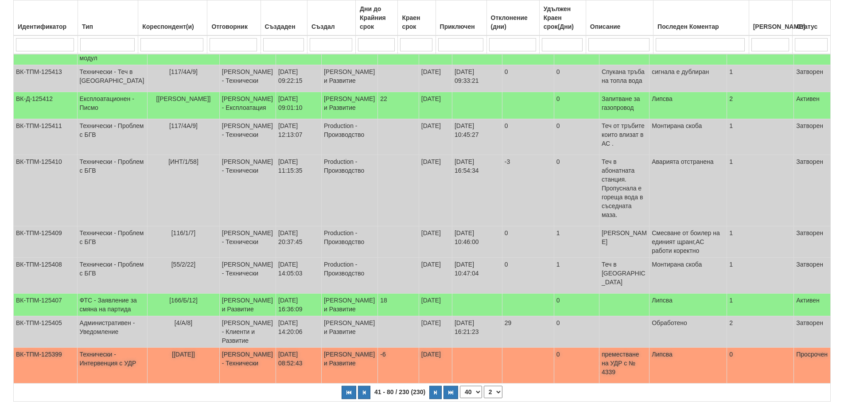
scroll to position [1611, 0]
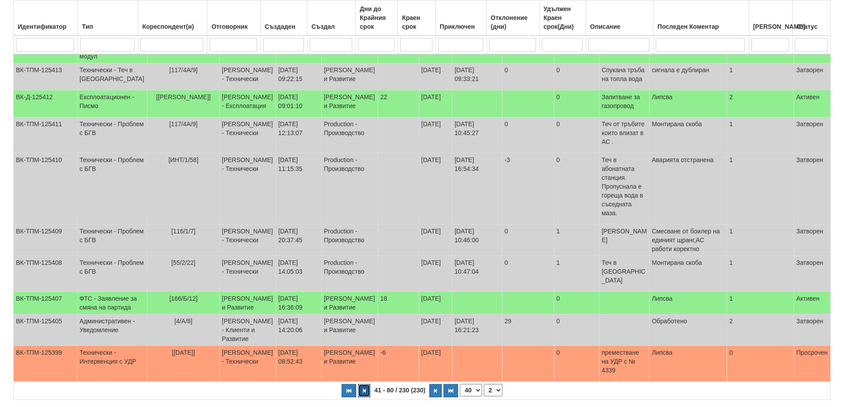
click at [360, 384] on button "button" at bounding box center [364, 390] width 12 height 13
select select "1"
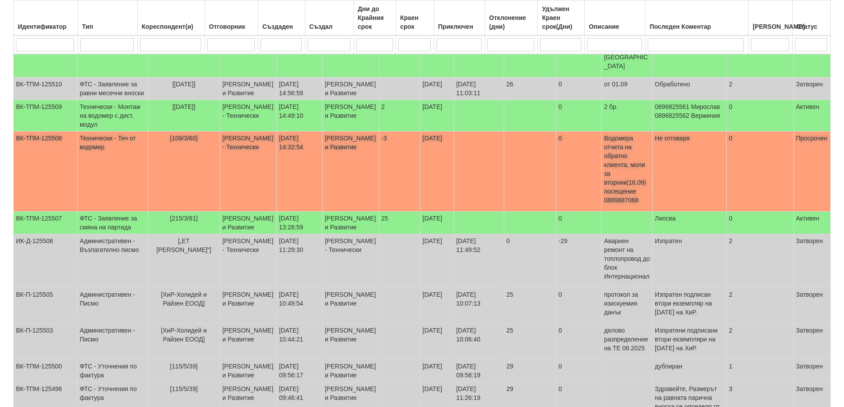
scroll to position [1301, 0]
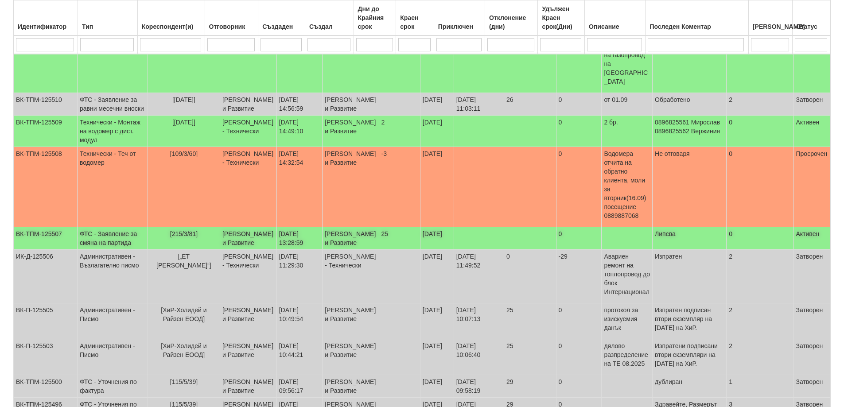
click at [100, 227] on td "ФТС - Заявление за смяна на партида" at bounding box center [112, 238] width 70 height 23
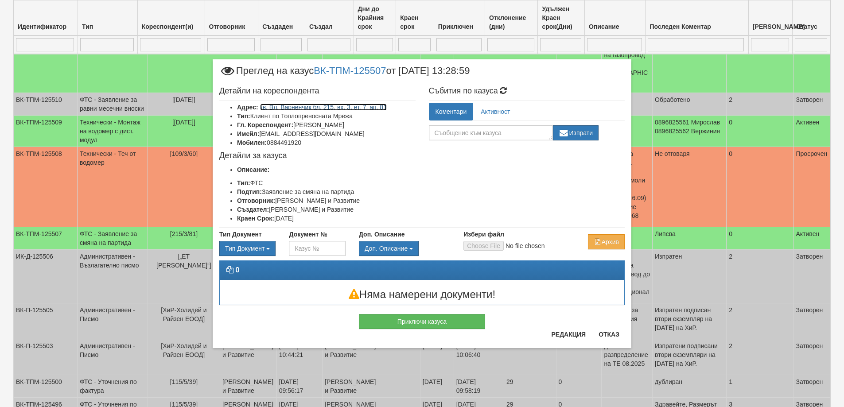
click at [359, 109] on link "кв. Вл. Варненчик бл. 215, вх. 3, ет. 7, ап. 81" at bounding box center [323, 107] width 127 height 7
click at [611, 336] on button "Отказ" at bounding box center [608, 335] width 31 height 14
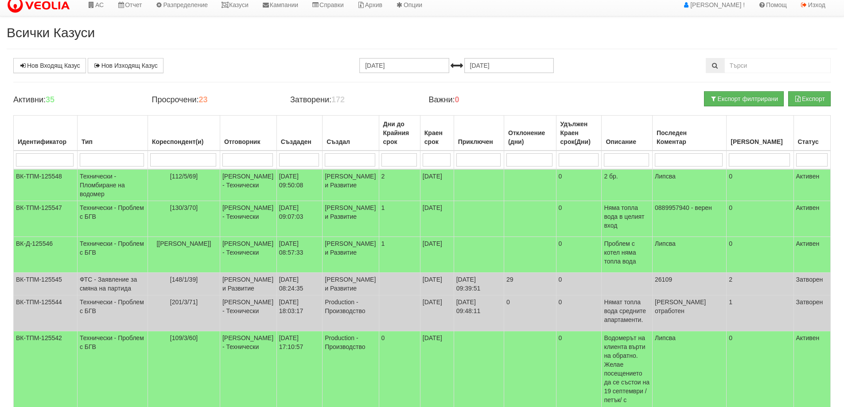
scroll to position [0, 0]
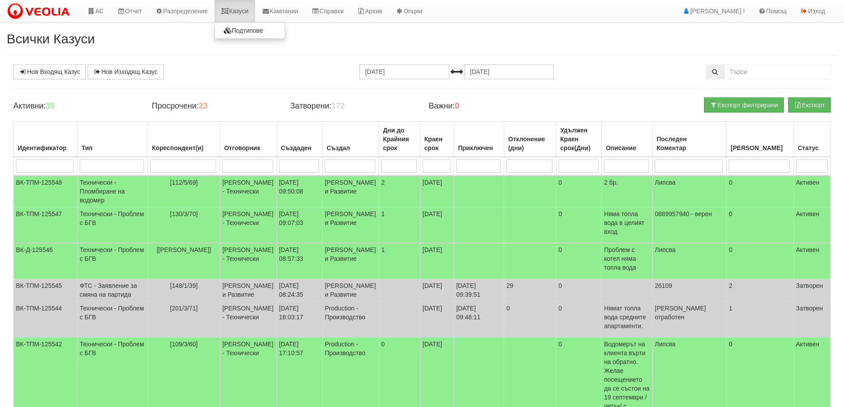
click at [244, 9] on link "Казуси" at bounding box center [235, 11] width 41 height 22
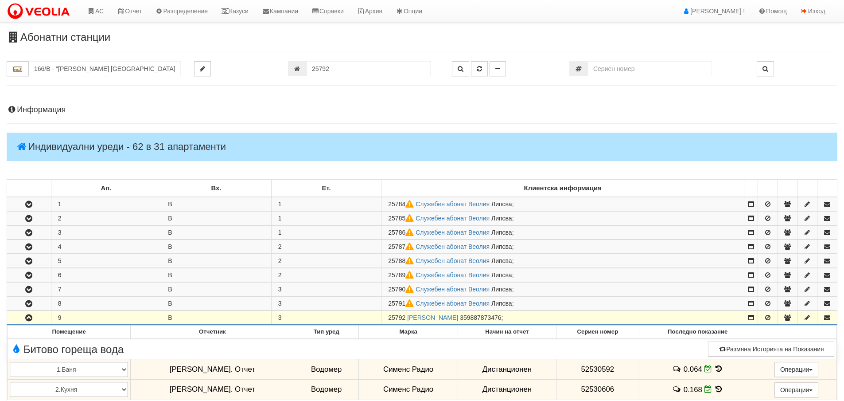
scroll to position [156, 0]
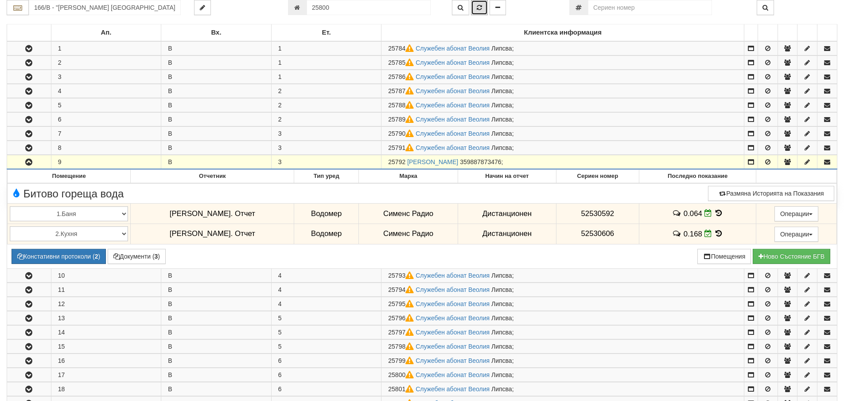
click at [478, 7] on icon "button" at bounding box center [479, 7] width 5 height 6
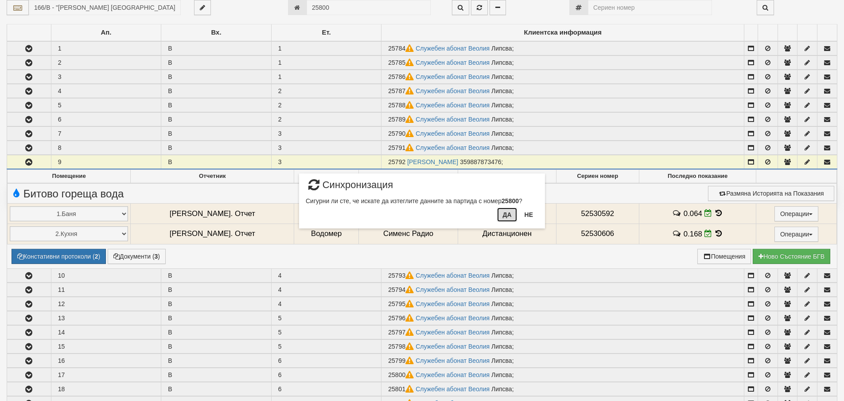
click at [507, 215] on button "Да" at bounding box center [507, 214] width 20 height 14
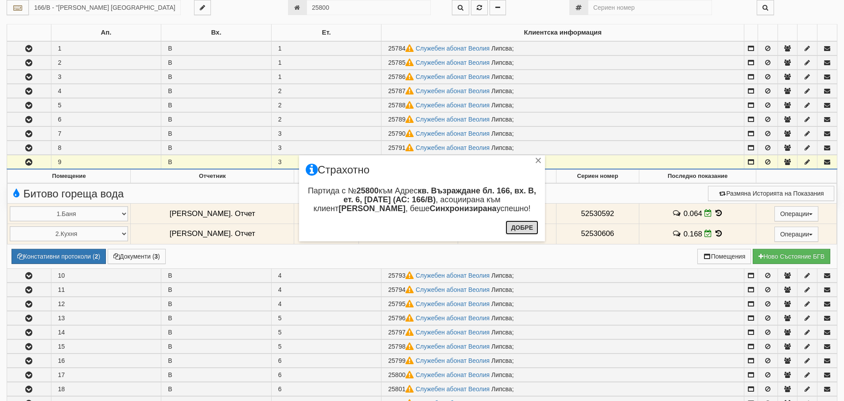
click at [518, 226] on button "Добре" at bounding box center [522, 227] width 33 height 14
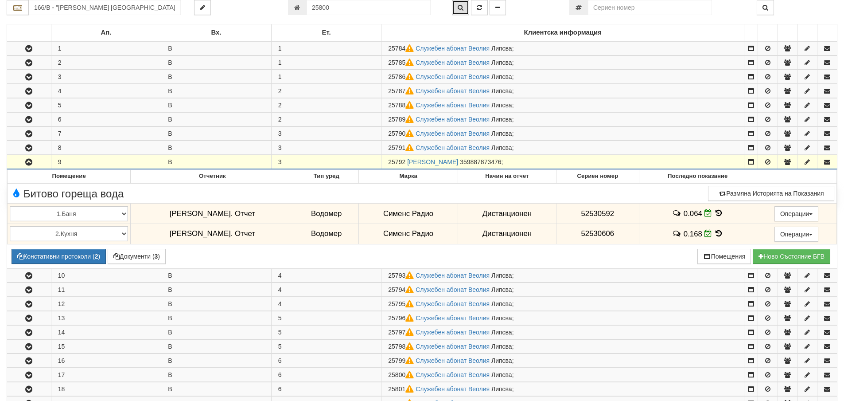
click at [460, 8] on icon "button" at bounding box center [461, 7] width 6 height 6
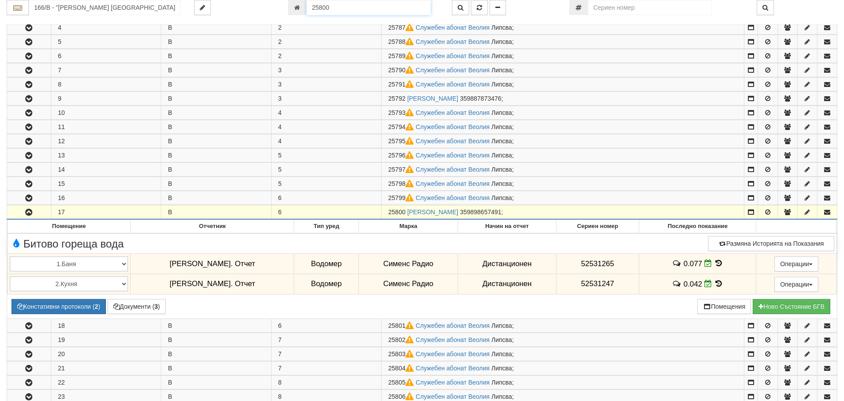
scroll to position [191, 0]
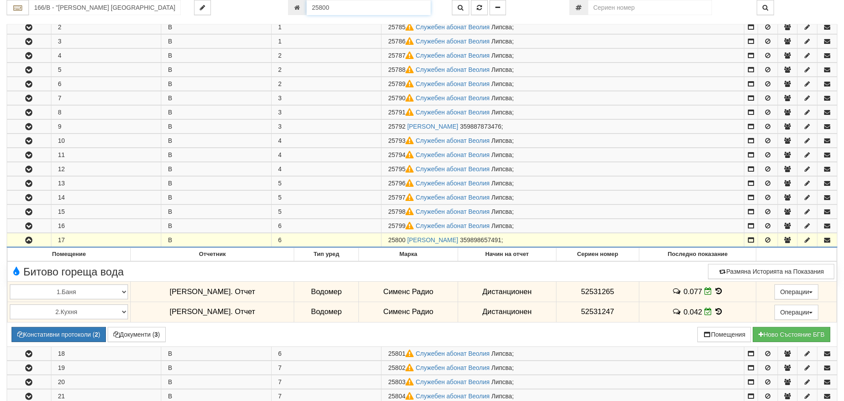
drag, startPoint x: 344, startPoint y: 11, endPoint x: 306, endPoint y: 5, distance: 39.0
click at [306, 5] on div "25800" at bounding box center [363, 7] width 151 height 15
type input "26110"
click at [479, 8] on icon "button" at bounding box center [479, 7] width 5 height 6
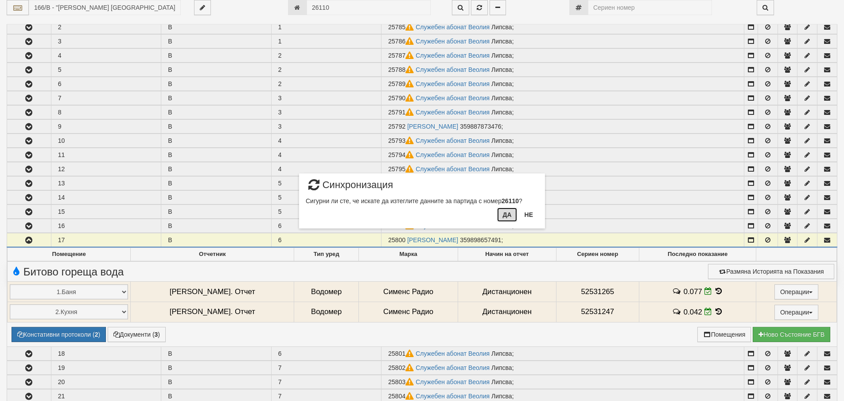
click at [513, 211] on button "Да" at bounding box center [507, 214] width 20 height 14
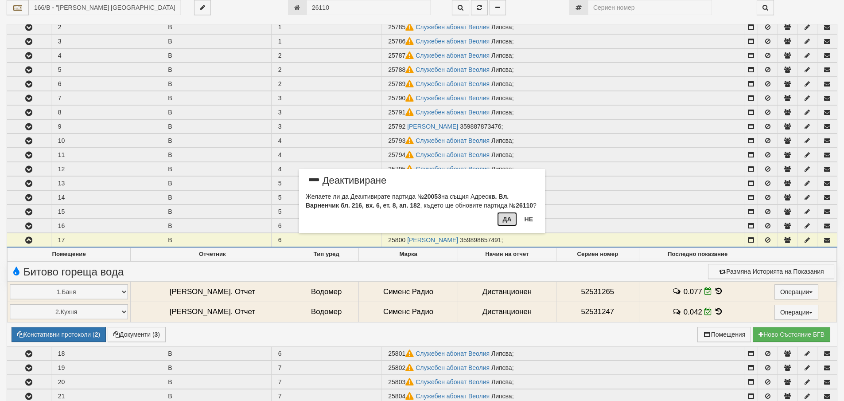
click at [504, 221] on button "Да" at bounding box center [507, 219] width 20 height 14
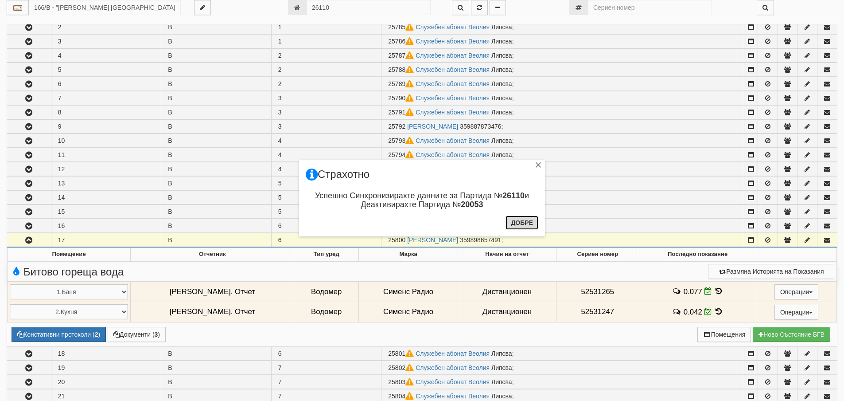
click at [518, 225] on button "Добре" at bounding box center [522, 222] width 33 height 14
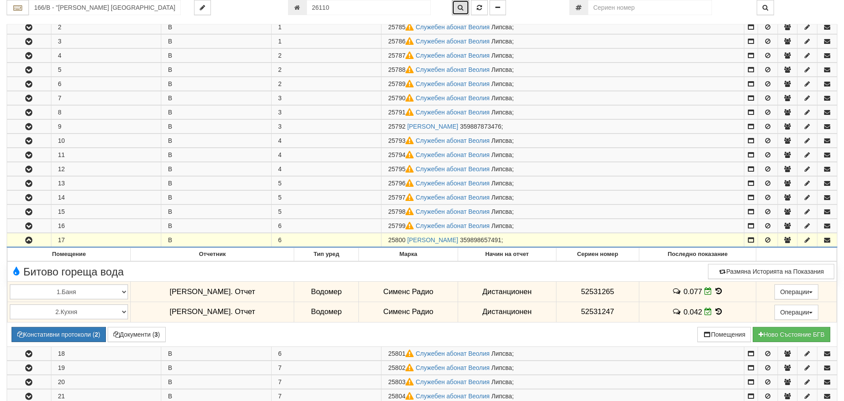
click at [459, 7] on icon "button" at bounding box center [461, 7] width 6 height 6
type input "216/6 - "ВЕОЛИЯ ЕНЕРДЖИ ВАРНА " ЕАД"
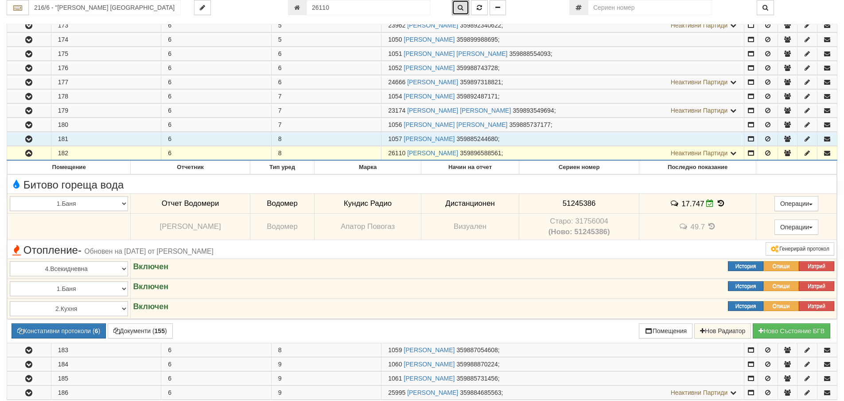
scroll to position [262, 0]
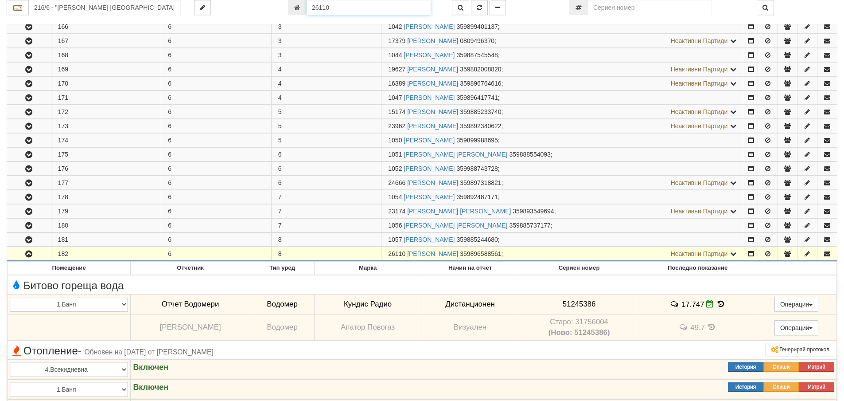
click at [338, 6] on input "26110" at bounding box center [369, 7] width 124 height 15
type input "25805"
click at [480, 7] on icon "button" at bounding box center [479, 7] width 5 height 6
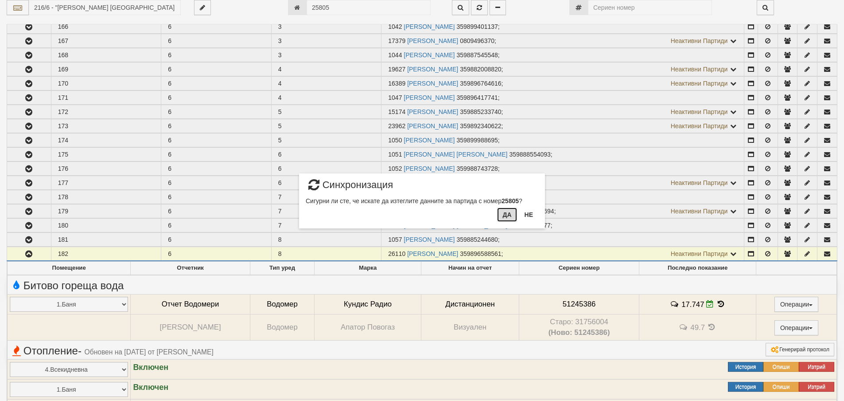
click at [508, 212] on button "Да" at bounding box center [507, 214] width 20 height 14
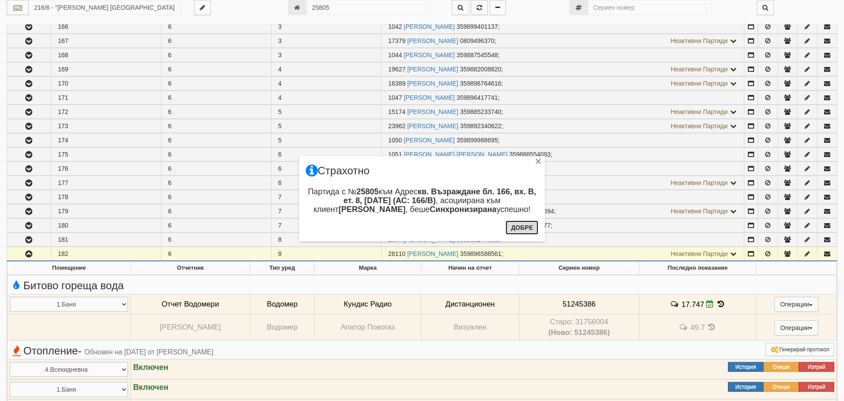
click at [518, 226] on button "Добре" at bounding box center [522, 227] width 33 height 14
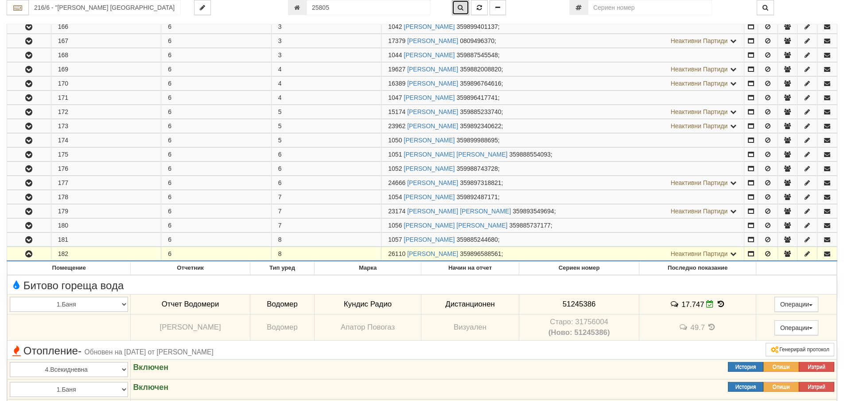
click at [461, 10] on icon "button" at bounding box center [461, 7] width 6 height 6
type input "166/В - "ВЕОЛИЯ ЕНЕРДЖИ ВАРНА " ЕАД"
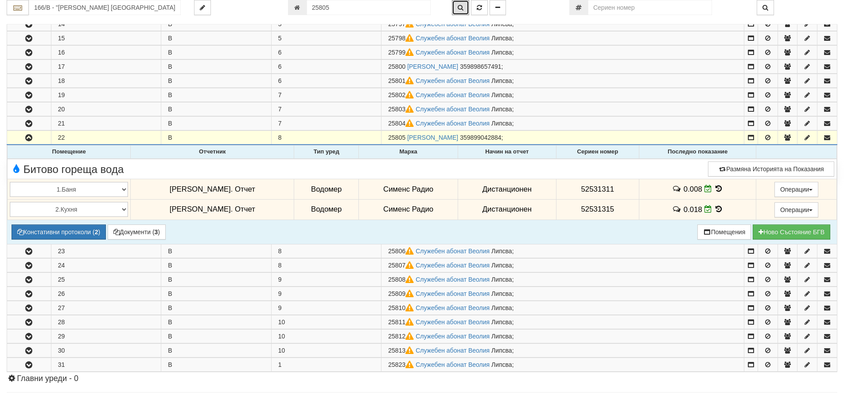
scroll to position [363, 0]
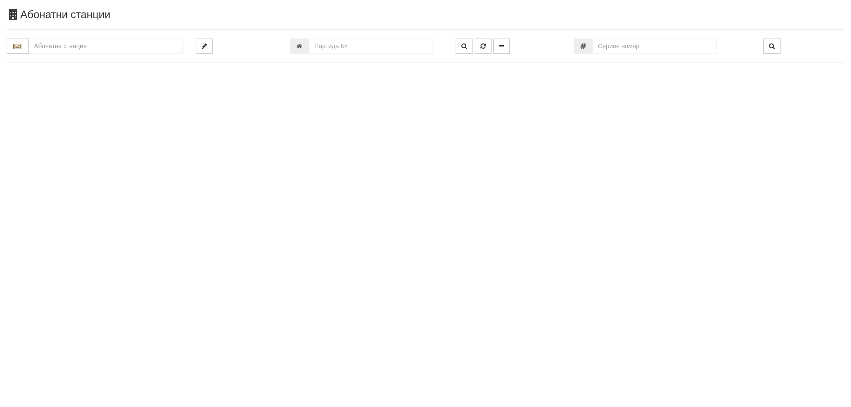
type input "20053"
type input "216/6 - "[PERSON_NAME] [GEOGRAPHIC_DATA] " ЕАД"
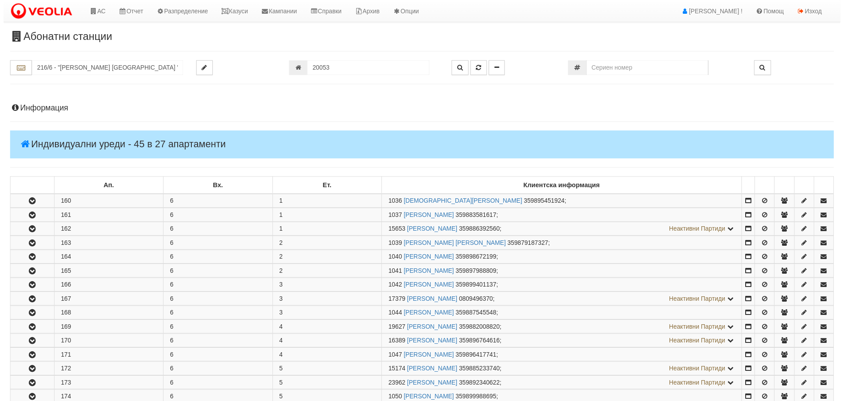
scroll to position [395, 0]
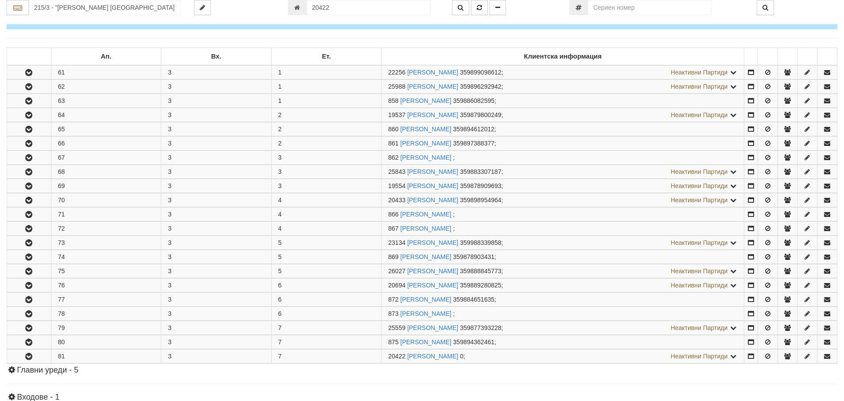
scroll to position [310, 0]
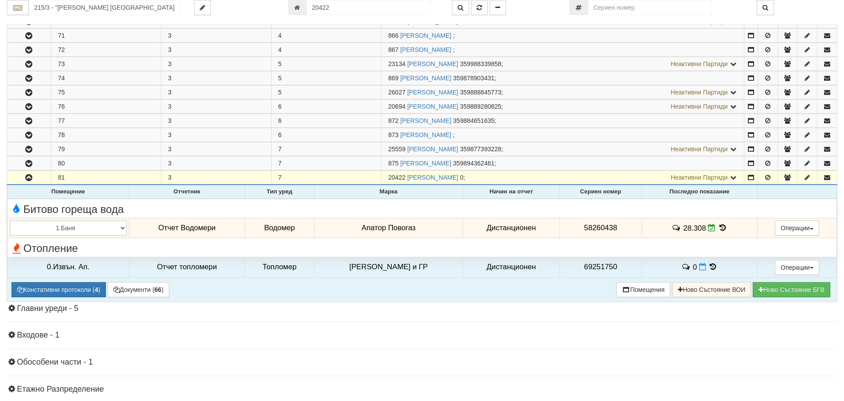
click at [719, 224] on icon at bounding box center [723, 228] width 10 height 8
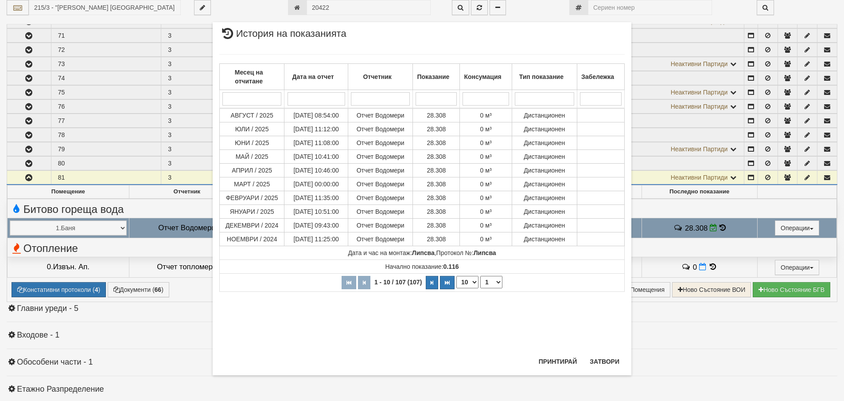
click at [471, 280] on select "10 20 30 40" at bounding box center [468, 282] width 22 height 12
select select "40"
click at [457, 288] on select "10 20 30 40" at bounding box center [468, 282] width 22 height 12
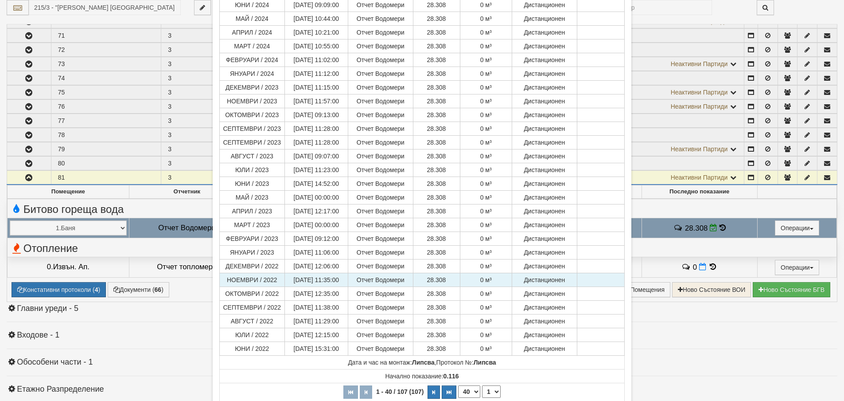
scroll to position [357, 0]
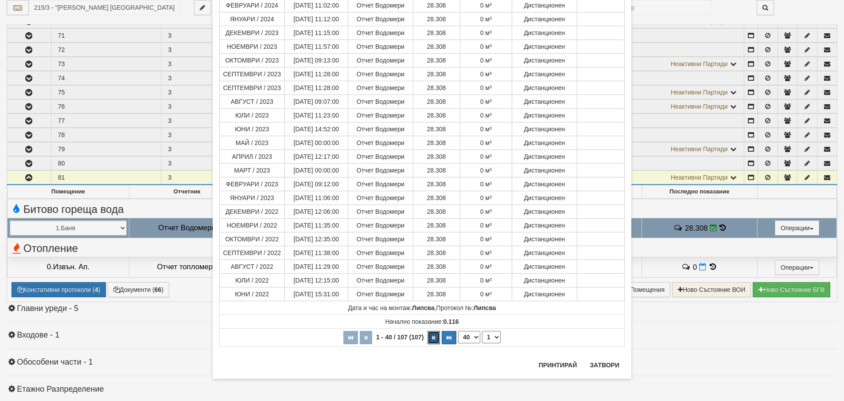
click at [433, 337] on icon "button" at bounding box center [434, 337] width 3 height 5
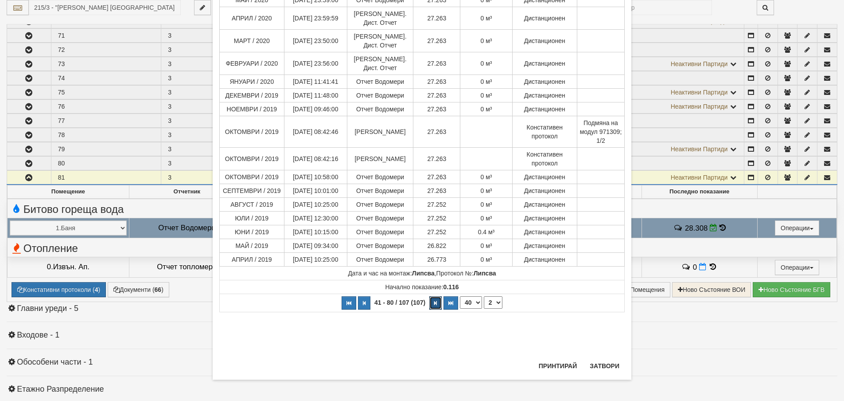
scroll to position [508, 0]
click at [434, 304] on icon "button" at bounding box center [435, 302] width 3 height 5
select select "3"
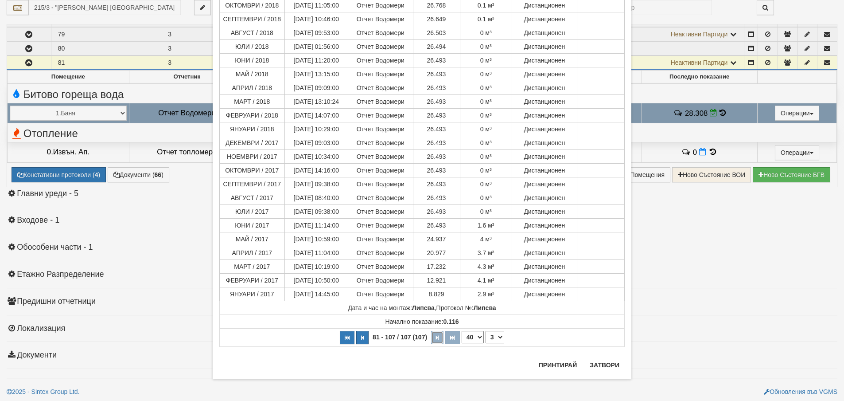
scroll to position [427, 0]
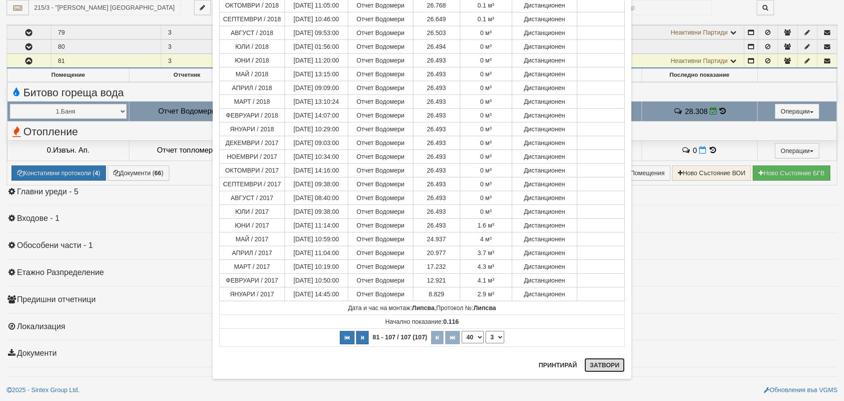
click at [609, 363] on button "Затвори" at bounding box center [605, 365] width 40 height 14
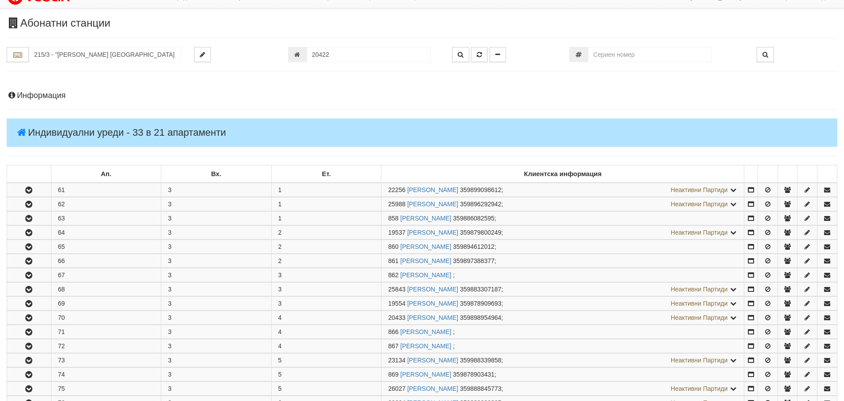
scroll to position [0, 0]
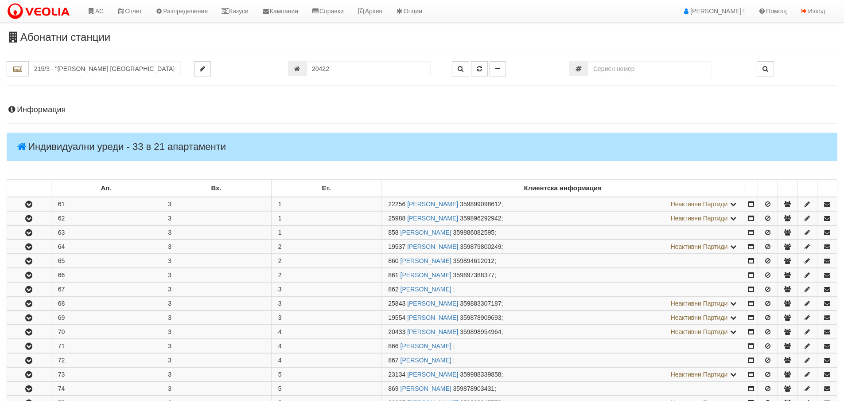
click at [35, 109] on h4 "Информация" at bounding box center [422, 109] width 831 height 9
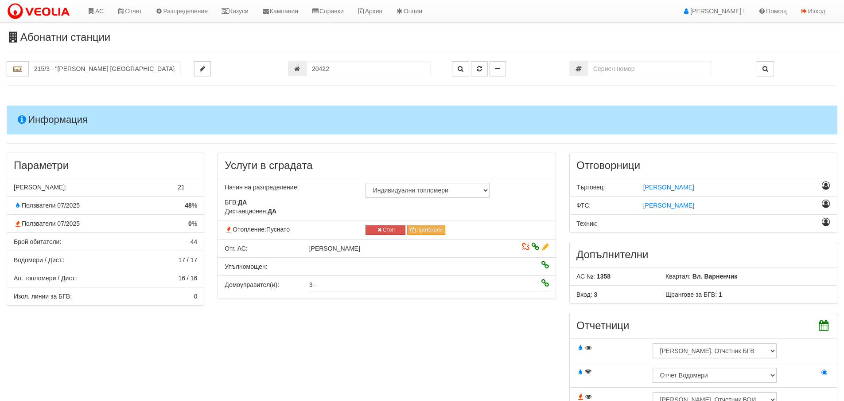
click at [36, 121] on h4 "Информация" at bounding box center [422, 119] width 831 height 28
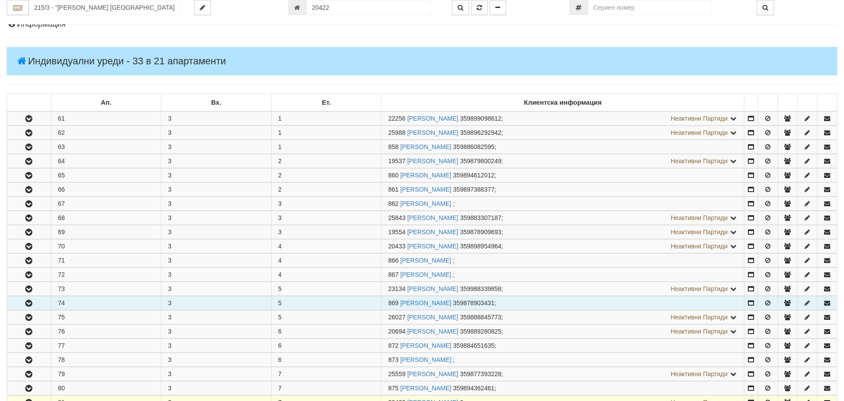
scroll to position [266, 0]
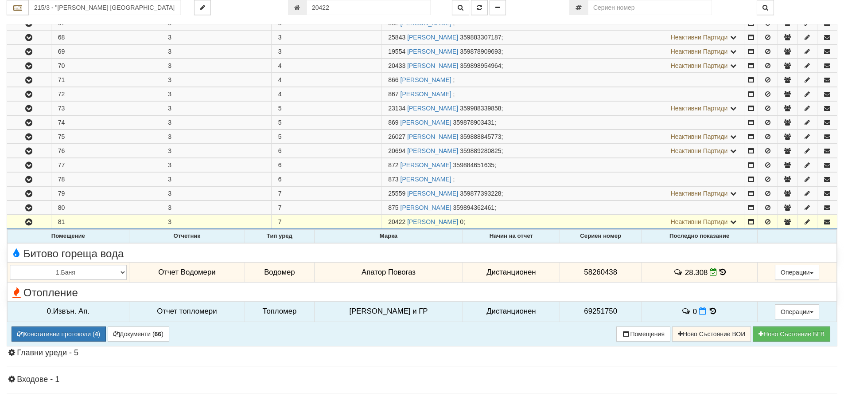
click at [708, 309] on icon at bounding box center [713, 311] width 10 height 8
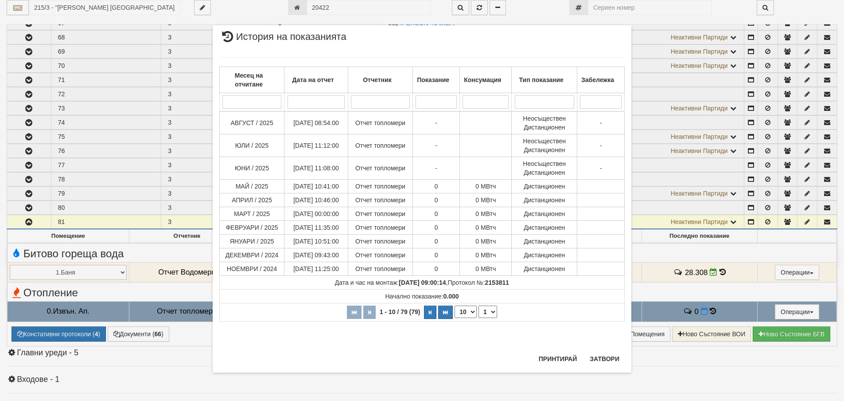
click at [471, 311] on select "10 20 30 40" at bounding box center [466, 311] width 22 height 12
select select "40"
click at [455, 318] on select "10 20 30 40" at bounding box center [466, 311] width 22 height 12
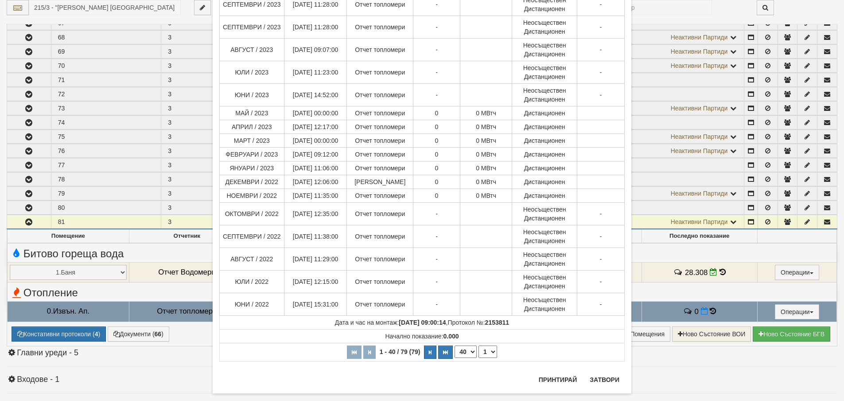
scroll to position [543, 0]
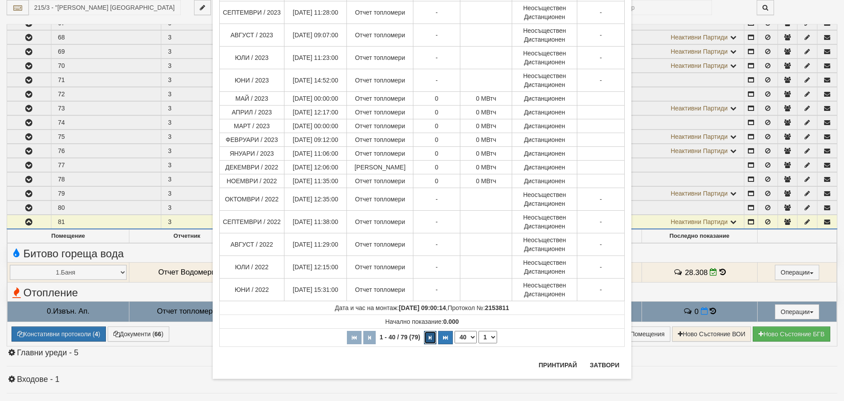
click at [429, 337] on icon "button" at bounding box center [430, 337] width 3 height 5
select select "2"
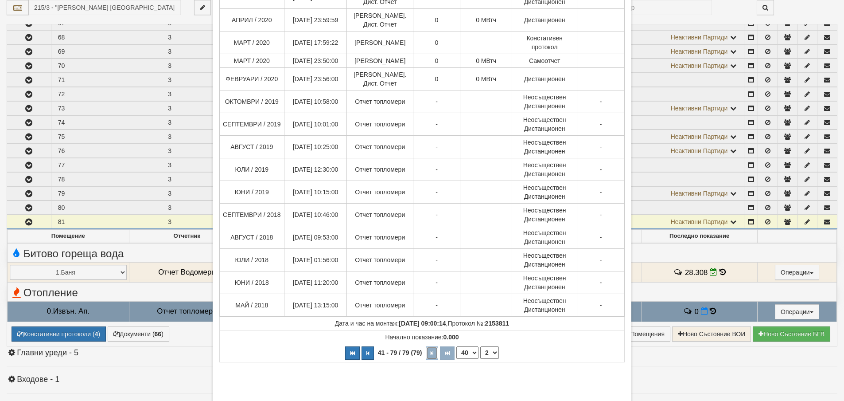
scroll to position [636, 0]
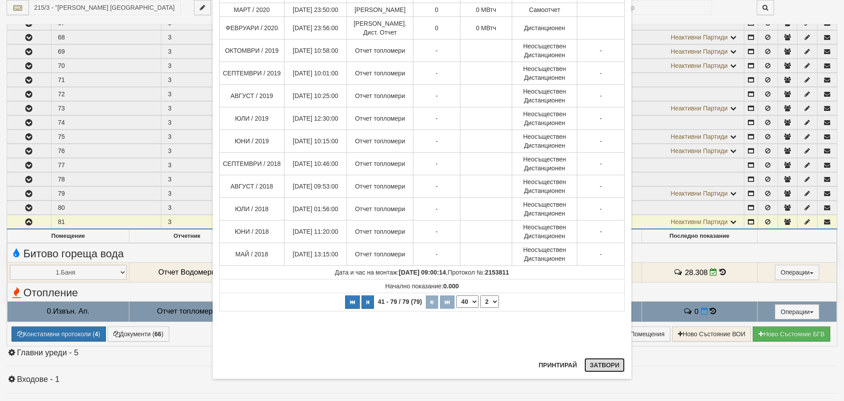
click at [600, 365] on button "Затвори" at bounding box center [605, 365] width 40 height 14
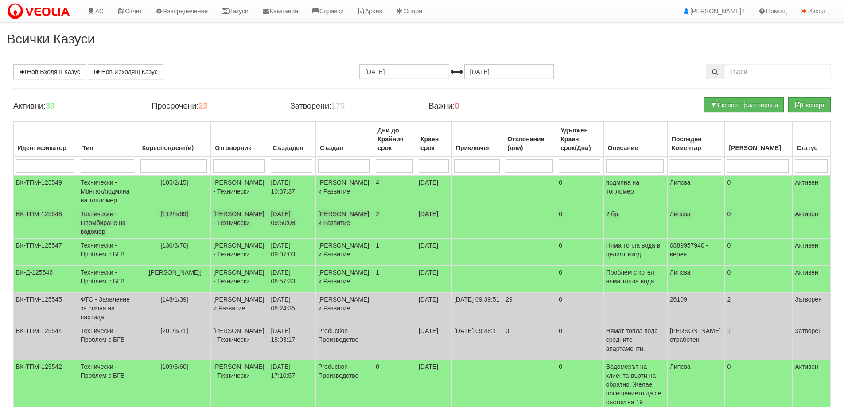
click at [103, 229] on td "Технически - Пломбиране на водомер" at bounding box center [108, 222] width 60 height 31
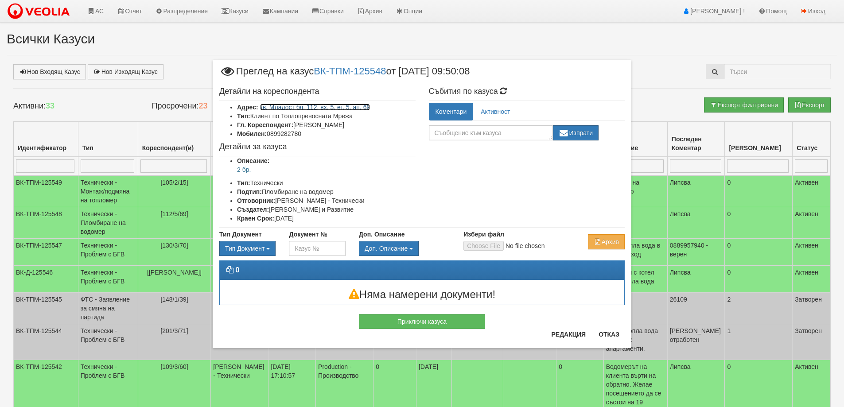
click at [354, 106] on link "кв. Младост бл. 112, вх. 5, ет. 5, ап. 69" at bounding box center [315, 107] width 110 height 7
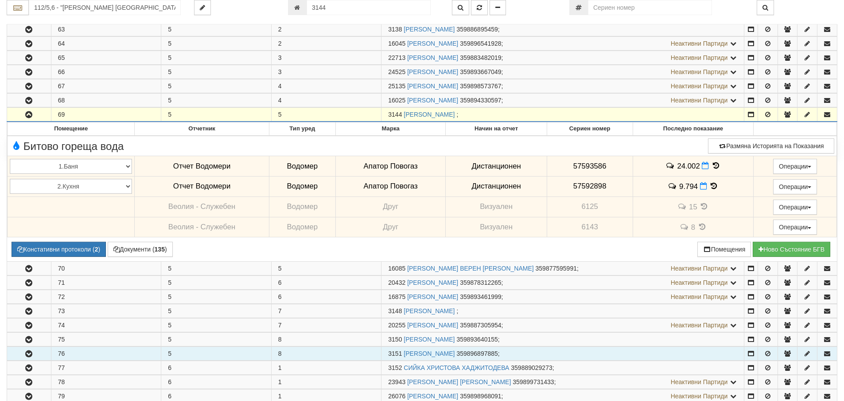
scroll to position [200, 0]
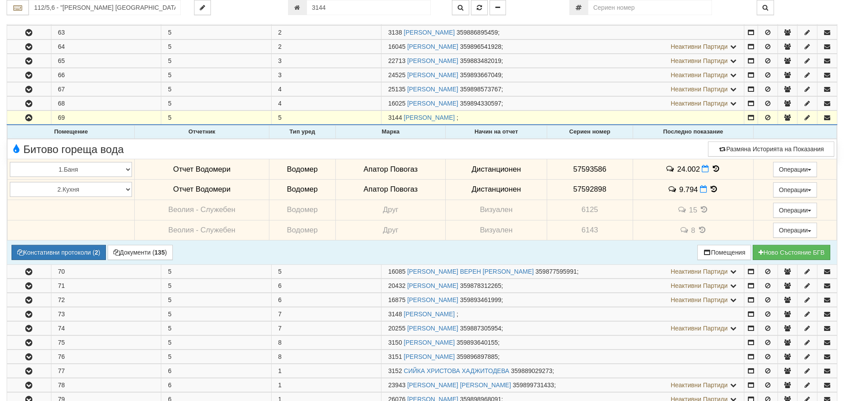
click at [714, 167] on icon at bounding box center [716, 169] width 10 height 8
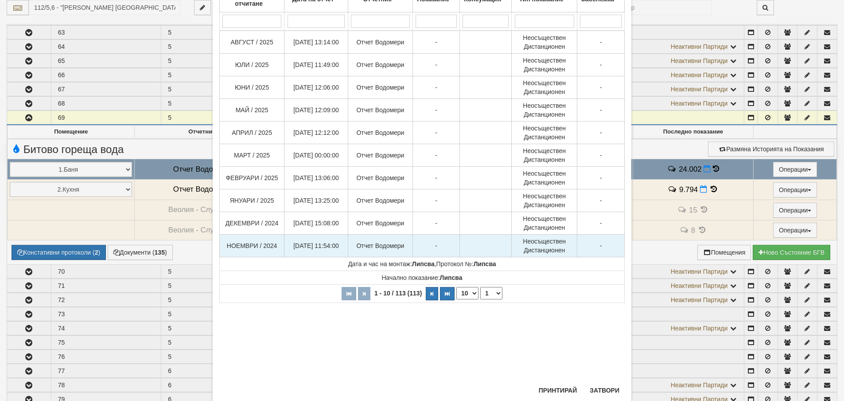
scroll to position [103, 0]
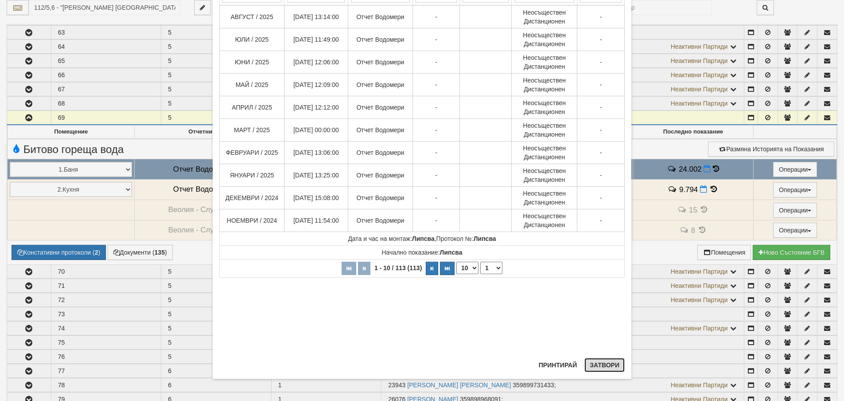
click at [604, 362] on button "Затвори" at bounding box center [605, 365] width 40 height 14
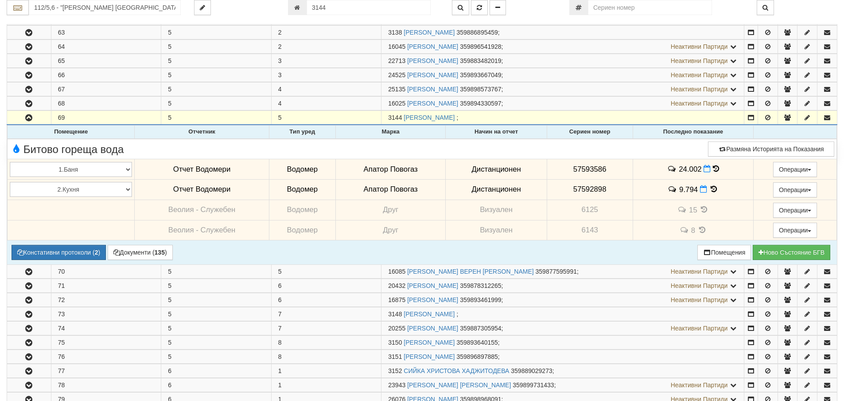
click at [711, 188] on icon at bounding box center [714, 189] width 10 height 8
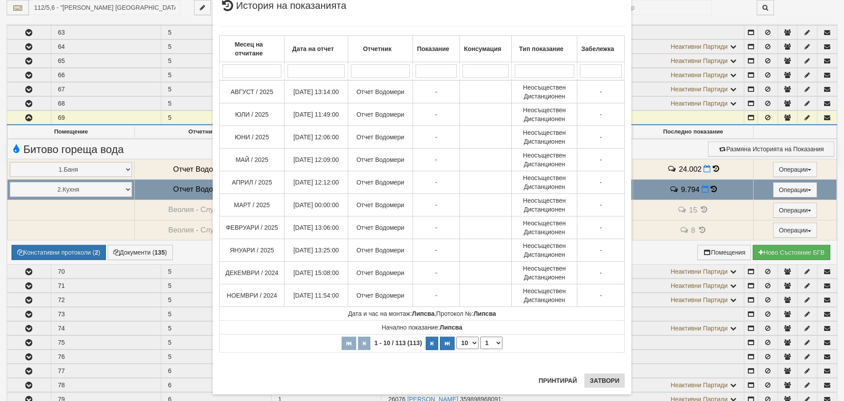
scroll to position [43, 0]
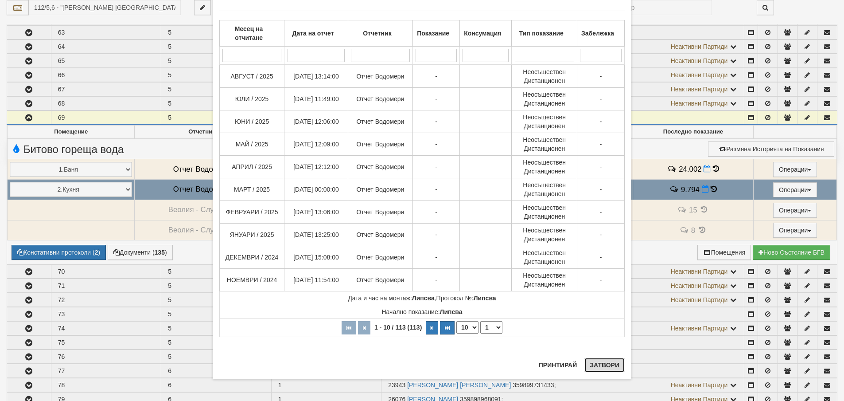
click at [600, 365] on button "Затвори" at bounding box center [605, 365] width 40 height 14
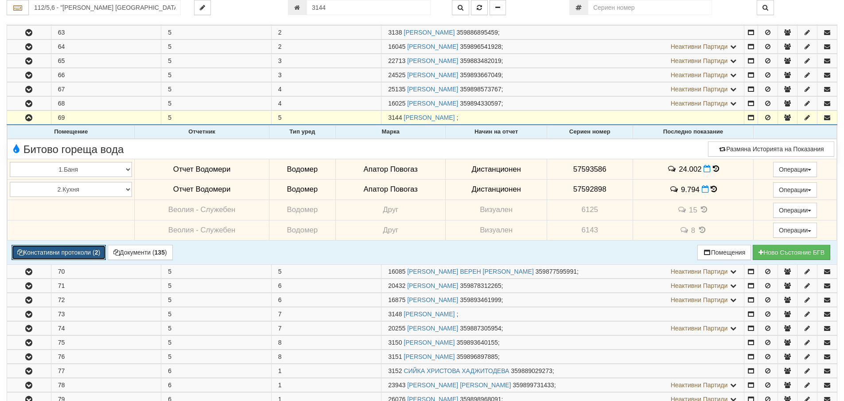
click at [72, 254] on button "Констативни протоколи ( 2 )" at bounding box center [59, 252] width 94 height 15
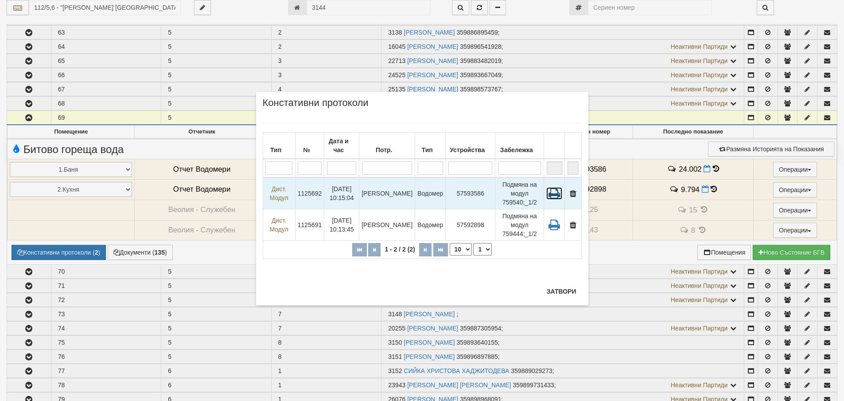
click at [556, 193] on icon at bounding box center [554, 193] width 16 height 12
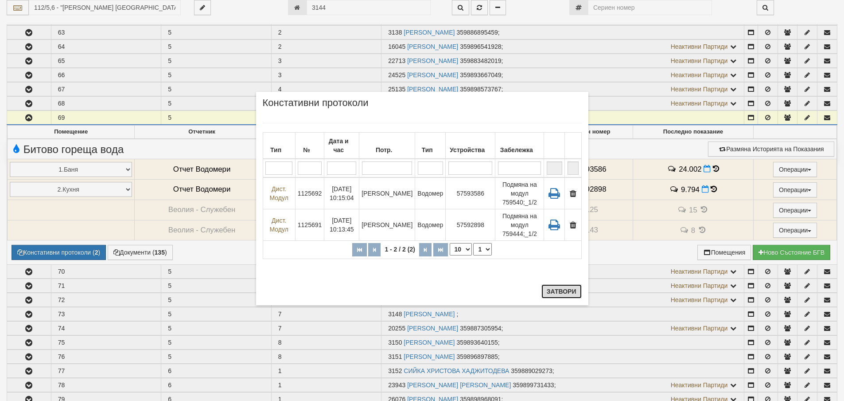
click at [559, 291] on button "Затвори" at bounding box center [562, 291] width 40 height 14
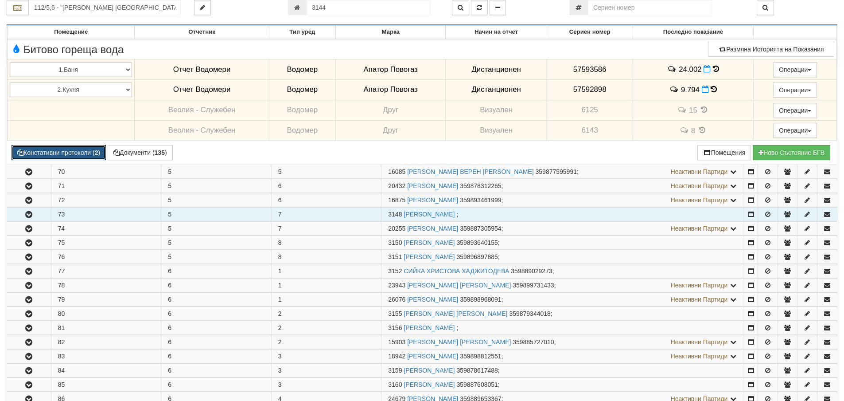
scroll to position [333, 0]
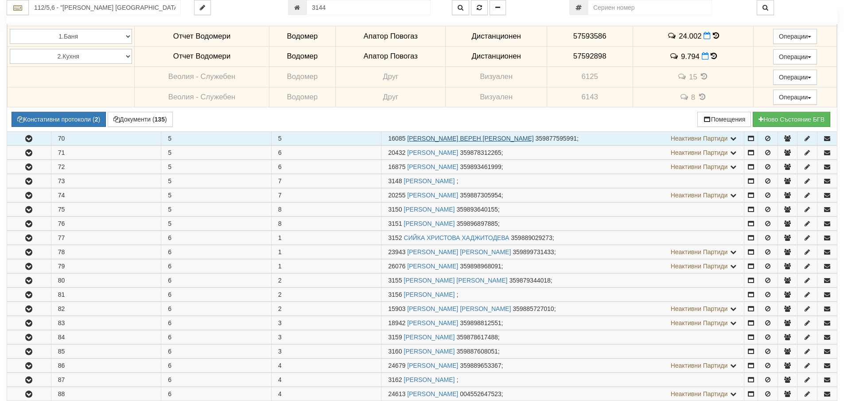
click at [451, 137] on link "[PERSON_NAME] ВЕРЕН [PERSON_NAME]" at bounding box center [470, 138] width 127 height 7
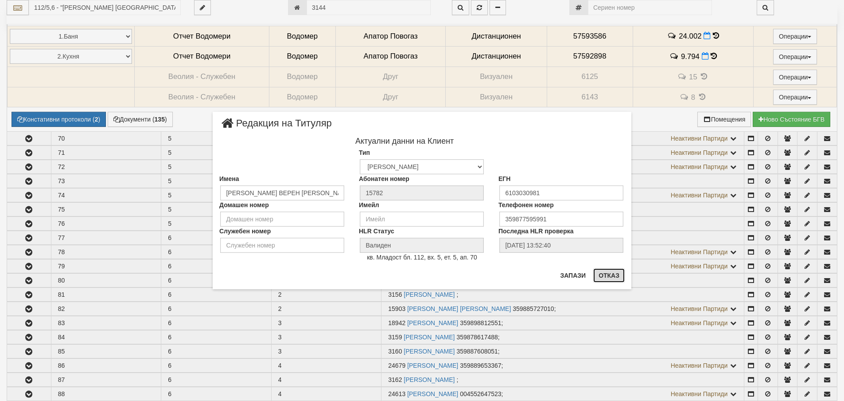
click at [609, 277] on button "Отказ" at bounding box center [608, 275] width 31 height 14
